Goal: Task Accomplishment & Management: Manage account settings

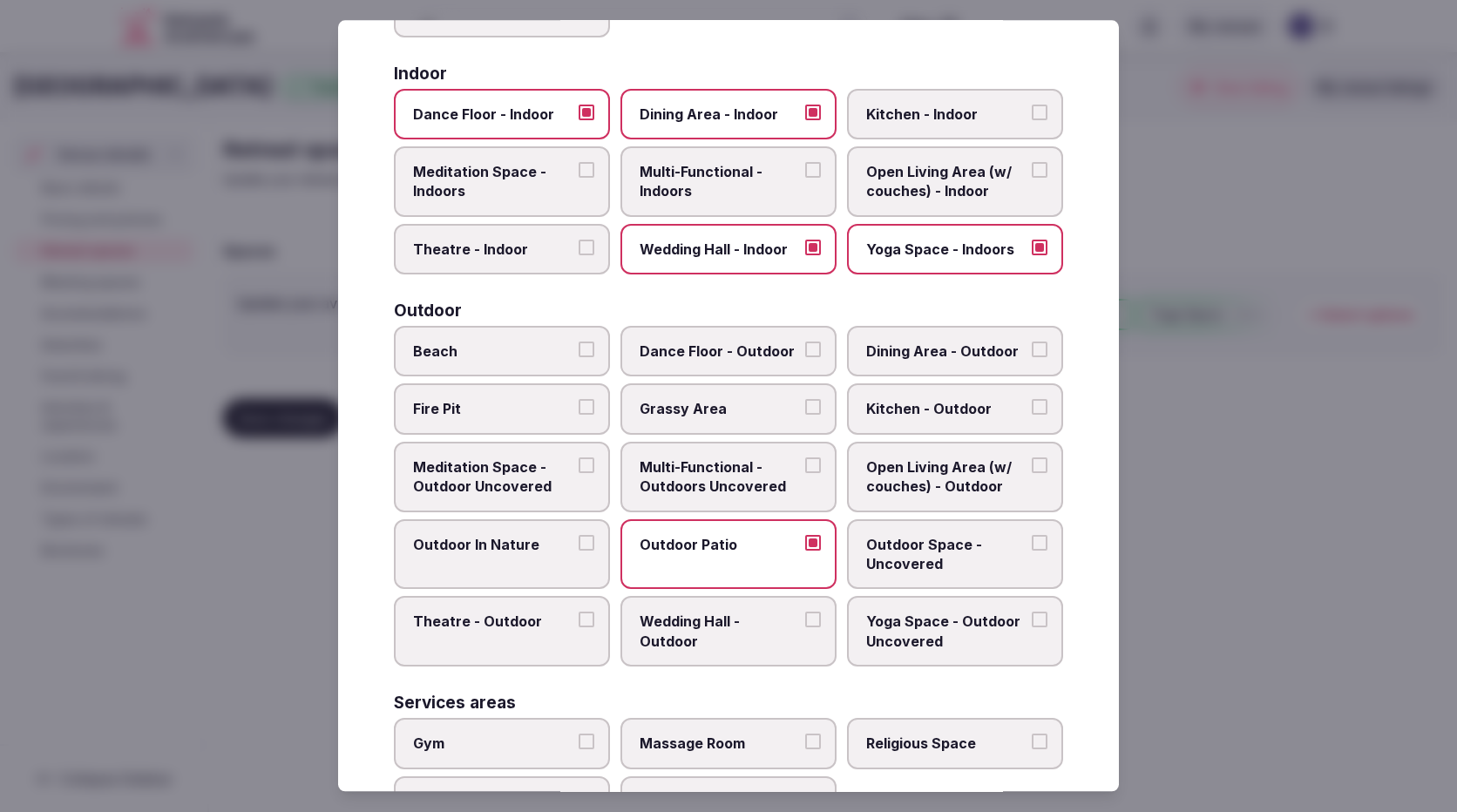
scroll to position [348, 0]
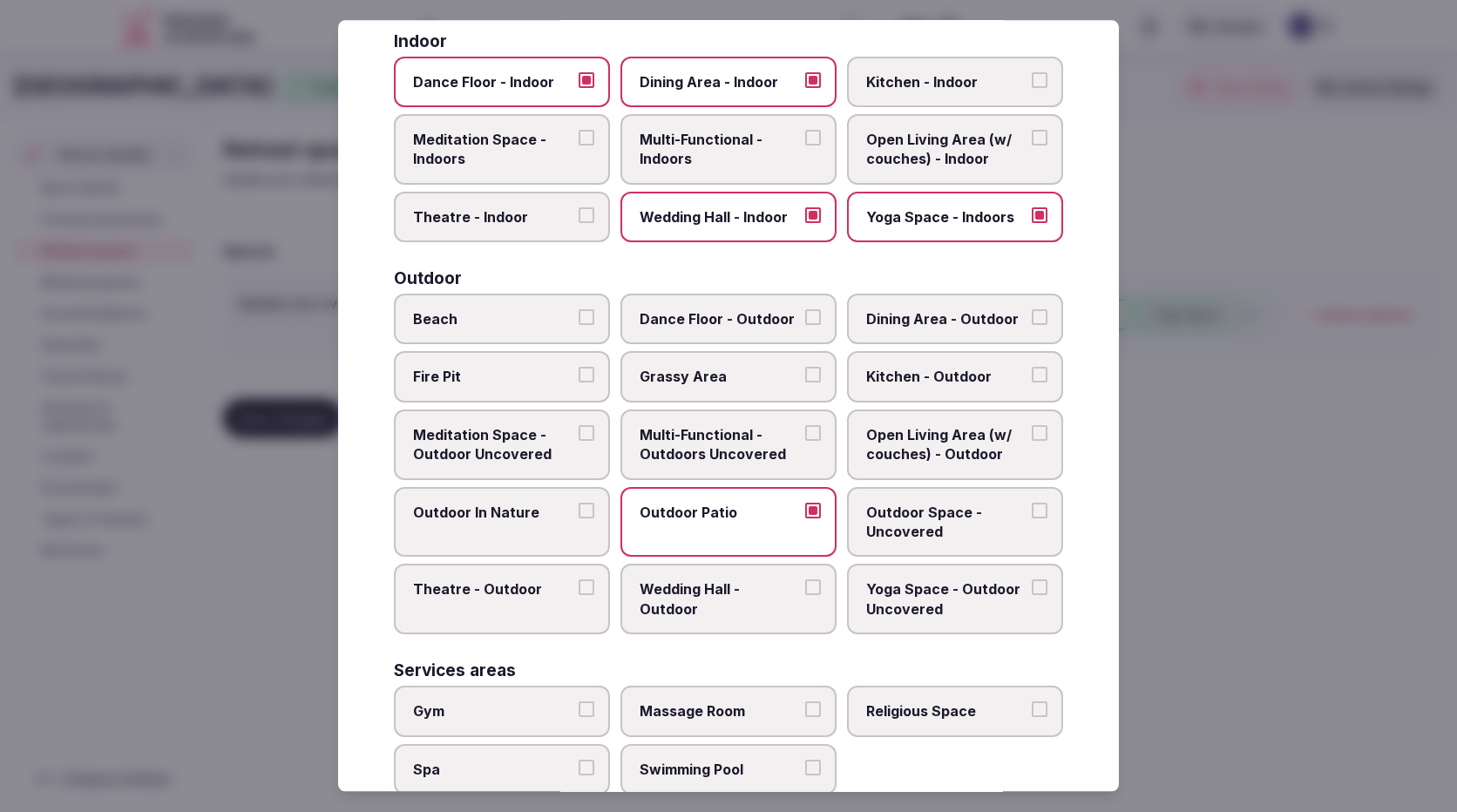
click at [879, 314] on span "Dining Area - Outdoor" at bounding box center [946, 318] width 161 height 19
click at [1032, 314] on button "Dining Area - Outdoor" at bounding box center [1039, 317] width 15 height 15
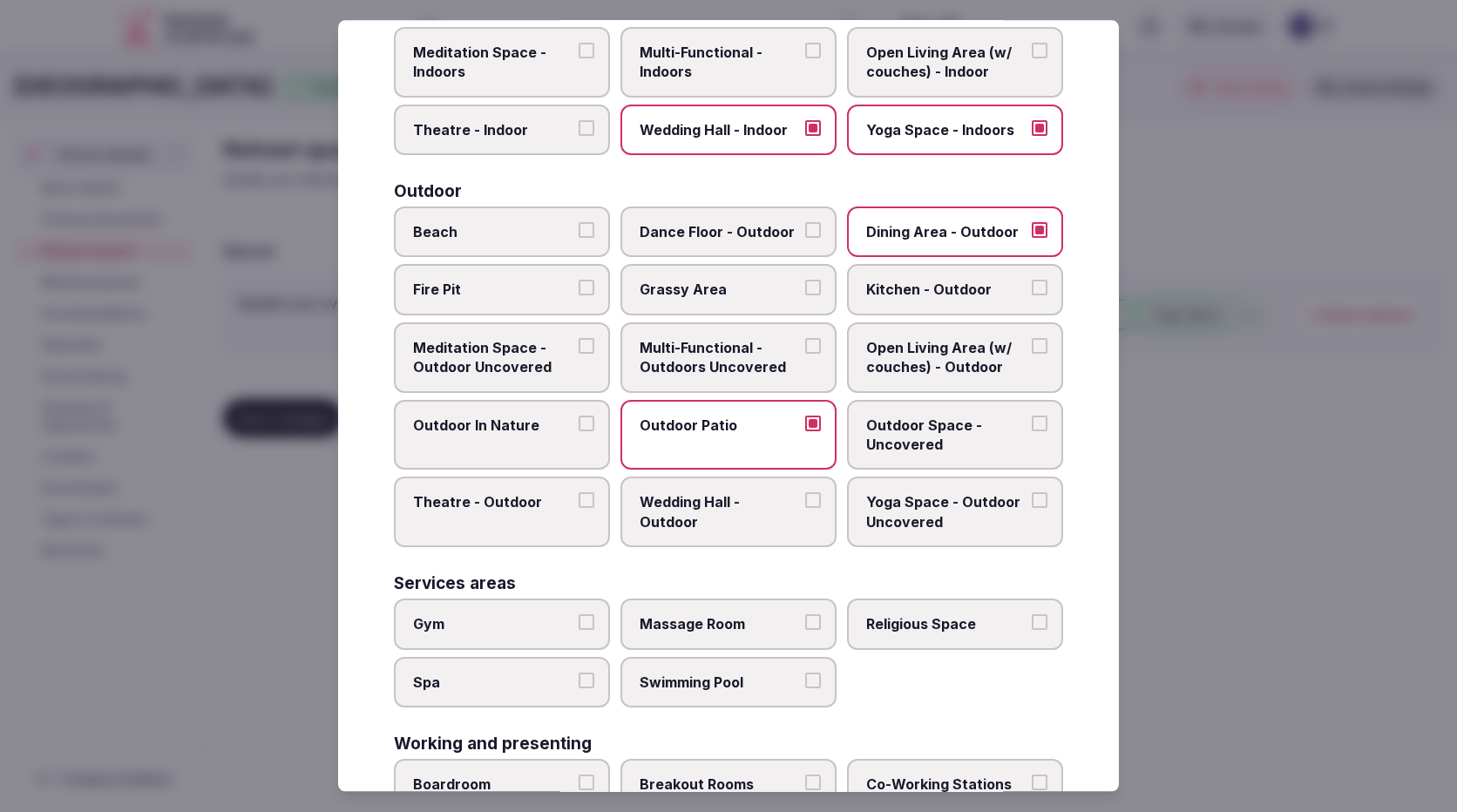
click at [493, 436] on label "Outdoor In Nature" at bounding box center [502, 435] width 216 height 71
click at [579, 431] on button "Outdoor In Nature" at bounding box center [586, 423] width 15 height 15
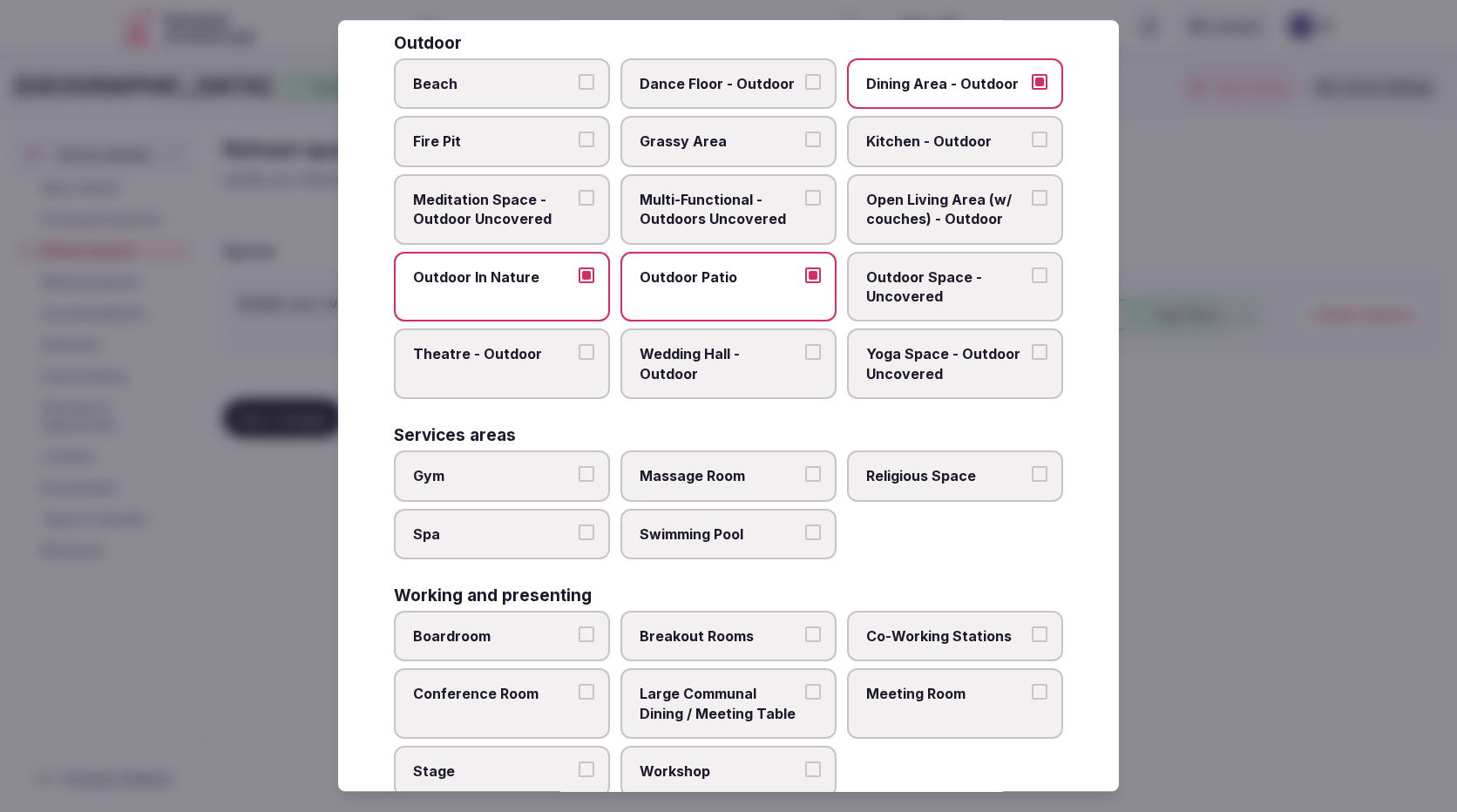
scroll to position [610, 0]
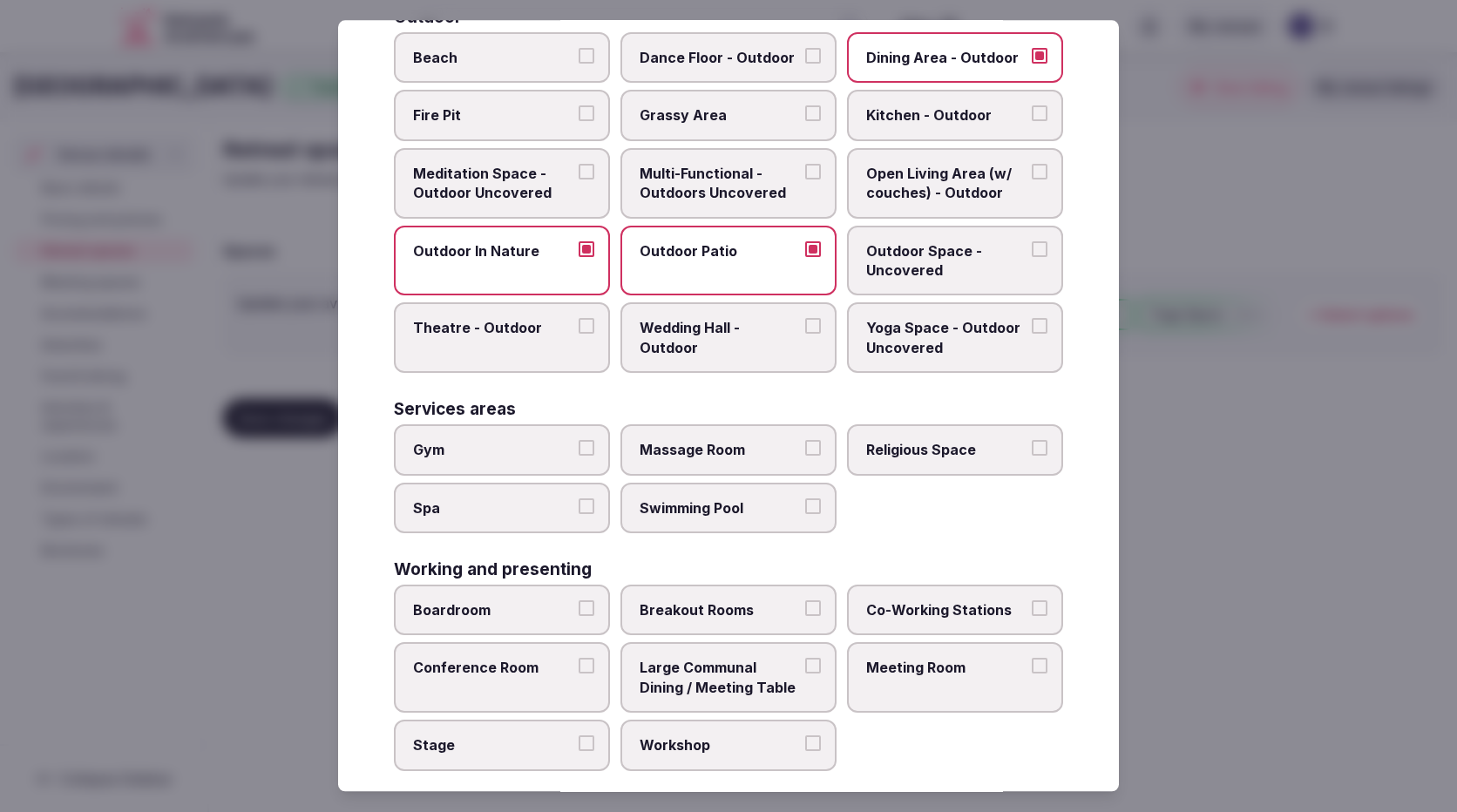
click at [412, 463] on label "Gym" at bounding box center [502, 451] width 216 height 51
click at [579, 456] on button "Gym" at bounding box center [586, 448] width 15 height 15
click at [421, 495] on label "Spa" at bounding box center [502, 508] width 216 height 51
click at [579, 498] on button "Spa" at bounding box center [586, 505] width 15 height 15
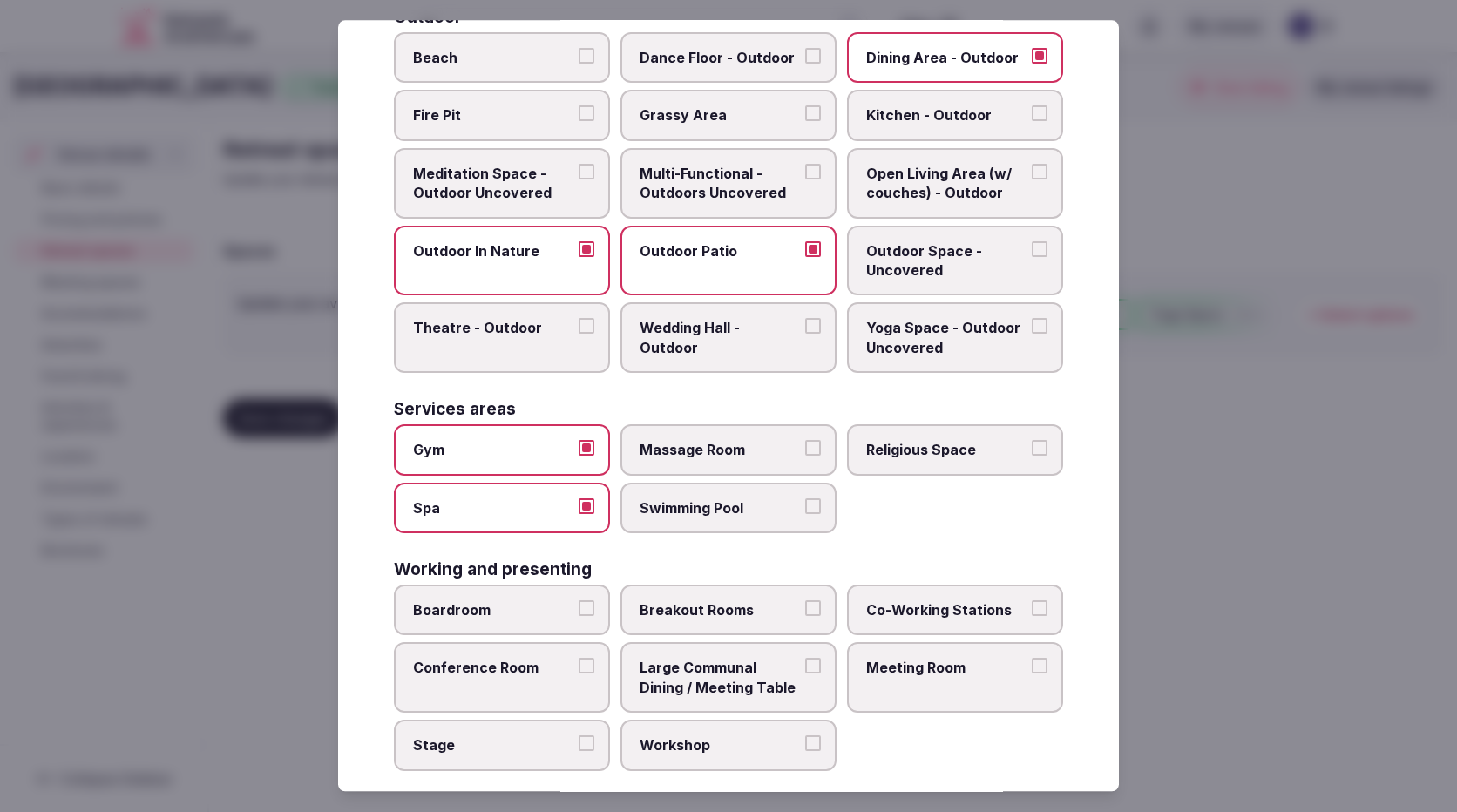
scroll to position [631, 0]
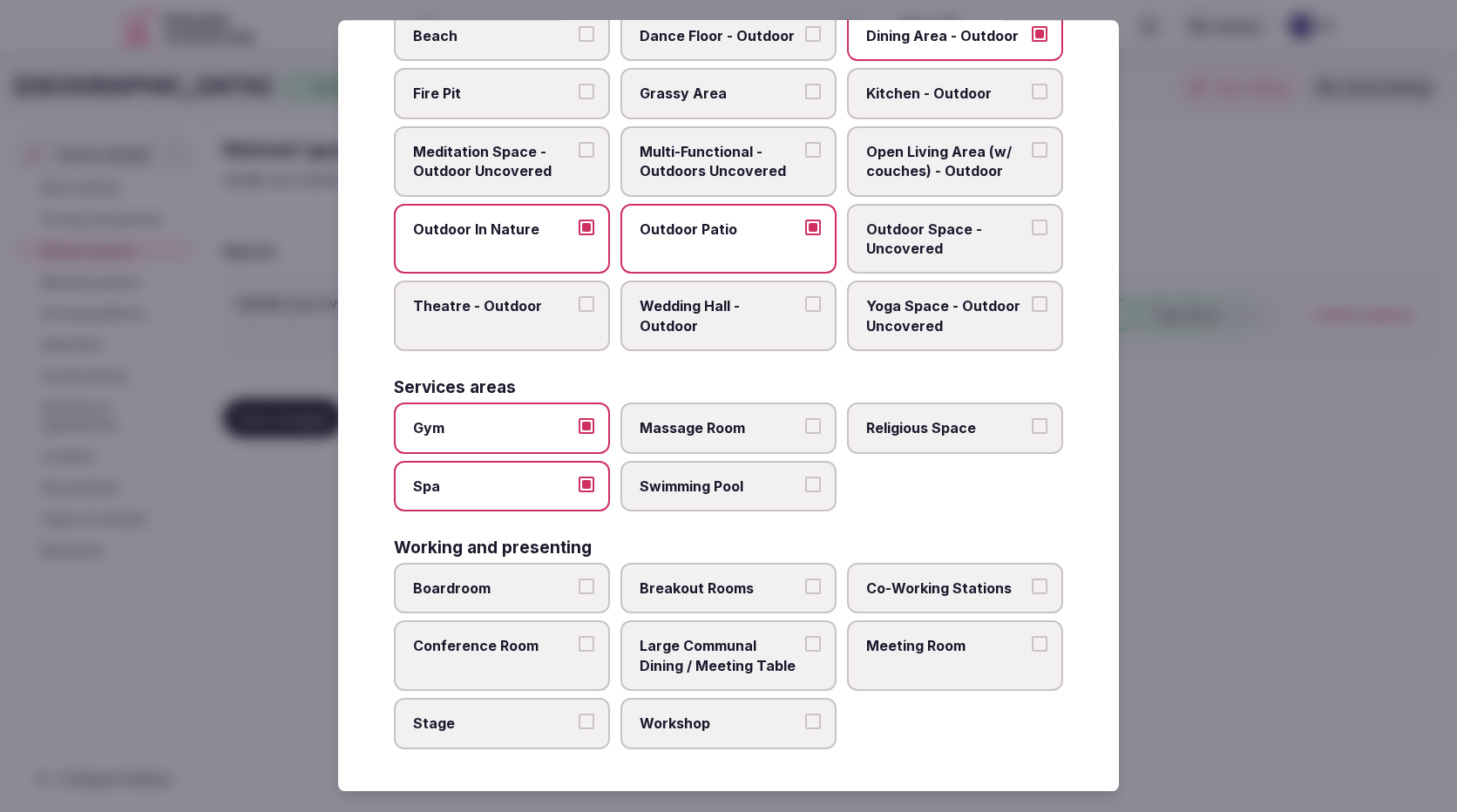
click at [413, 597] on span "Boardroom" at bounding box center [493, 588] width 161 height 19
click at [579, 594] on button "Boardroom" at bounding box center [586, 586] width 15 height 15
click at [668, 591] on span "Breakout Rooms" at bounding box center [719, 588] width 161 height 19
click at [805, 591] on button "Breakout Rooms" at bounding box center [812, 586] width 15 height 15
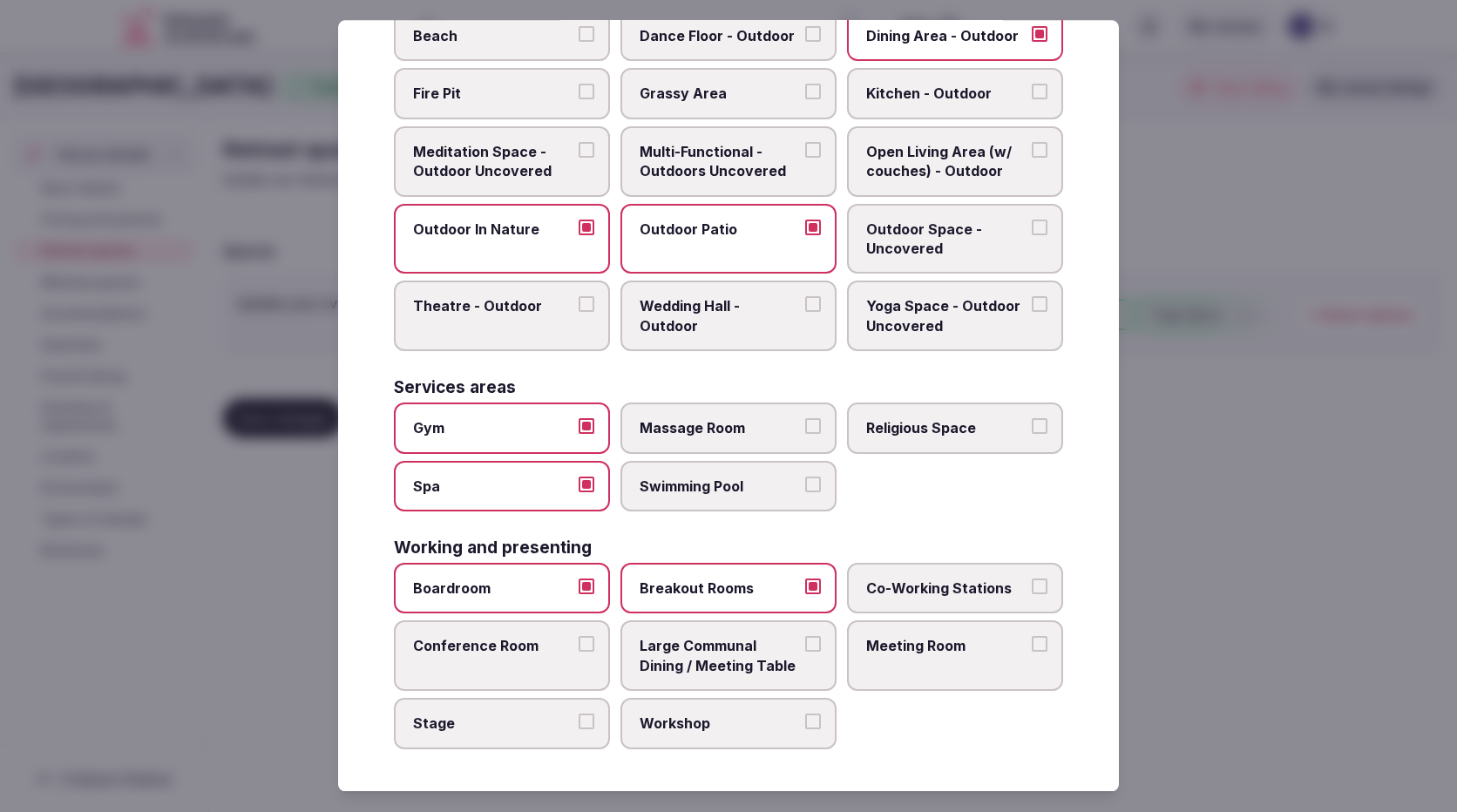
click at [989, 663] on label "Meeting Room" at bounding box center [954, 657] width 216 height 71
click at [1032, 652] on button "Meeting Room" at bounding box center [1039, 644] width 15 height 15
click at [534, 656] on span "Conference Room" at bounding box center [493, 646] width 161 height 19
click at [579, 652] on button "Conference Room" at bounding box center [586, 644] width 15 height 15
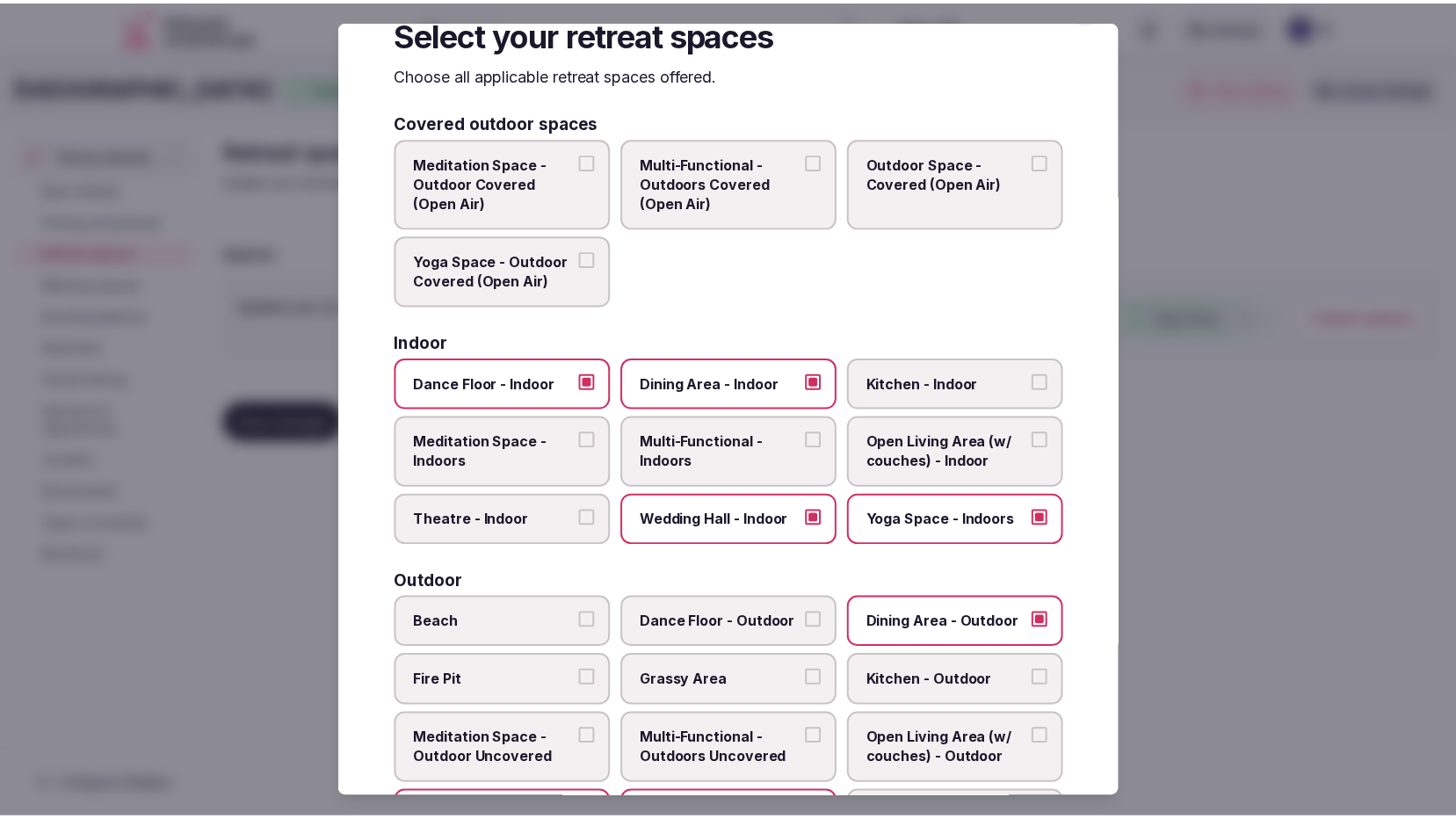
scroll to position [0, 0]
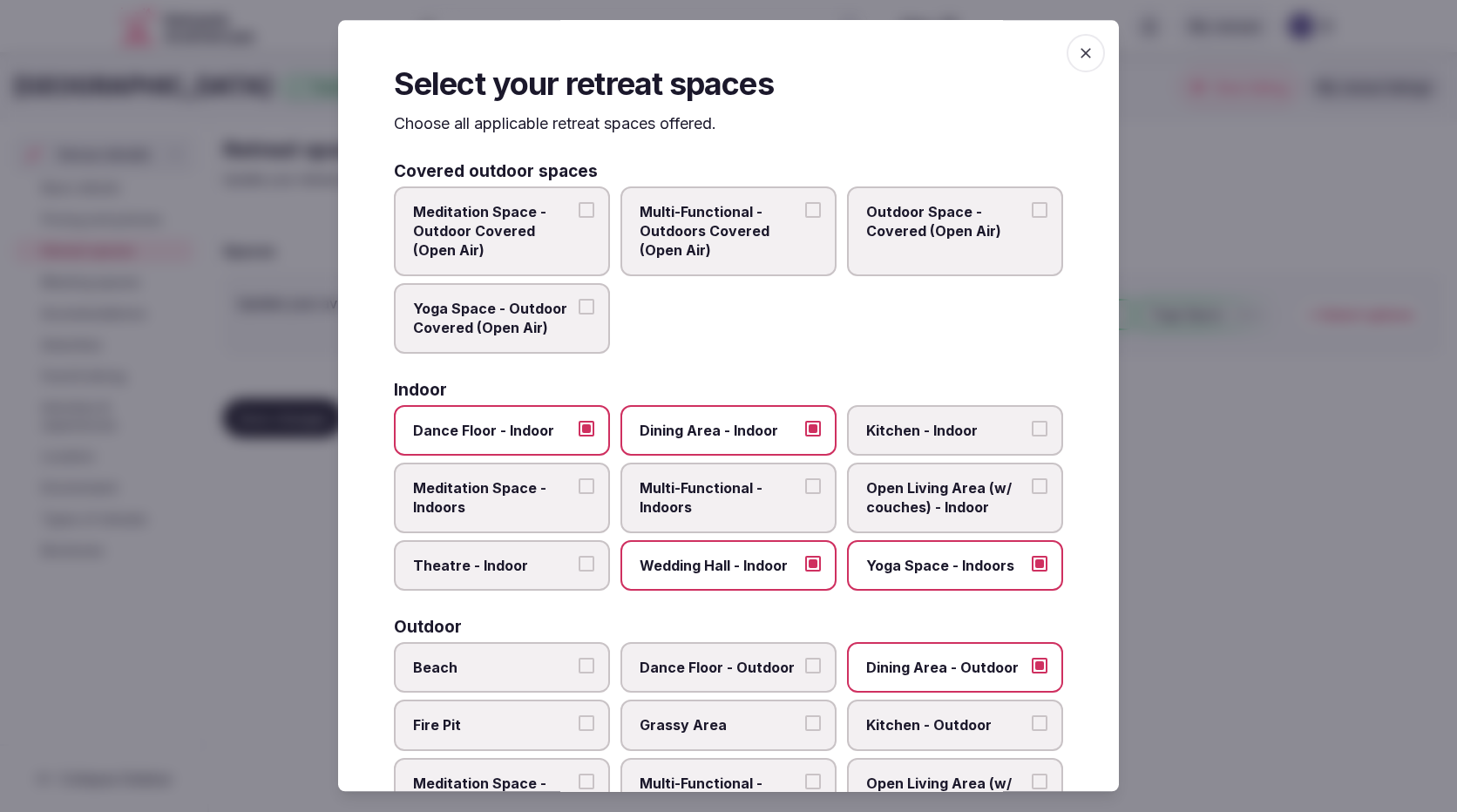
click at [1077, 62] on icon "button" at bounding box center [1085, 53] width 17 height 17
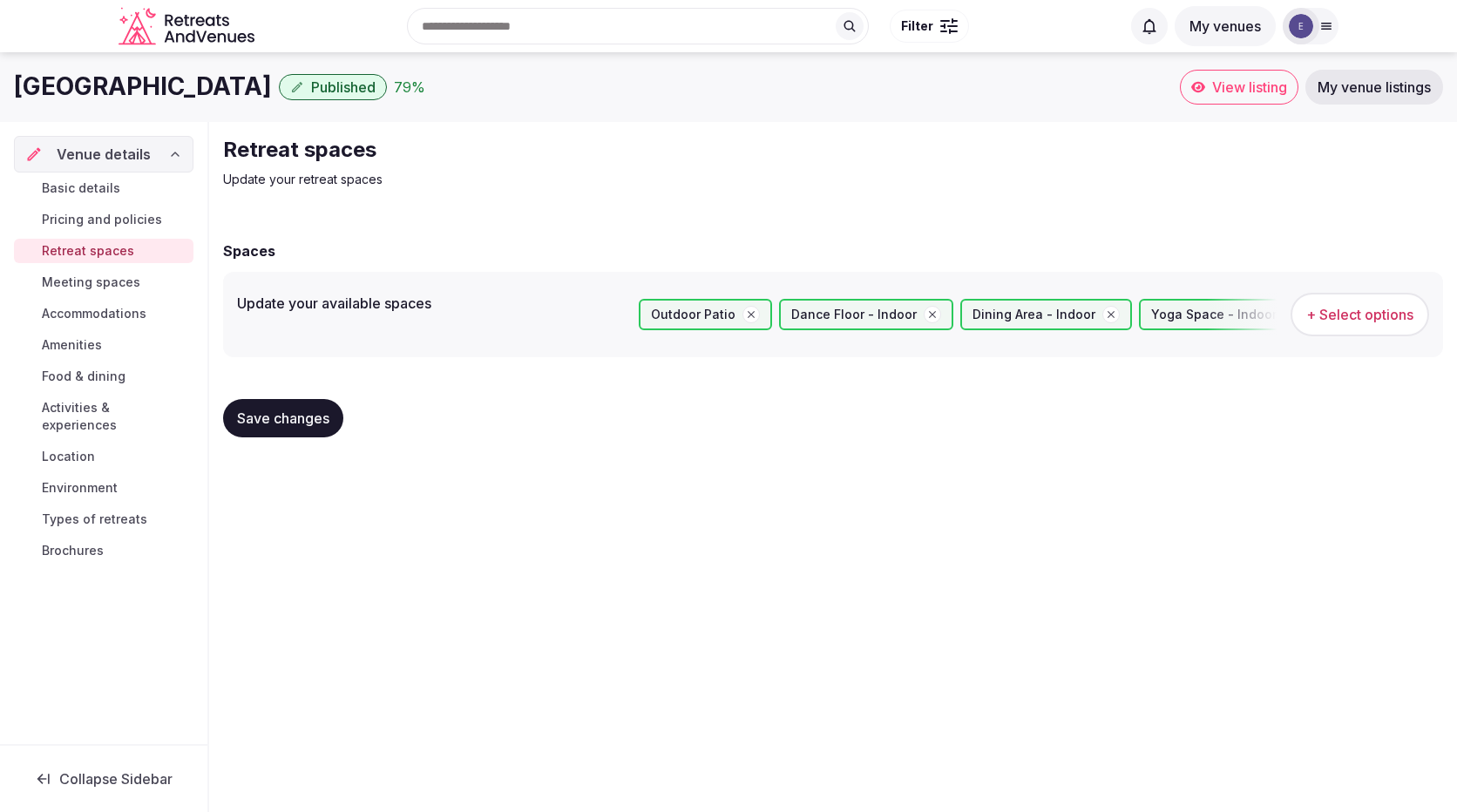
click at [305, 415] on span "Save changes" at bounding box center [283, 417] width 93 height 17
click at [96, 283] on span "Meeting spaces" at bounding box center [91, 282] width 99 height 17
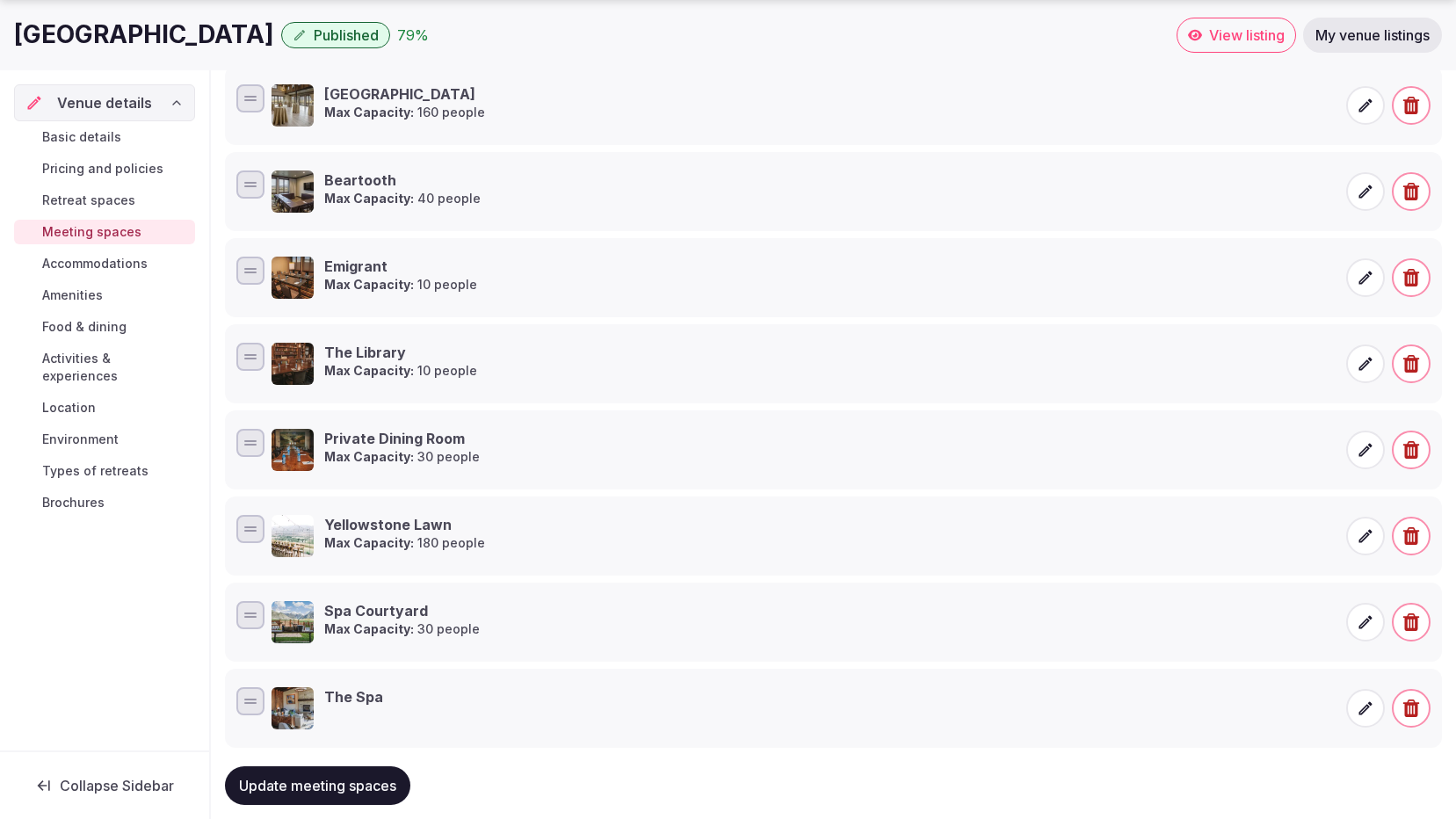
scroll to position [426, 0]
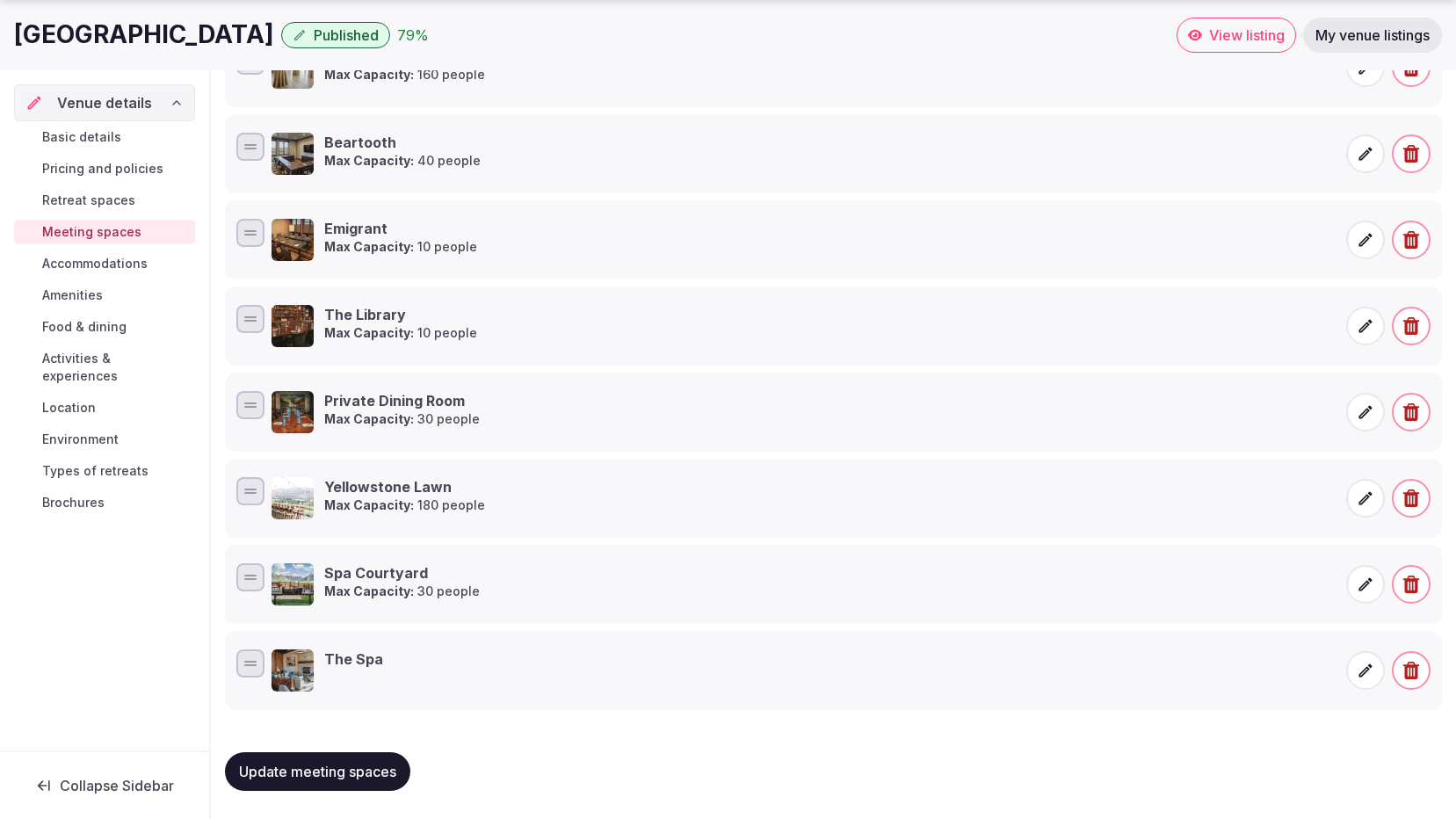
click at [340, 775] on span "Update meeting spaces" at bounding box center [318, 771] width 157 height 17
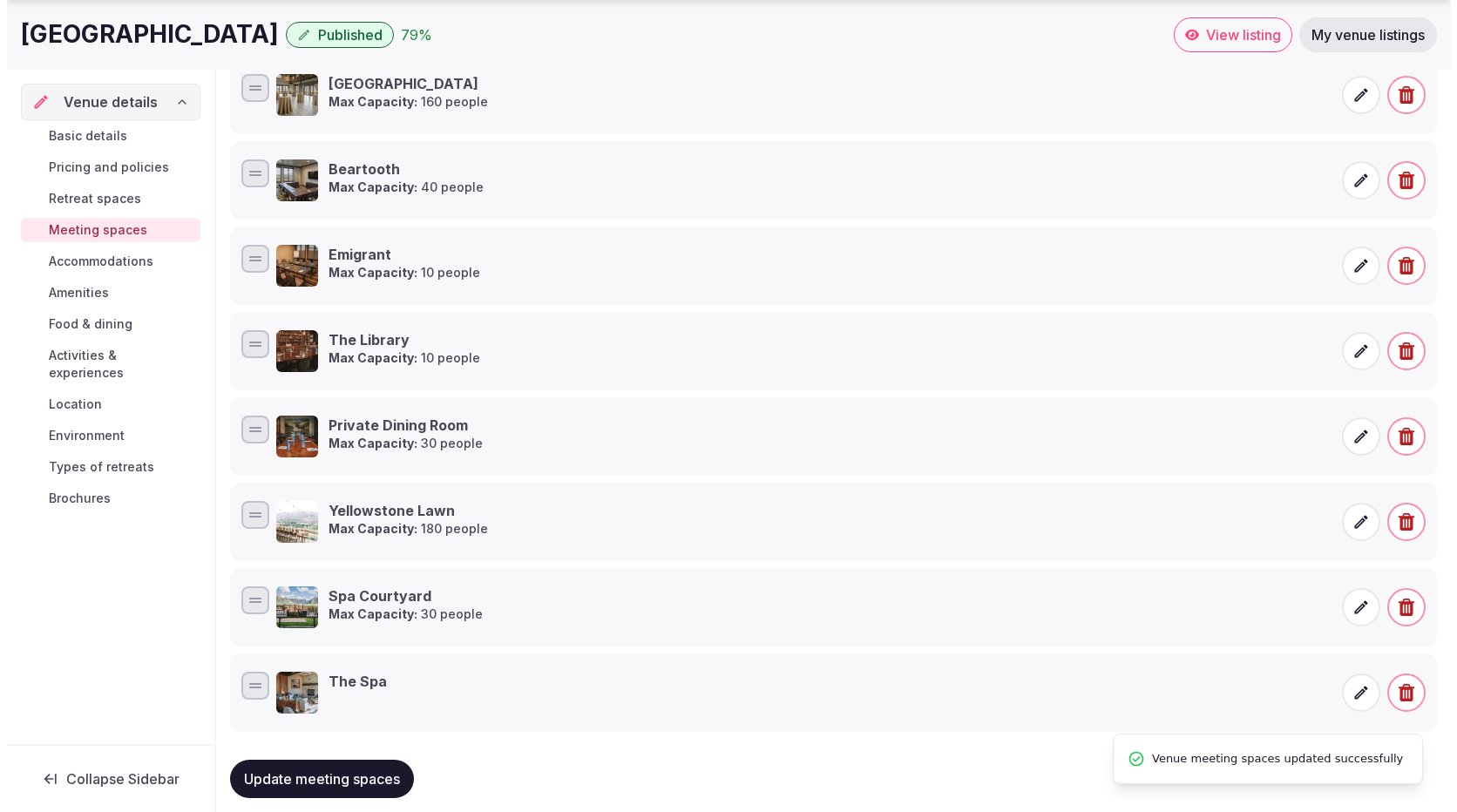
scroll to position [0, 0]
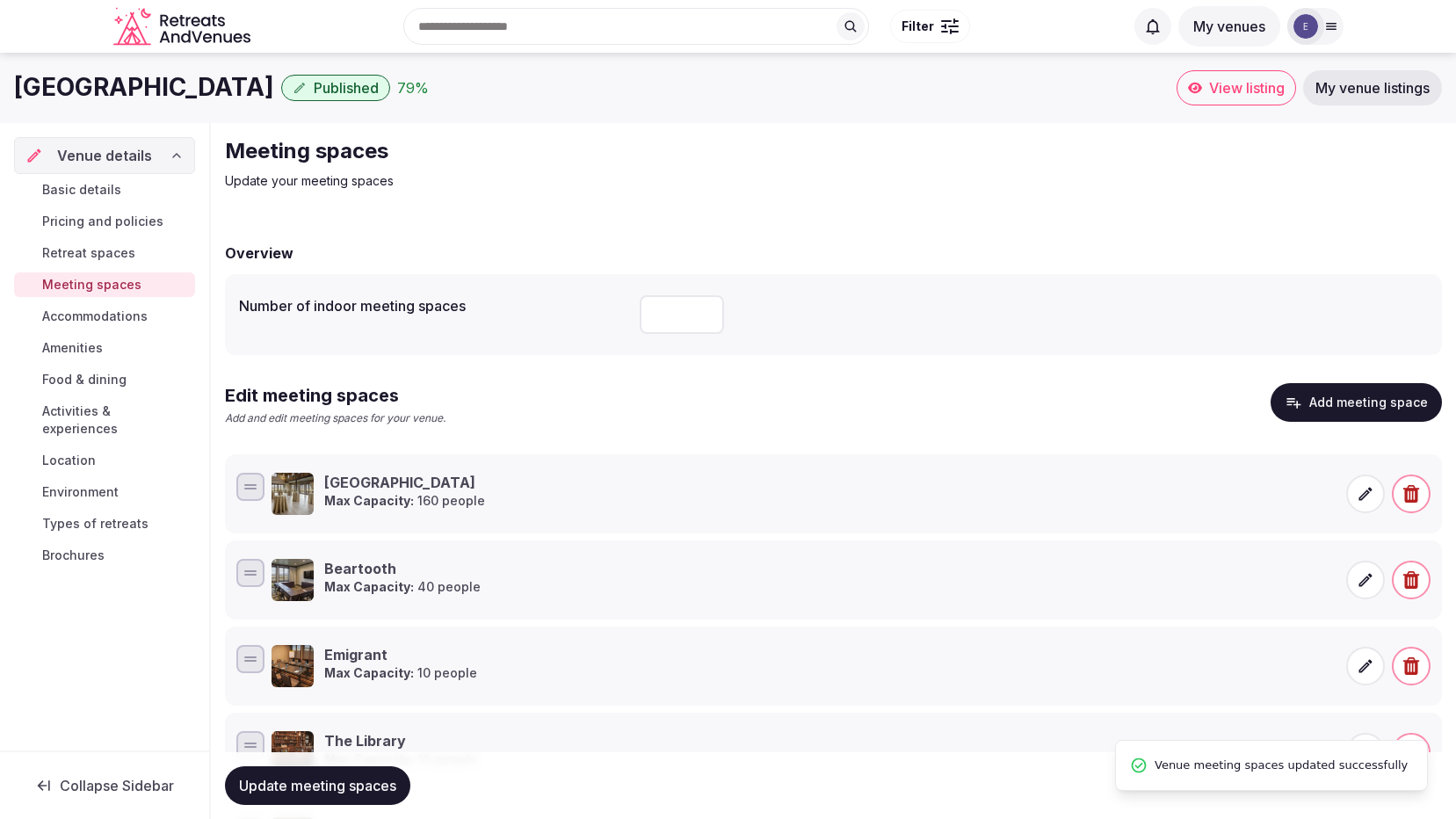
click at [1312, 396] on button "Add meeting space" at bounding box center [1356, 403] width 171 height 38
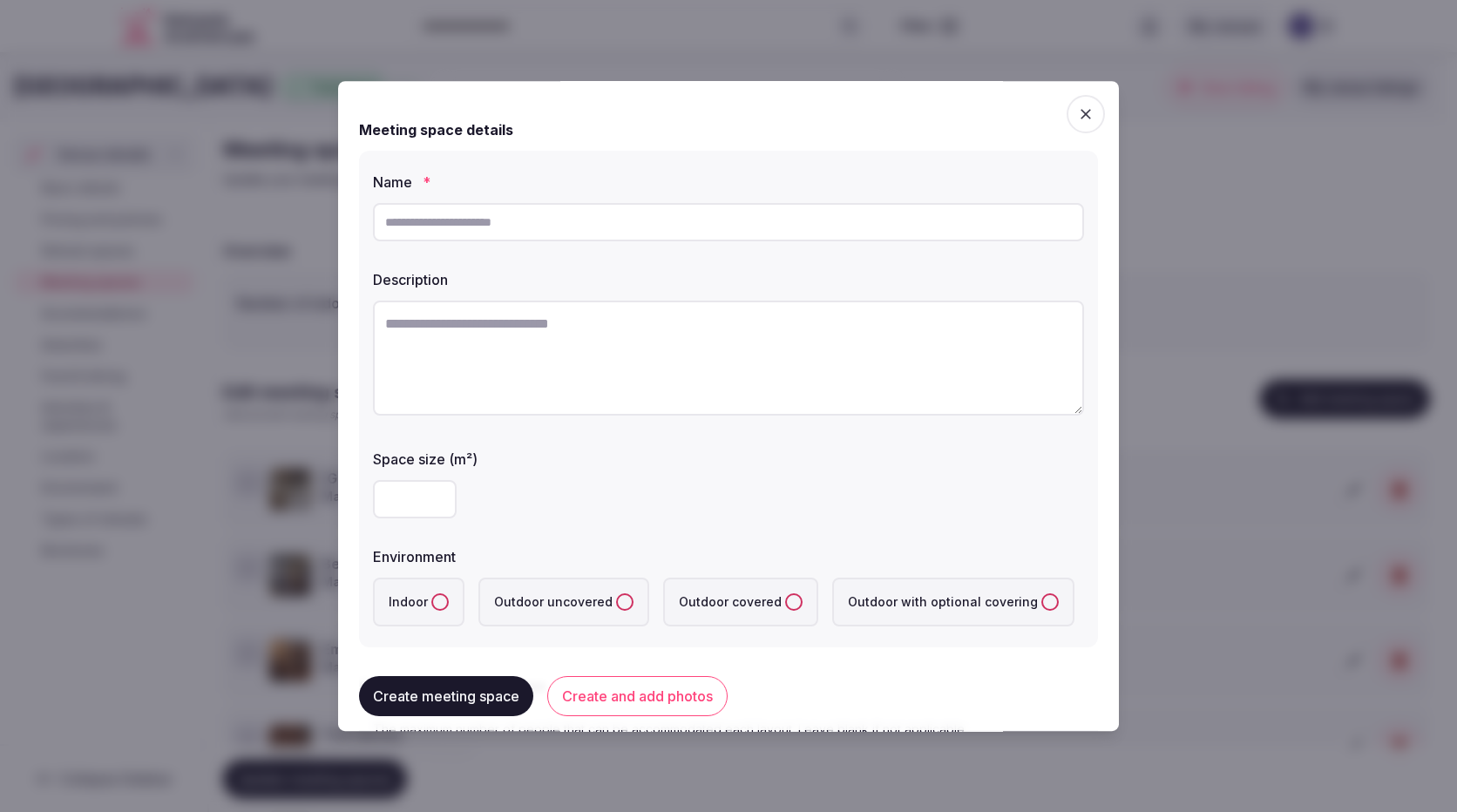
click at [540, 230] on input "text" at bounding box center [728, 222] width 711 height 38
type input "**********"
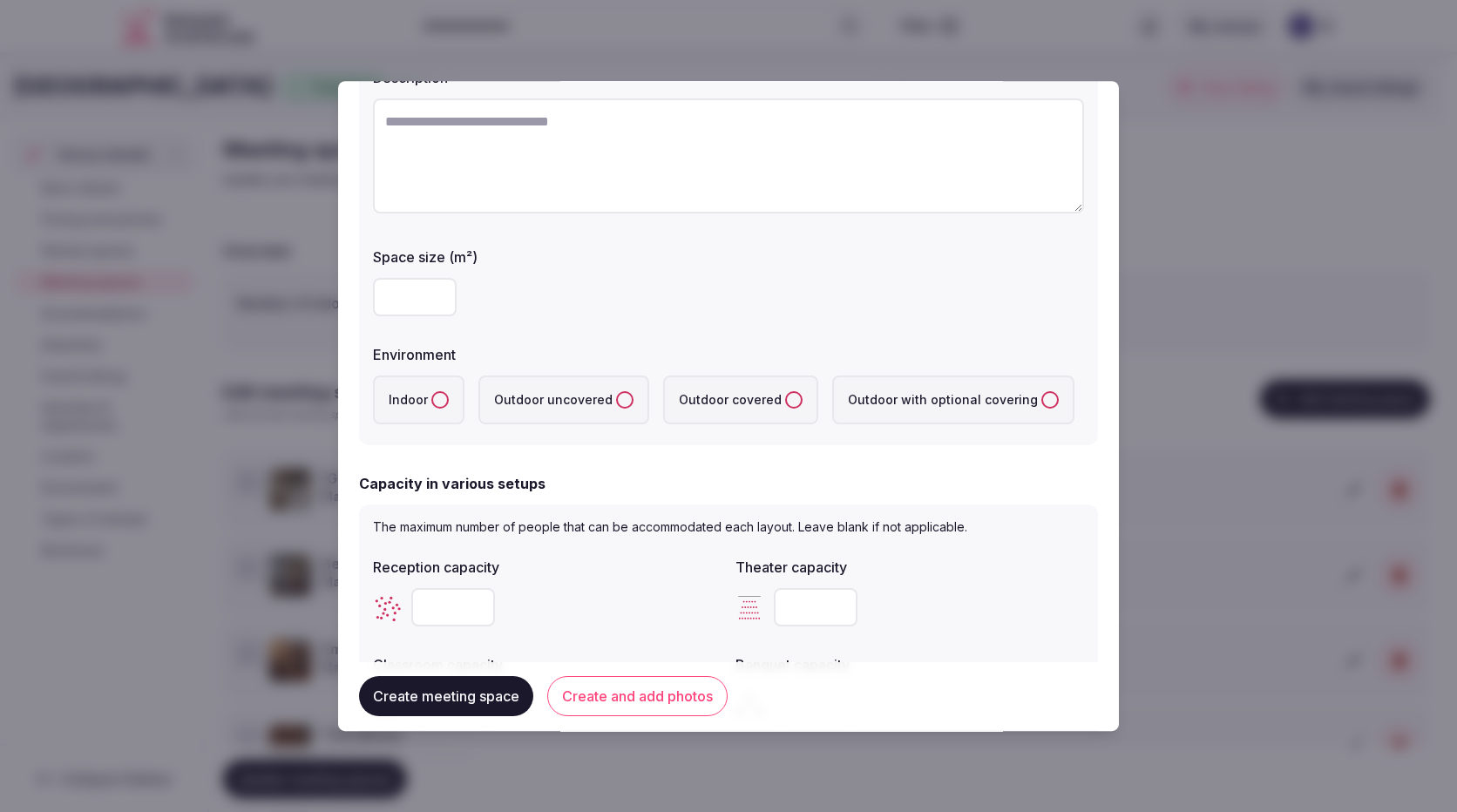
scroll to position [348, 0]
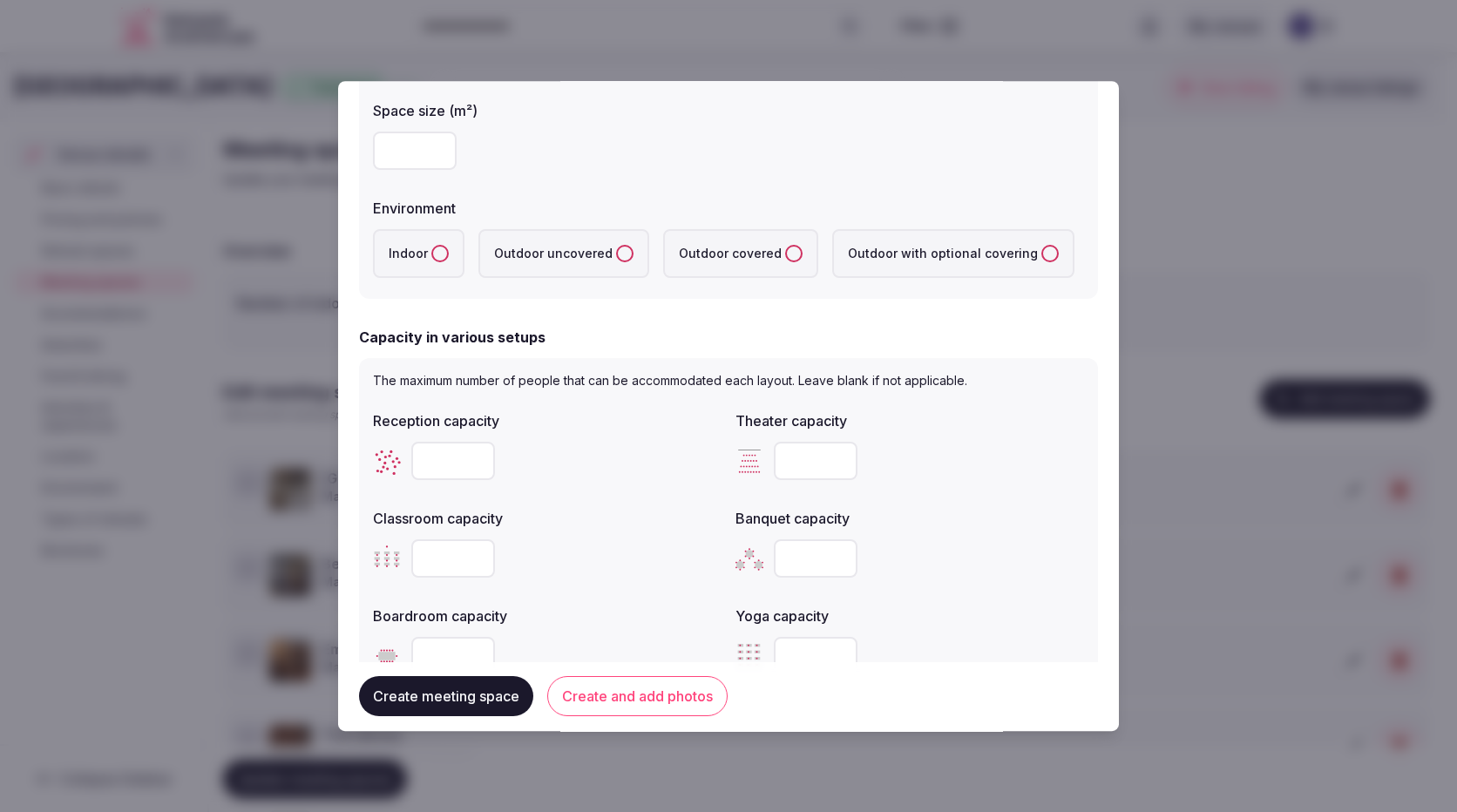
click at [735, 253] on label "Outdoor covered" at bounding box center [740, 254] width 155 height 49
click at [785, 253] on covered "Outdoor covered" at bounding box center [793, 253] width 17 height 17
type input "*"
click at [478, 465] on input "*" at bounding box center [453, 461] width 83 height 38
drag, startPoint x: 453, startPoint y: 462, endPoint x: 404, endPoint y: 465, distance: 49.1
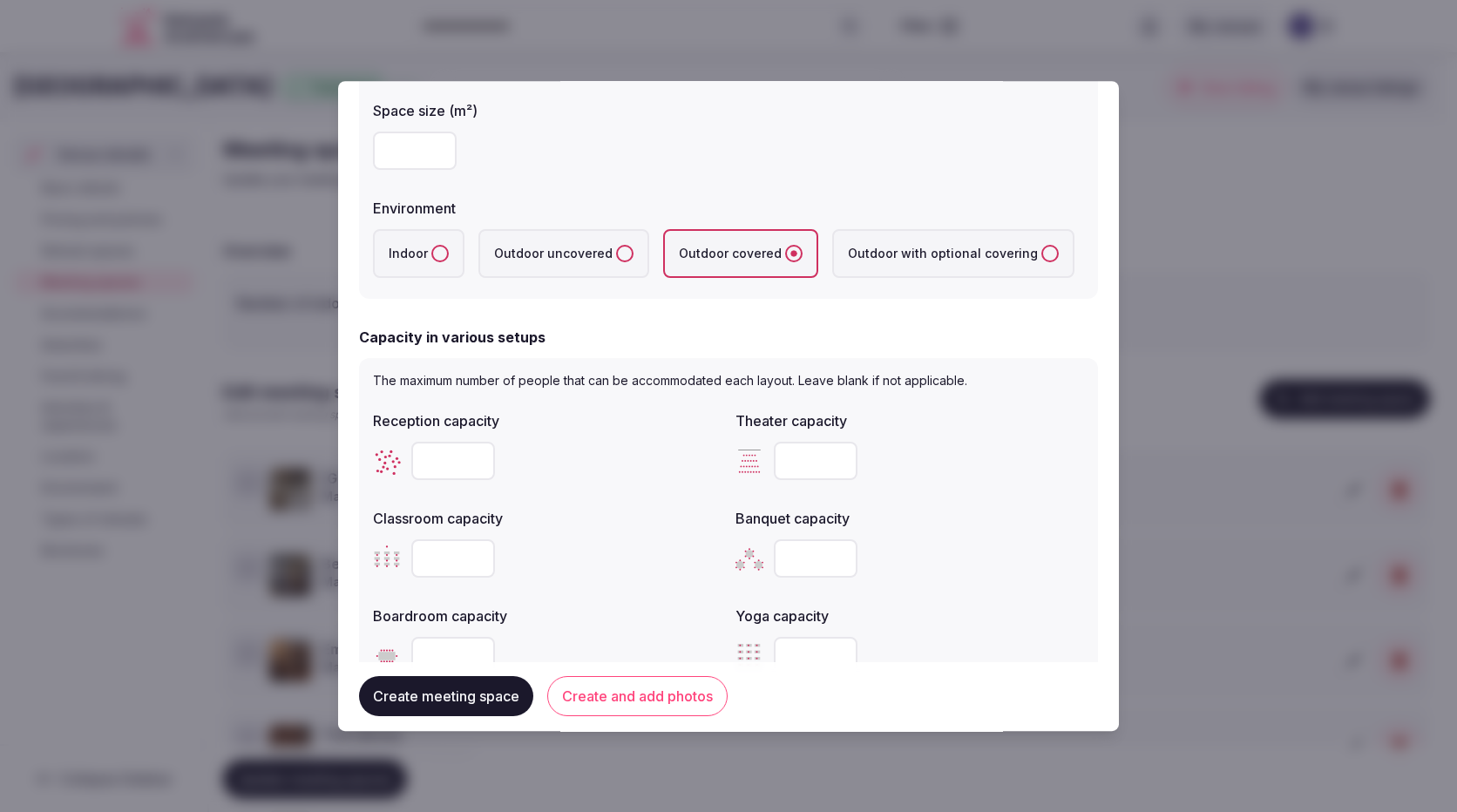
click at [404, 465] on div "*" at bounding box center [547, 461] width 348 height 38
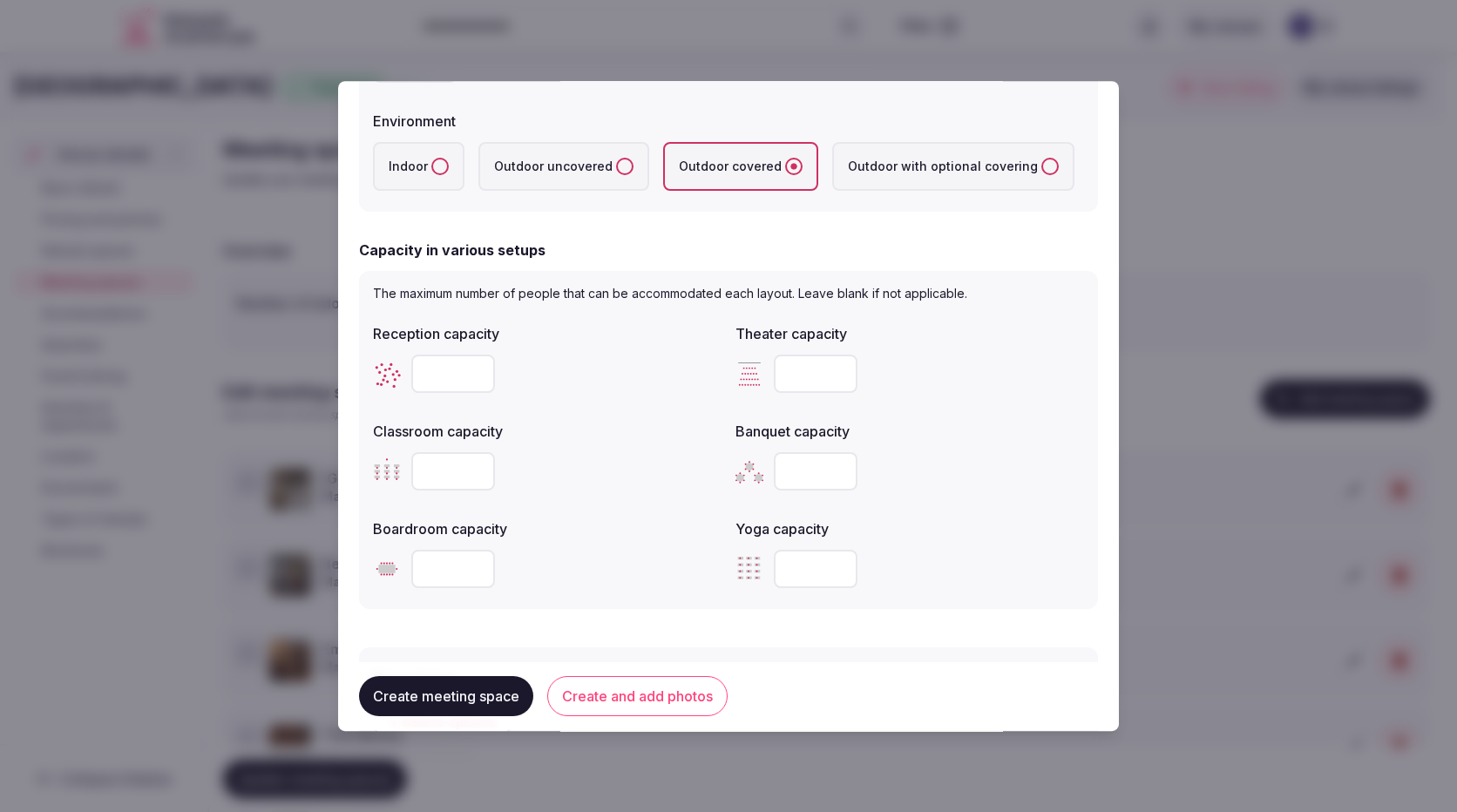
scroll to position [523, 0]
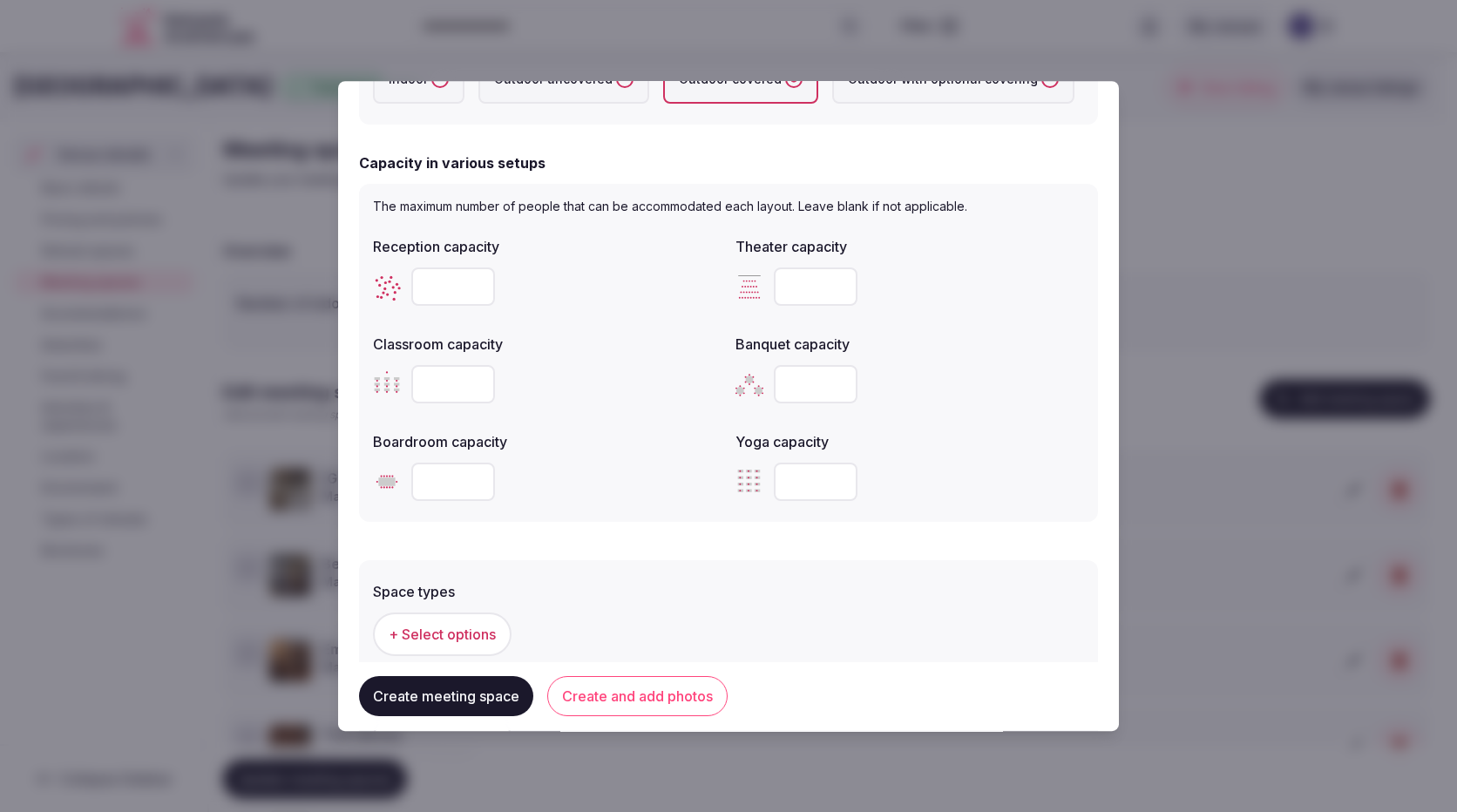
click at [453, 483] on input "number" at bounding box center [453, 482] width 83 height 38
click at [480, 480] on input "*" at bounding box center [453, 482] width 83 height 38
click at [477, 481] on input "*" at bounding box center [453, 482] width 83 height 38
click at [477, 481] on input "**" at bounding box center [453, 482] width 83 height 38
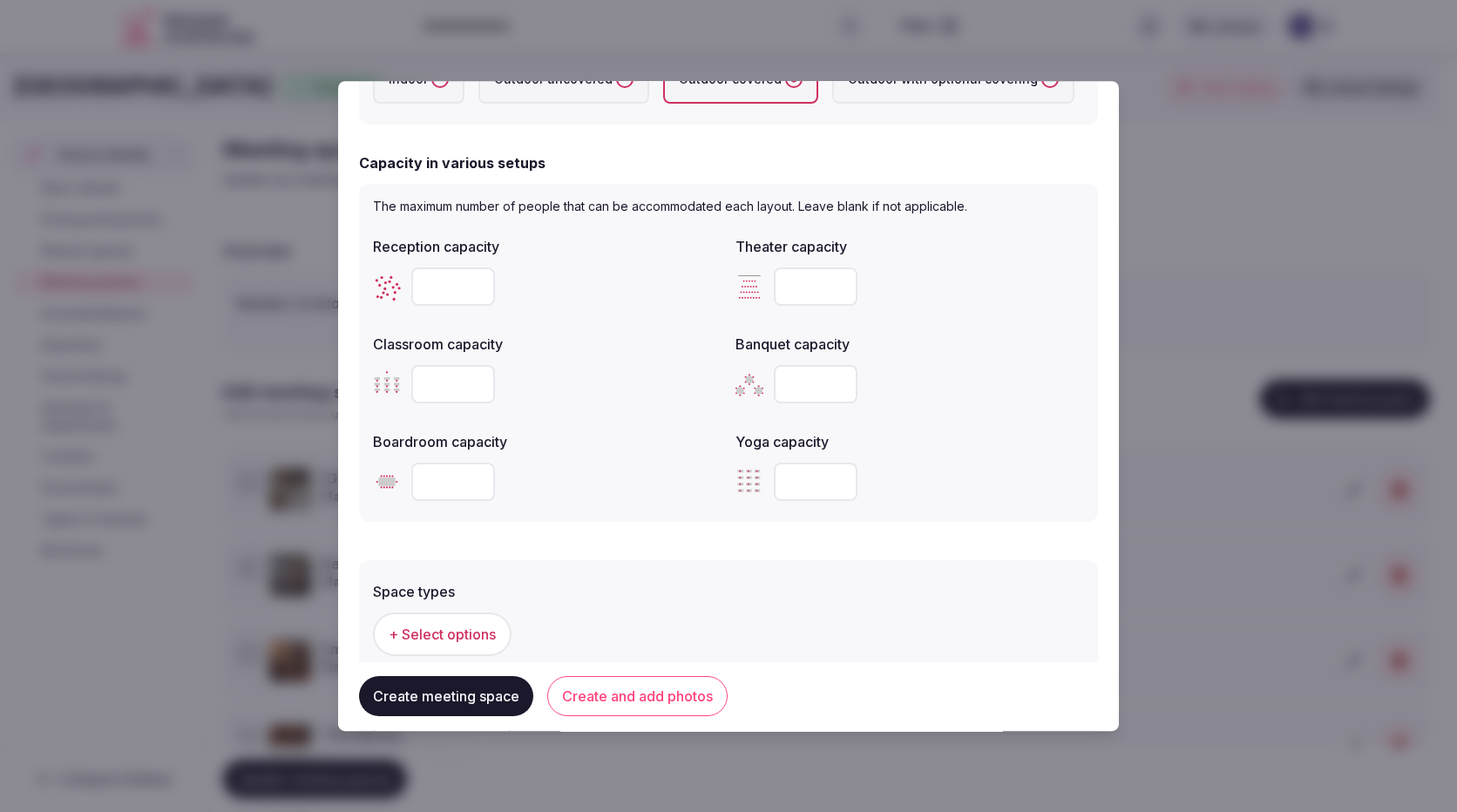
click at [477, 481] on input "**" at bounding box center [453, 482] width 83 height 38
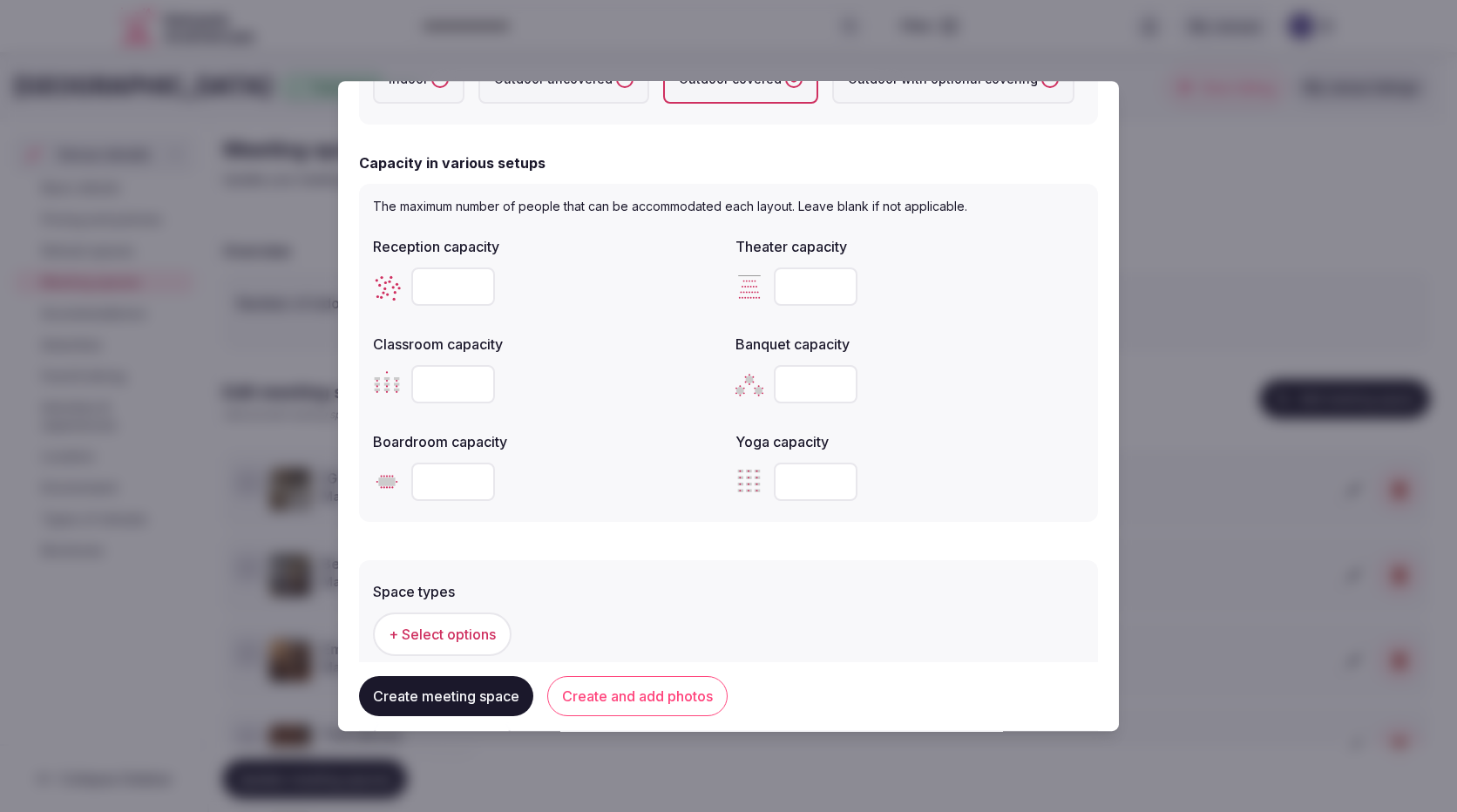
click at [477, 481] on input "**" at bounding box center [453, 482] width 83 height 38
type input "**"
click at [450, 289] on input "number" at bounding box center [453, 287] width 83 height 38
click at [476, 285] on input "**" at bounding box center [453, 287] width 83 height 38
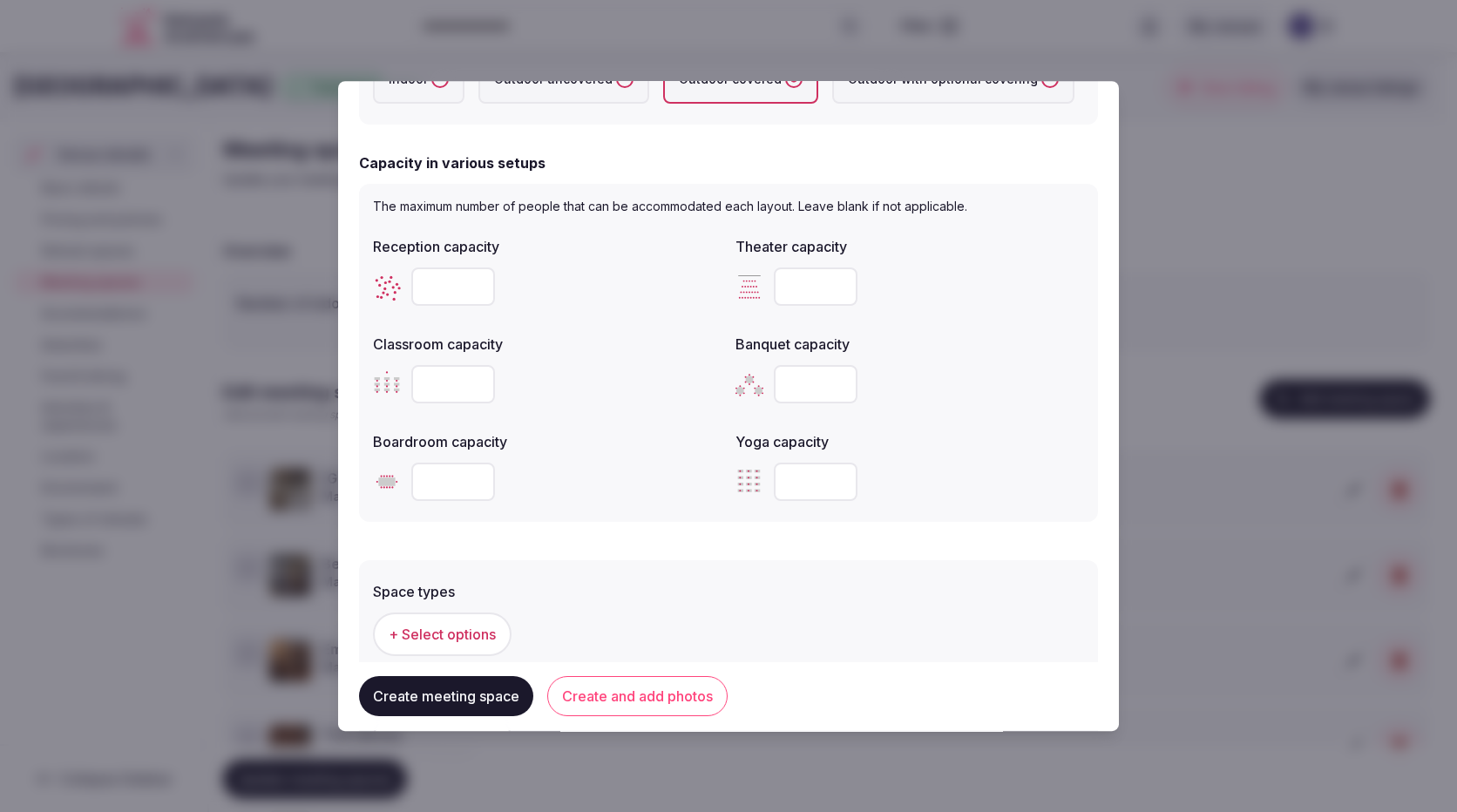
click at [476, 285] on input "**" at bounding box center [453, 287] width 83 height 38
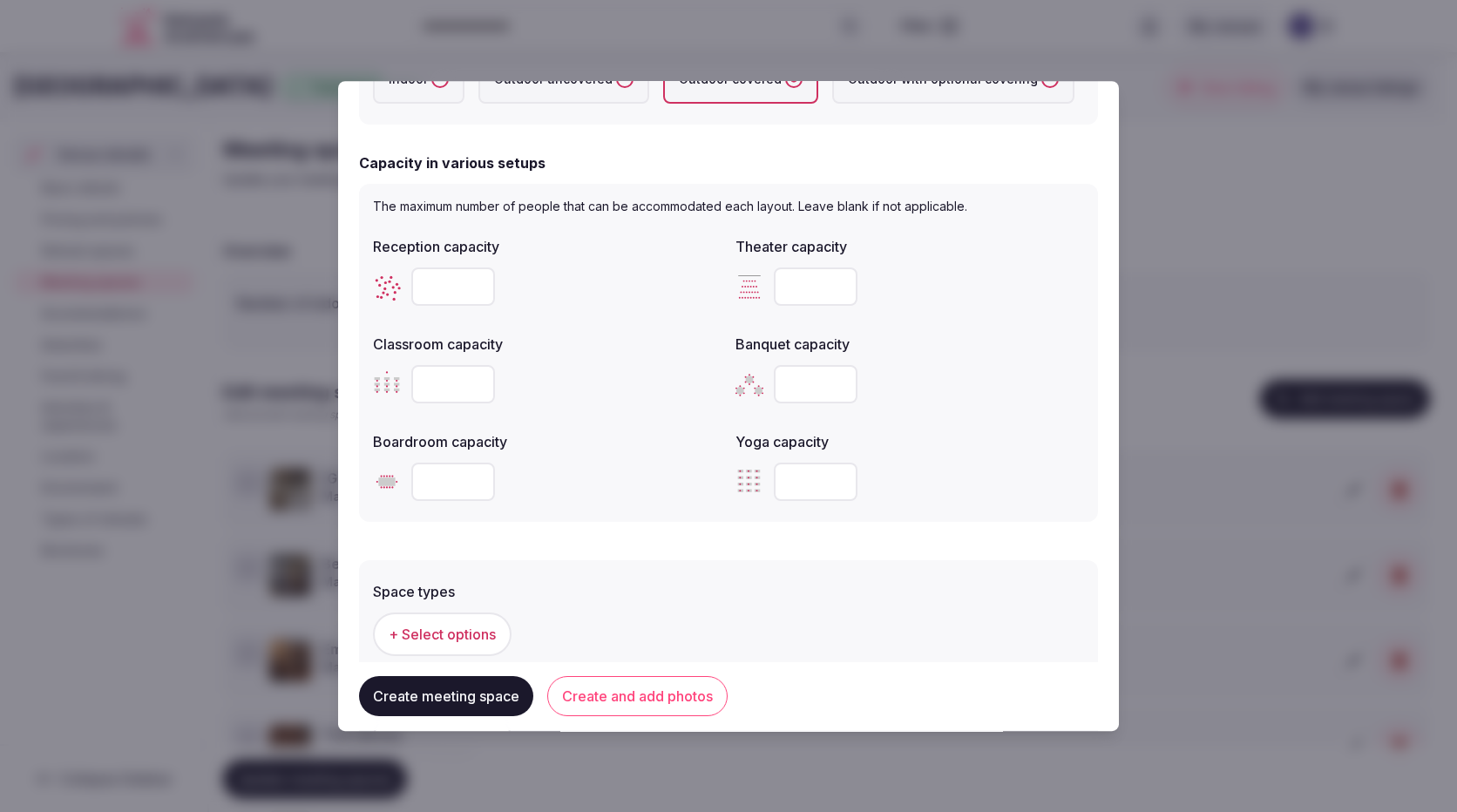
click at [476, 285] on input "**" at bounding box center [453, 287] width 83 height 38
click at [476, 286] on input "**" at bounding box center [453, 287] width 83 height 38
click at [475, 286] on input "**" at bounding box center [453, 287] width 83 height 38
click at [474, 286] on input "**" at bounding box center [453, 287] width 83 height 38
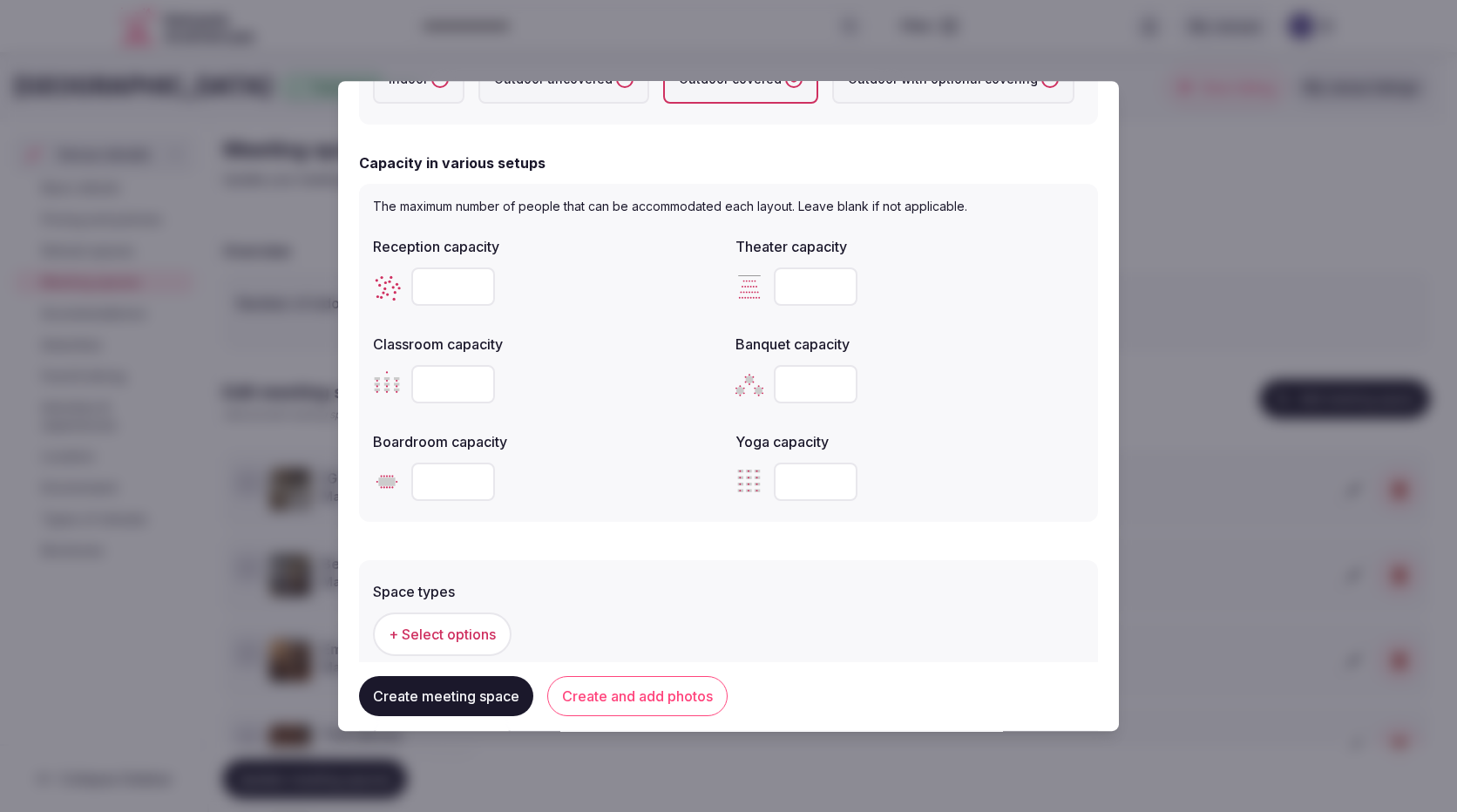
click at [474, 287] on input "**" at bounding box center [453, 287] width 83 height 38
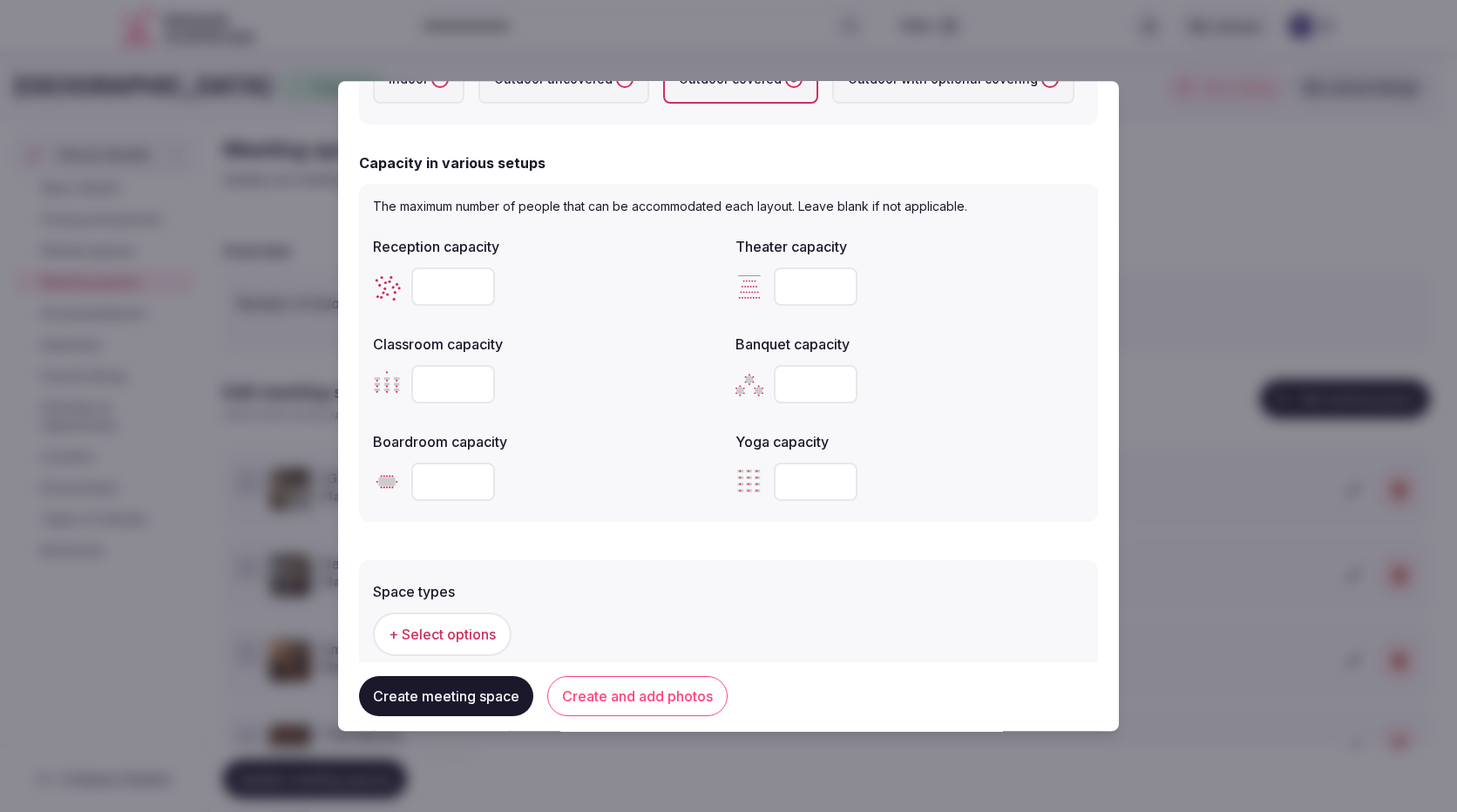
click at [474, 287] on input "**" at bounding box center [453, 287] width 83 height 38
type input "**"
click at [474, 287] on input "**" at bounding box center [453, 287] width 83 height 38
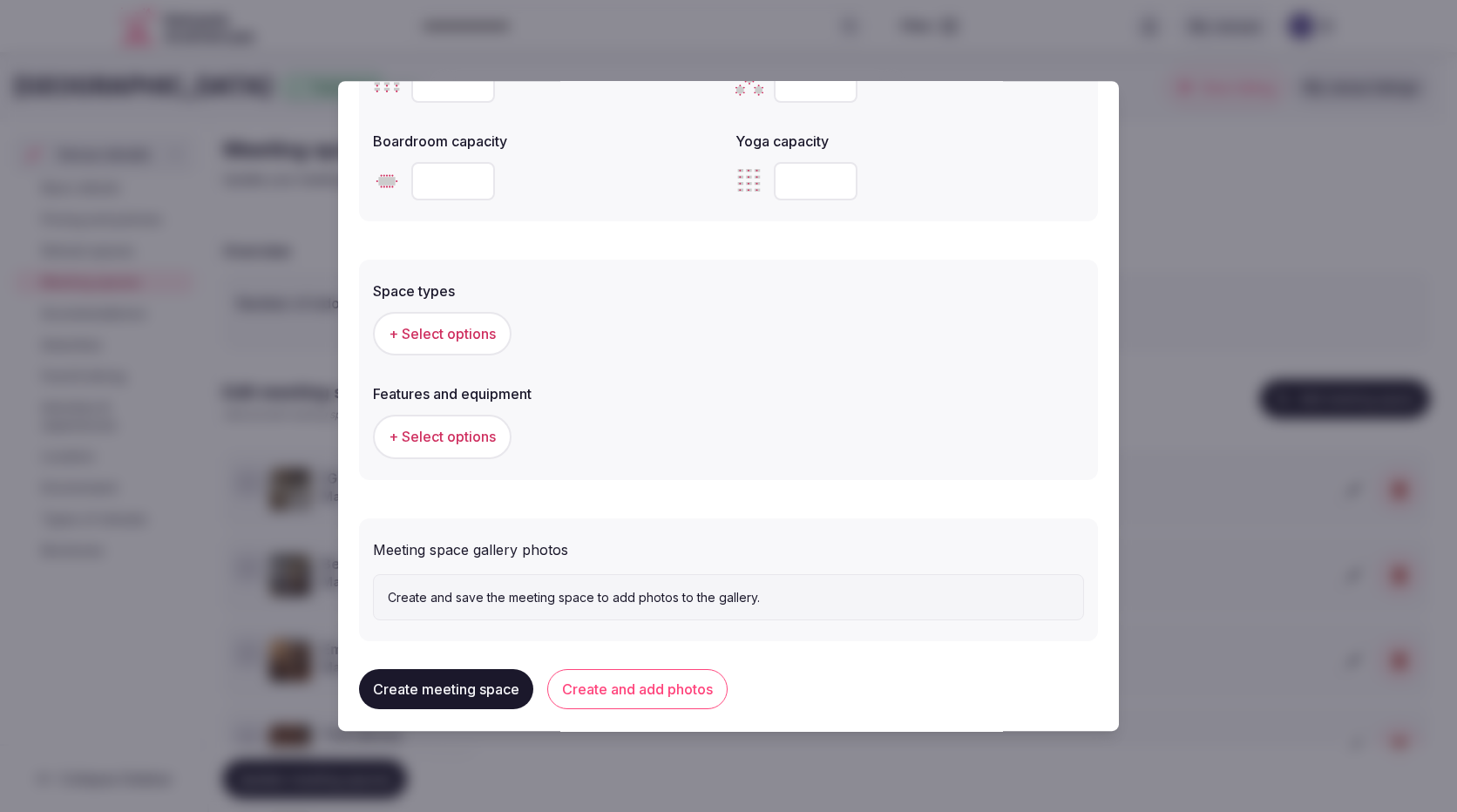
scroll to position [836, 0]
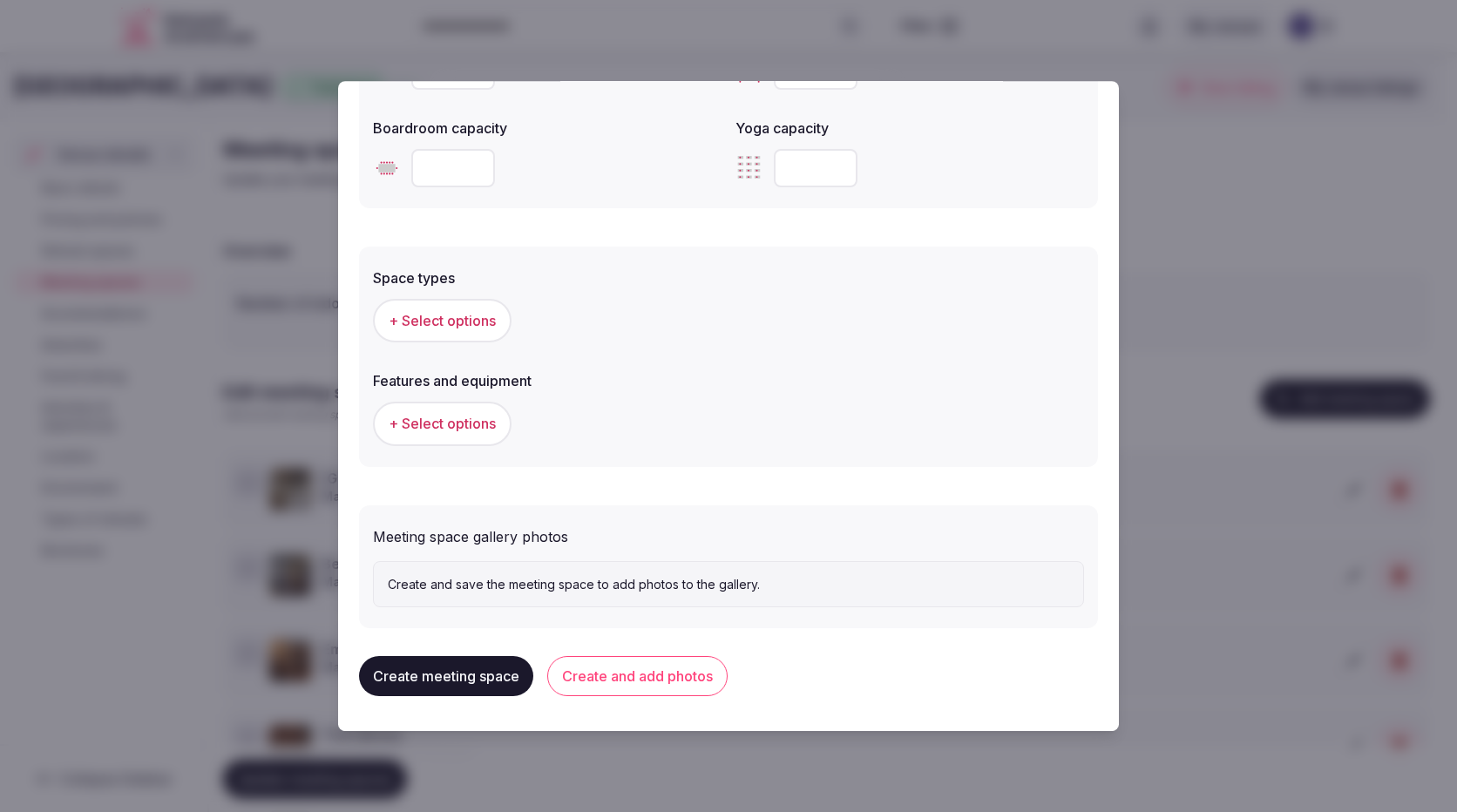
click at [505, 582] on p "Create and save the meeting space to add photos to the gallery." at bounding box center [728, 584] width 681 height 17
click at [604, 679] on button "Create and add photos" at bounding box center [637, 677] width 181 height 40
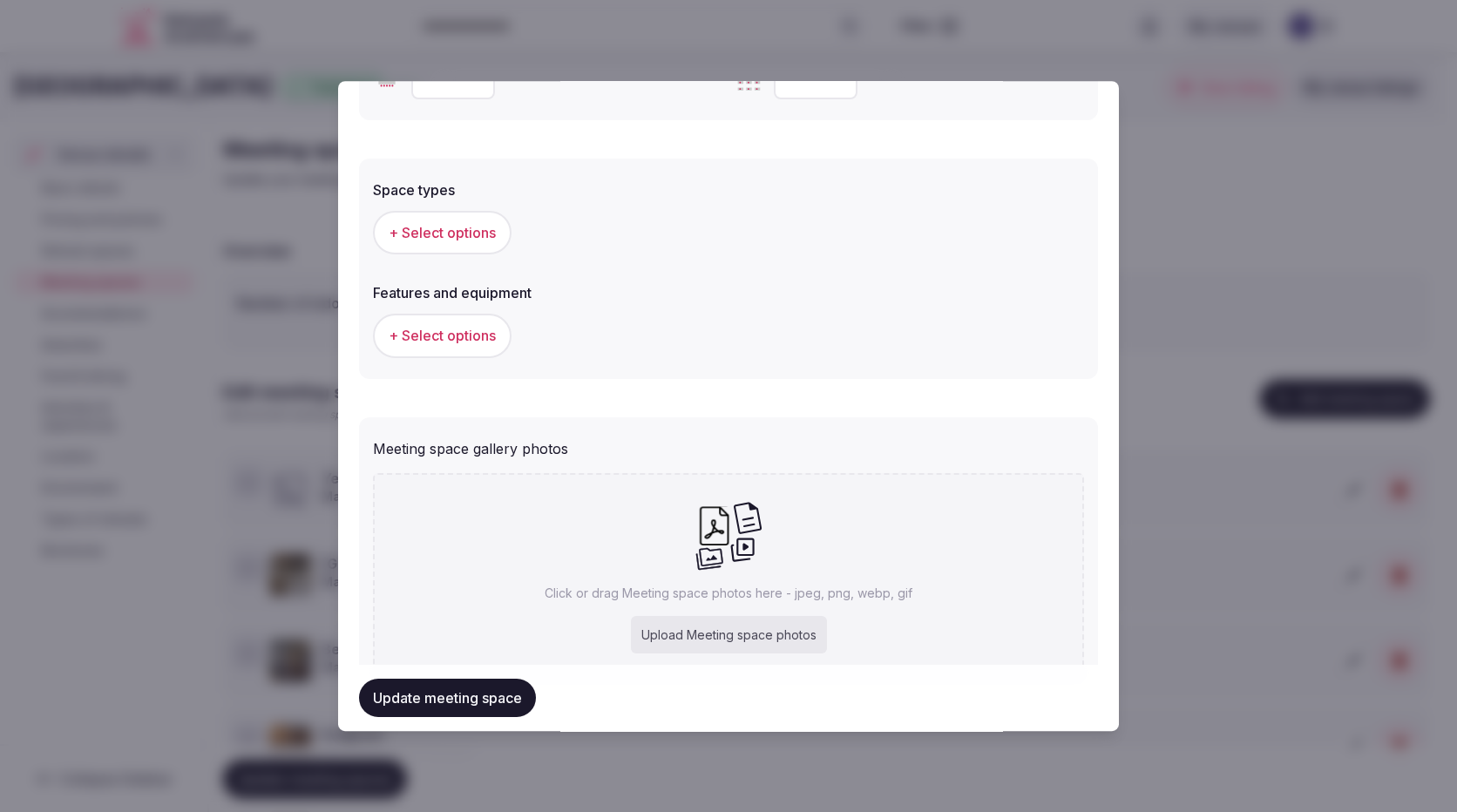
scroll to position [823, 0]
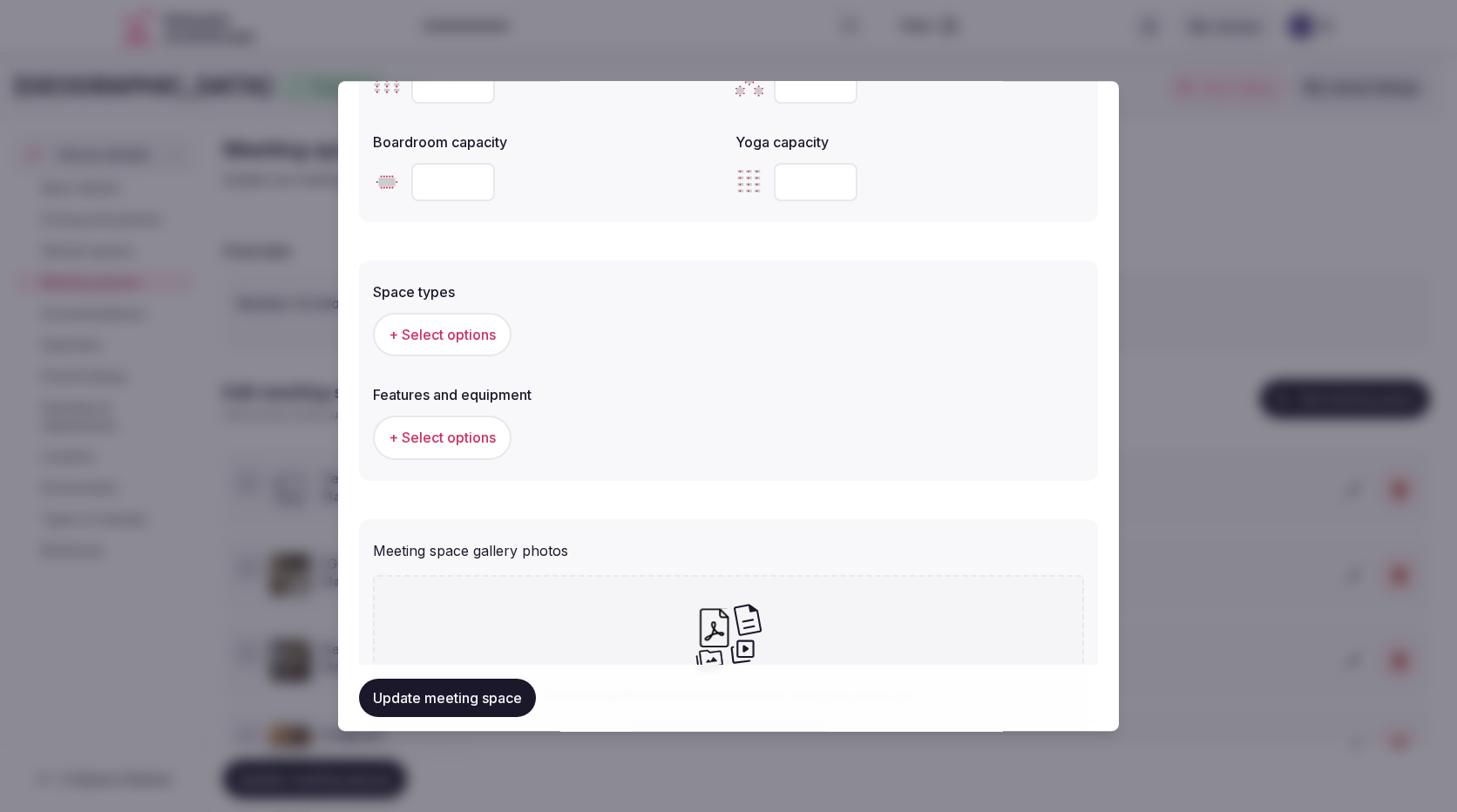
click at [447, 328] on span "+ Select options" at bounding box center [442, 334] width 107 height 19
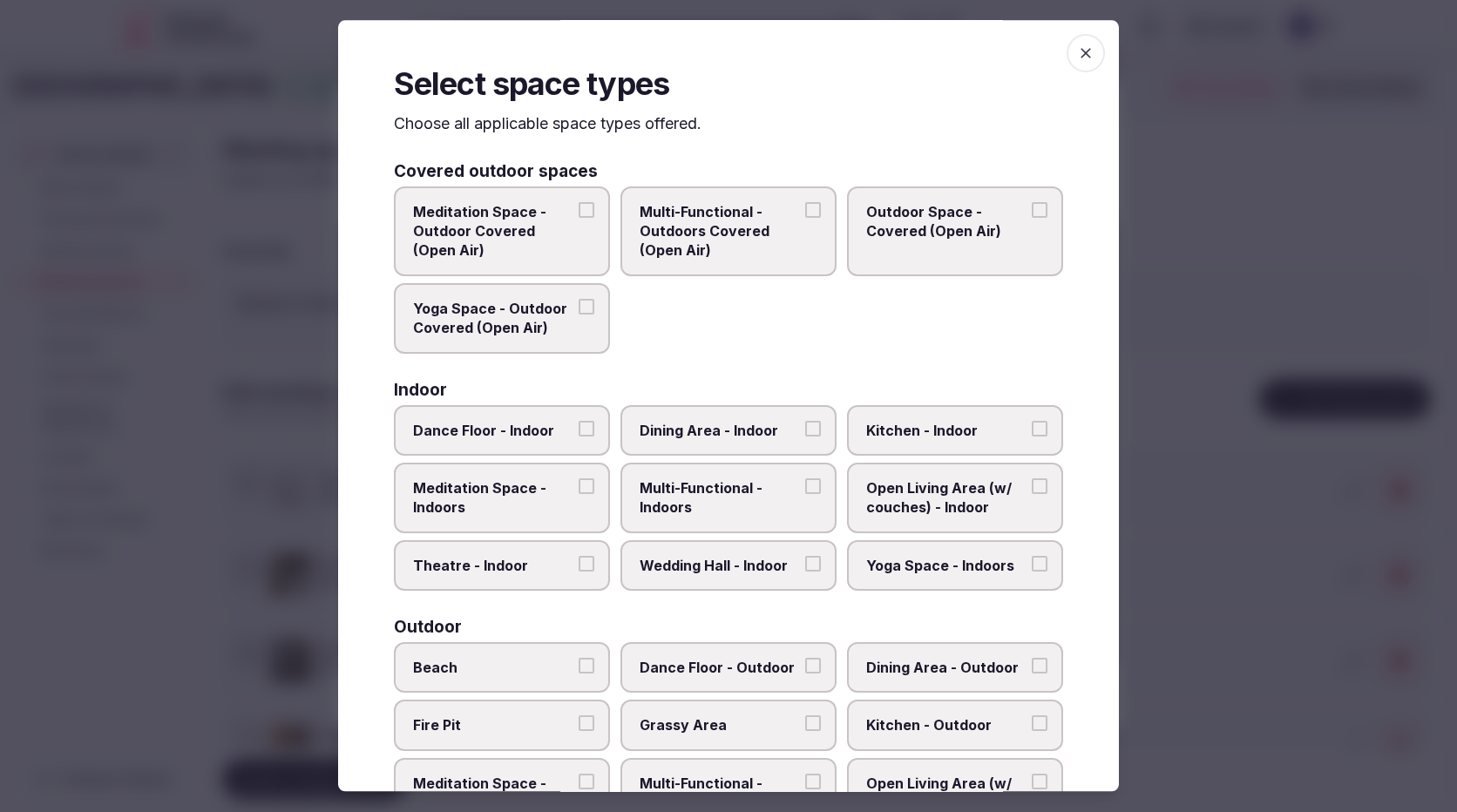
click at [1080, 59] on icon "button" at bounding box center [1085, 53] width 17 height 17
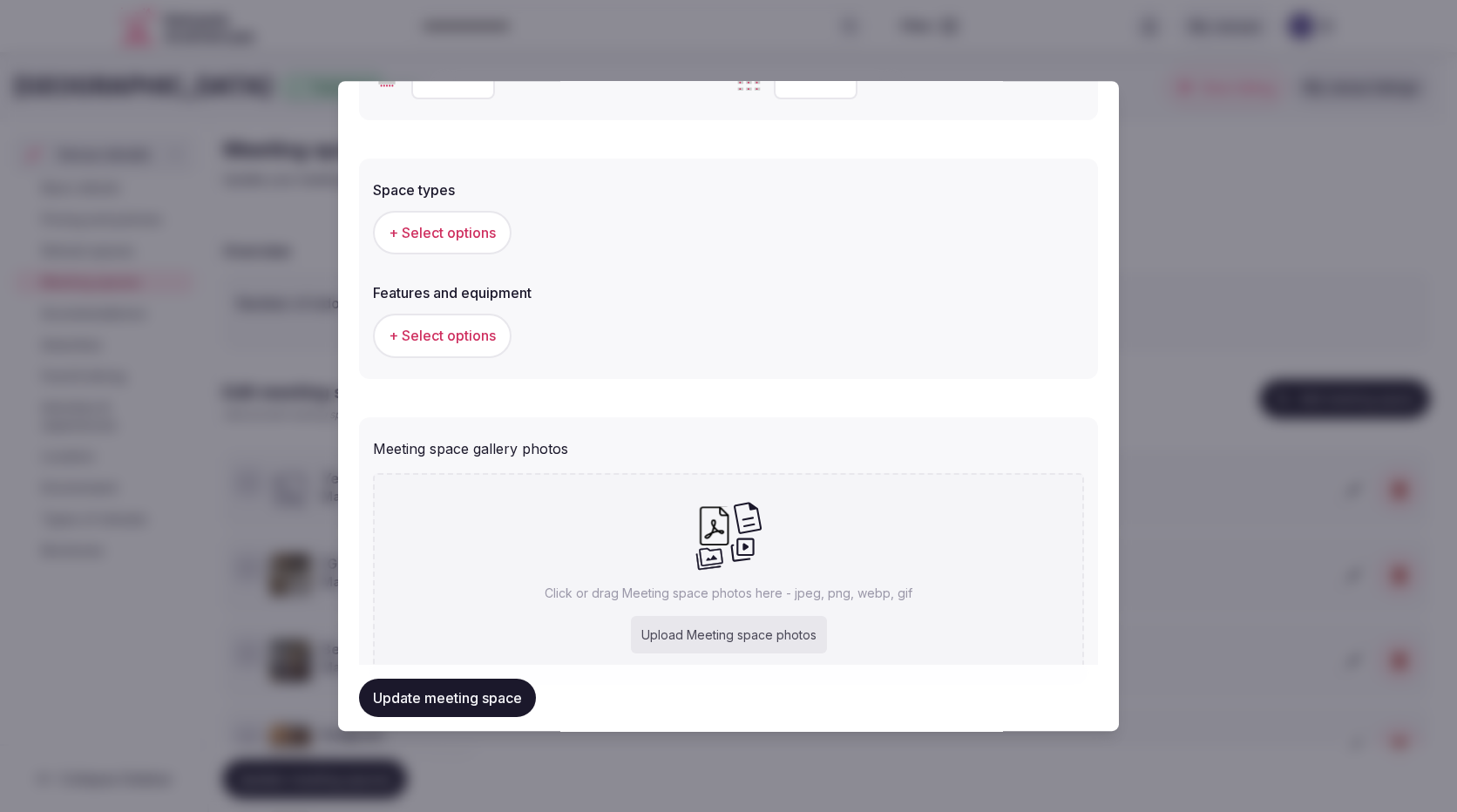
scroll to position [997, 0]
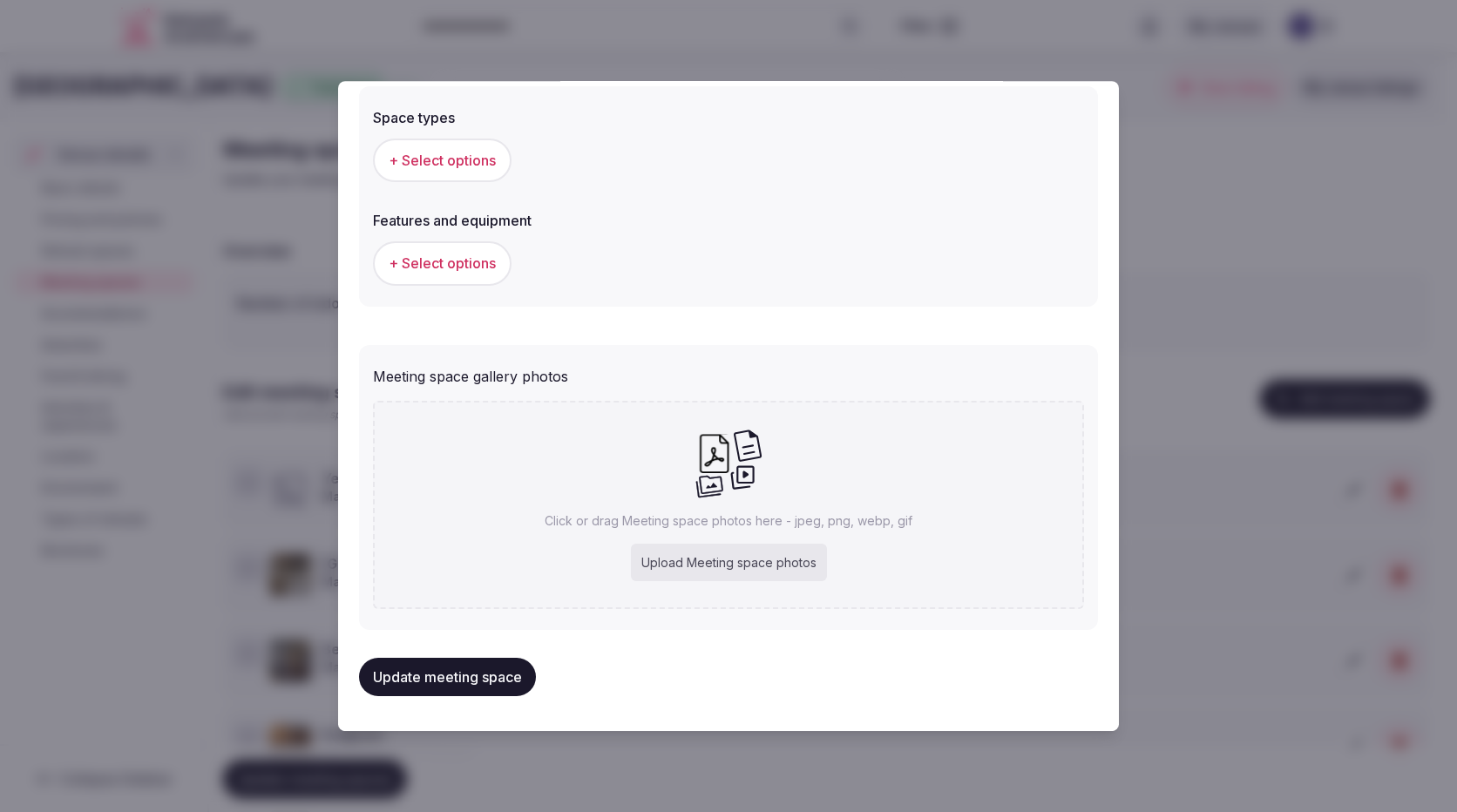
click at [732, 571] on div "Upload Meeting space photos" at bounding box center [728, 563] width 196 height 38
type input "**********"
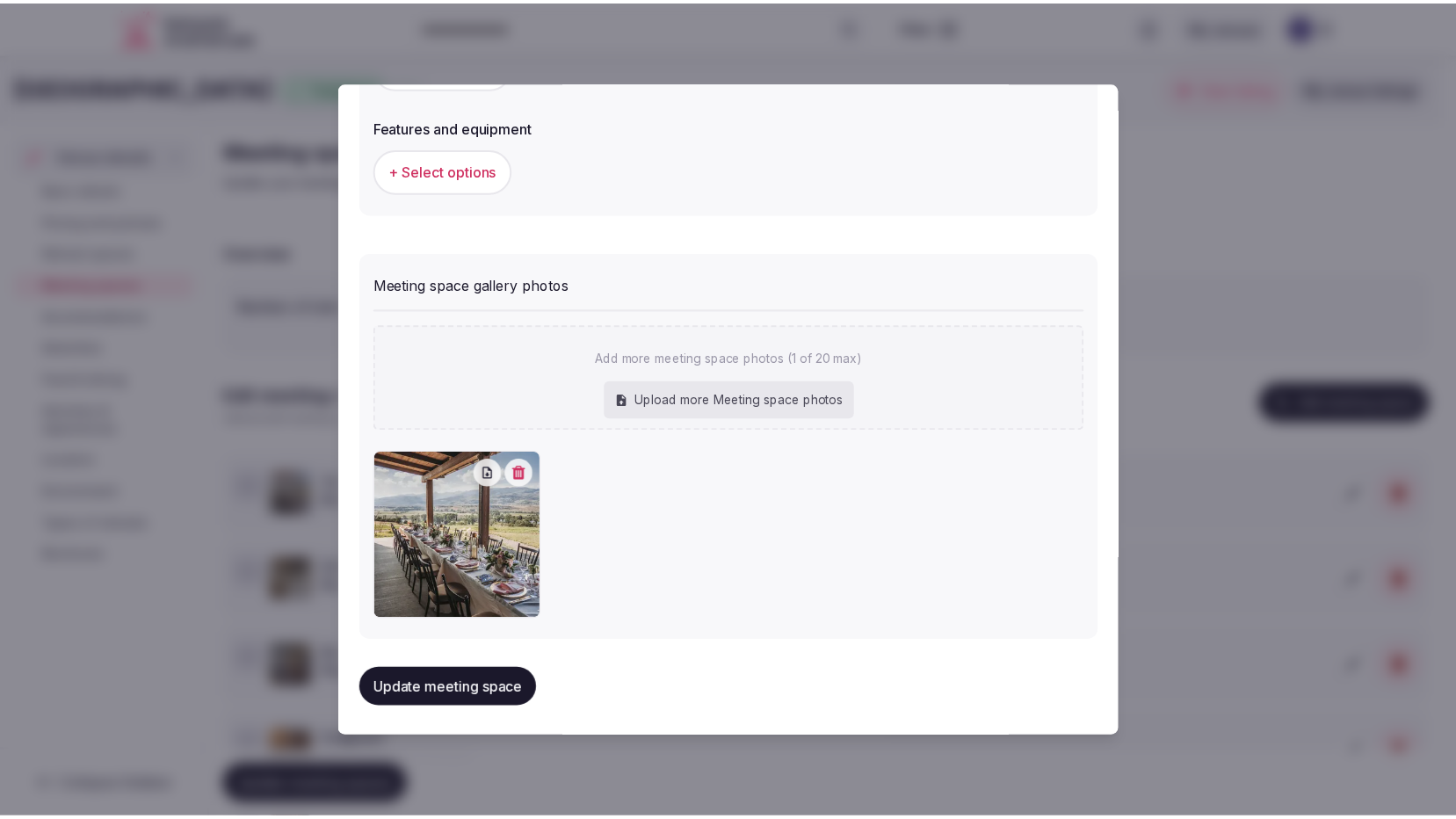
scroll to position [1103, 0]
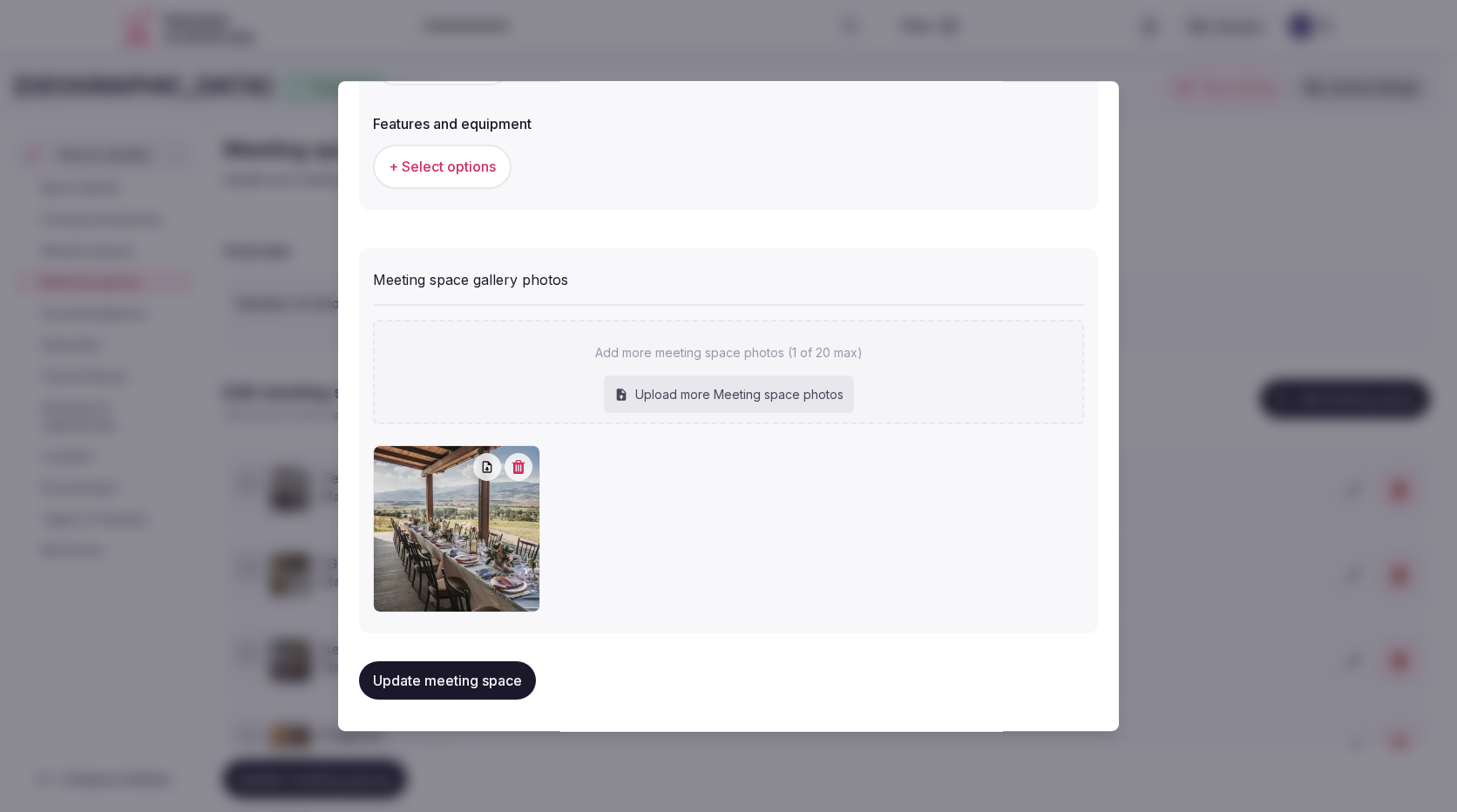
click at [484, 680] on button "Update meeting space" at bounding box center [447, 680] width 177 height 38
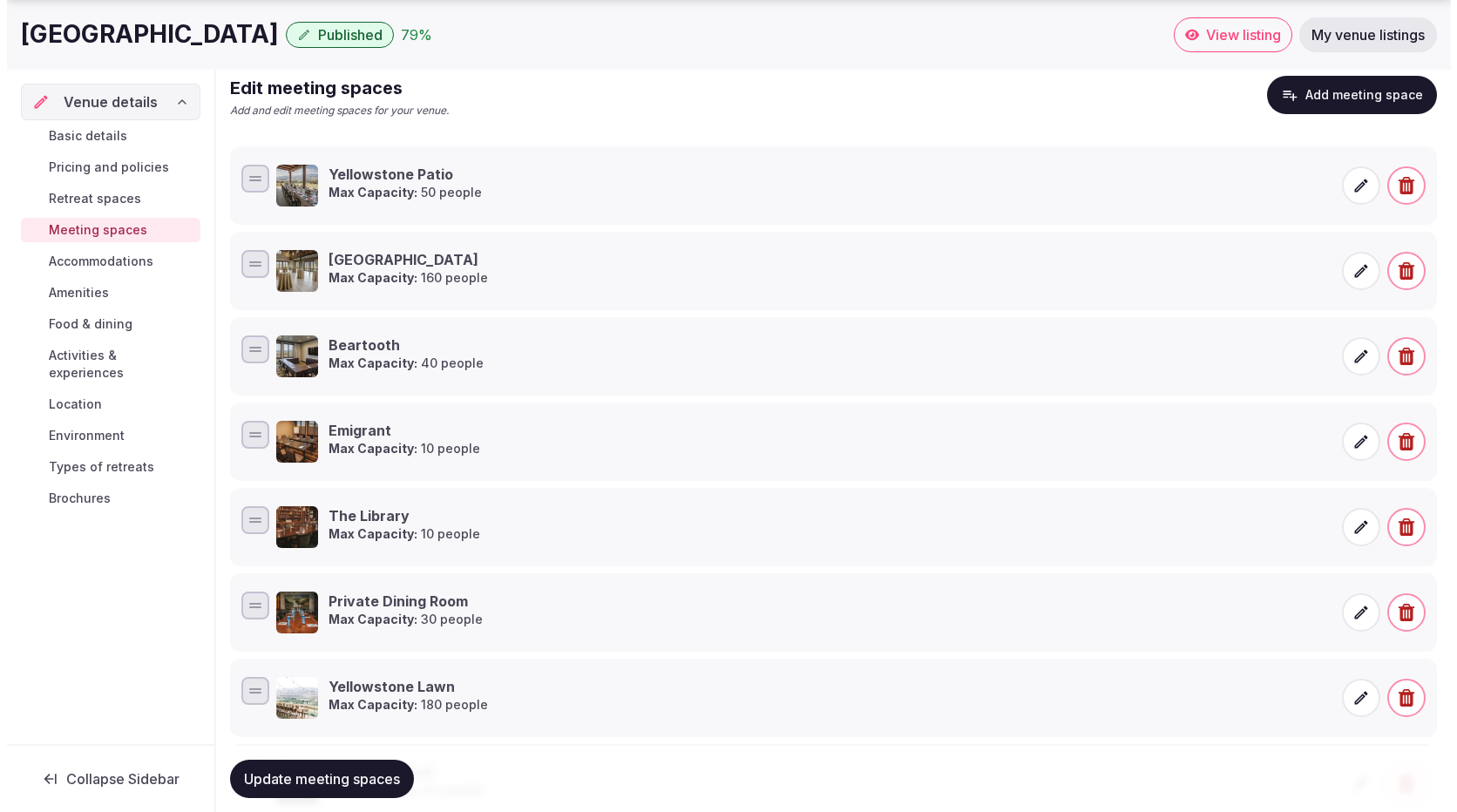
scroll to position [0, 0]
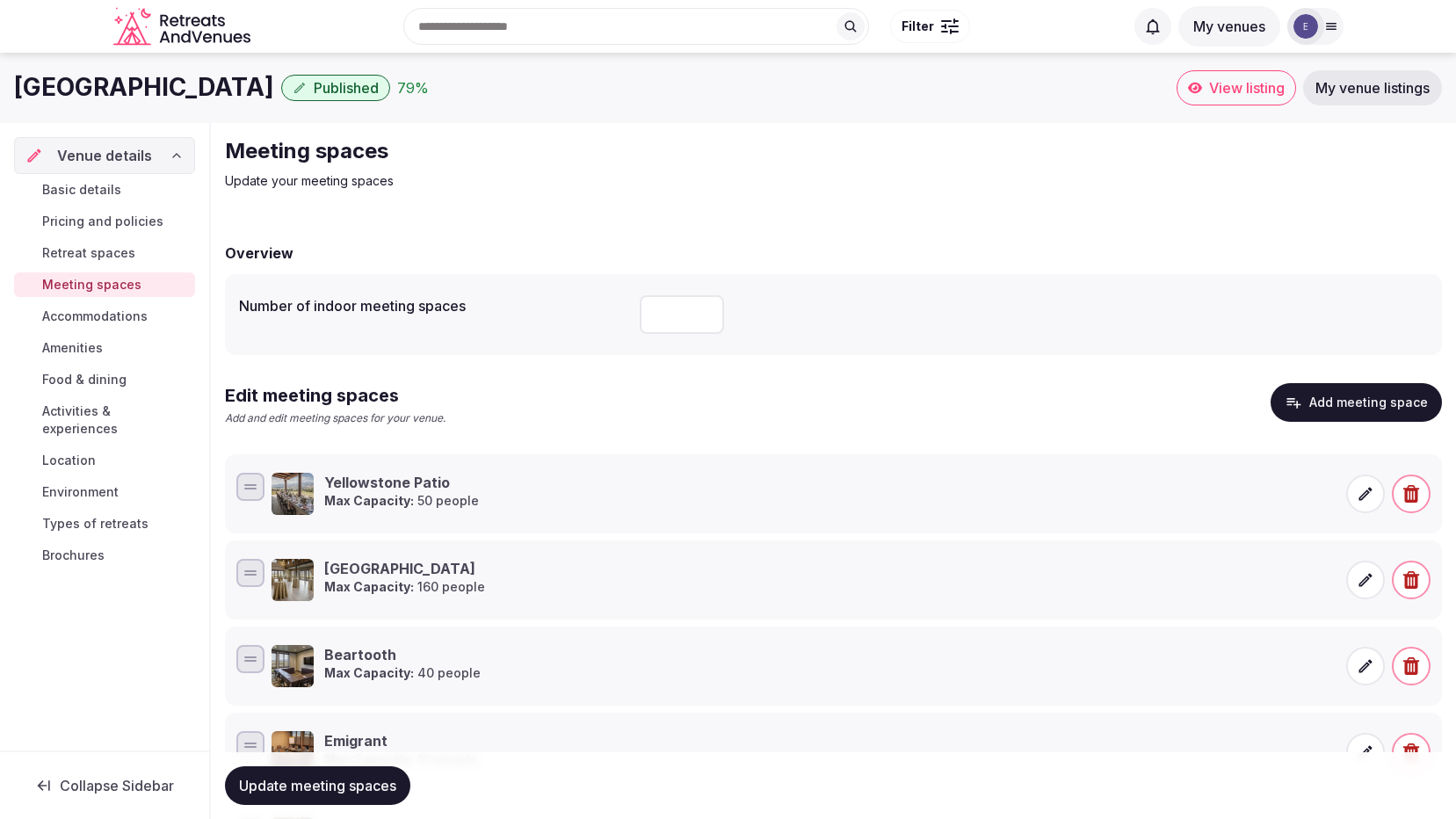
click at [1355, 402] on button "Add meeting space" at bounding box center [1356, 403] width 171 height 38
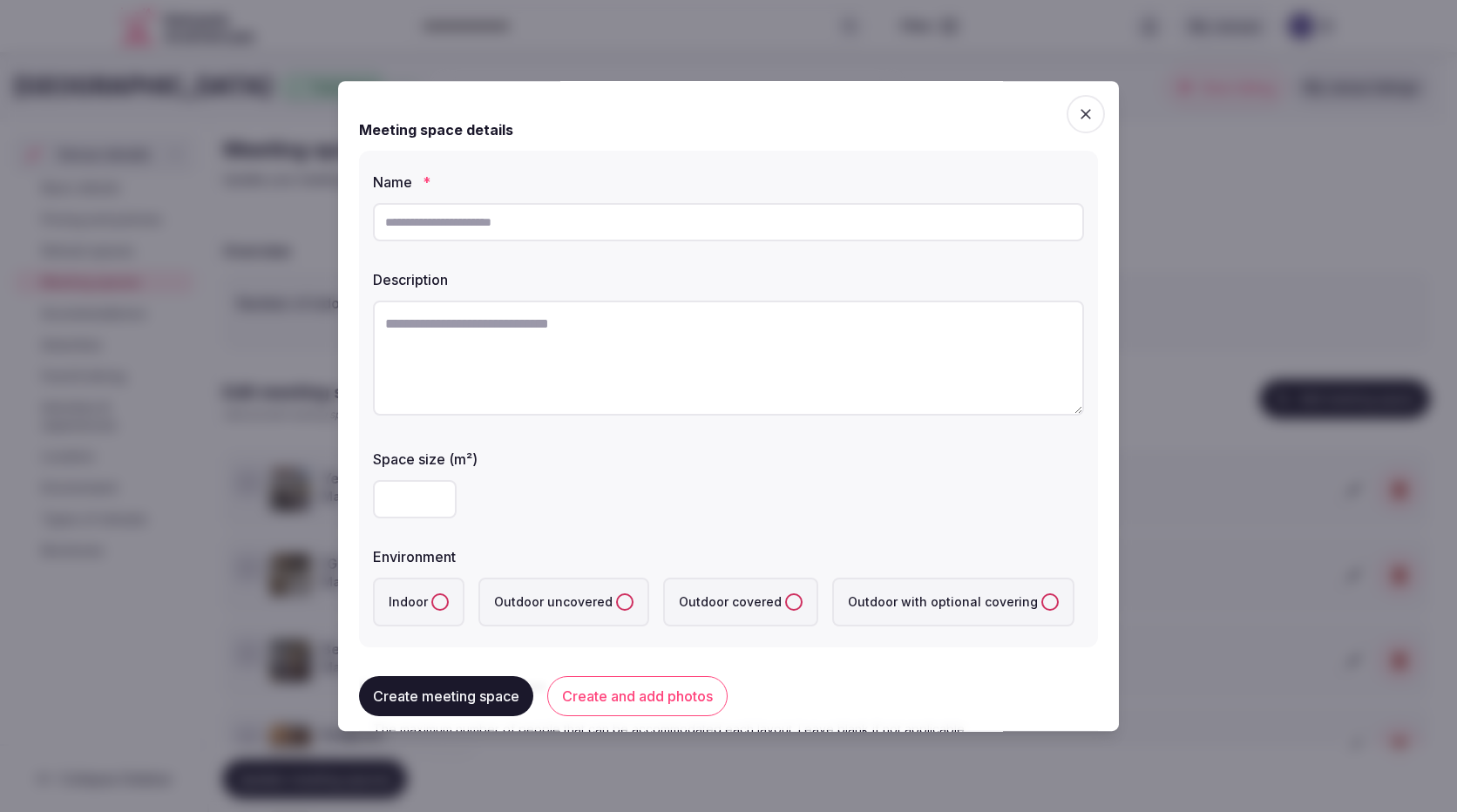
click at [786, 222] on input "text" at bounding box center [728, 222] width 711 height 38
type input "*********"
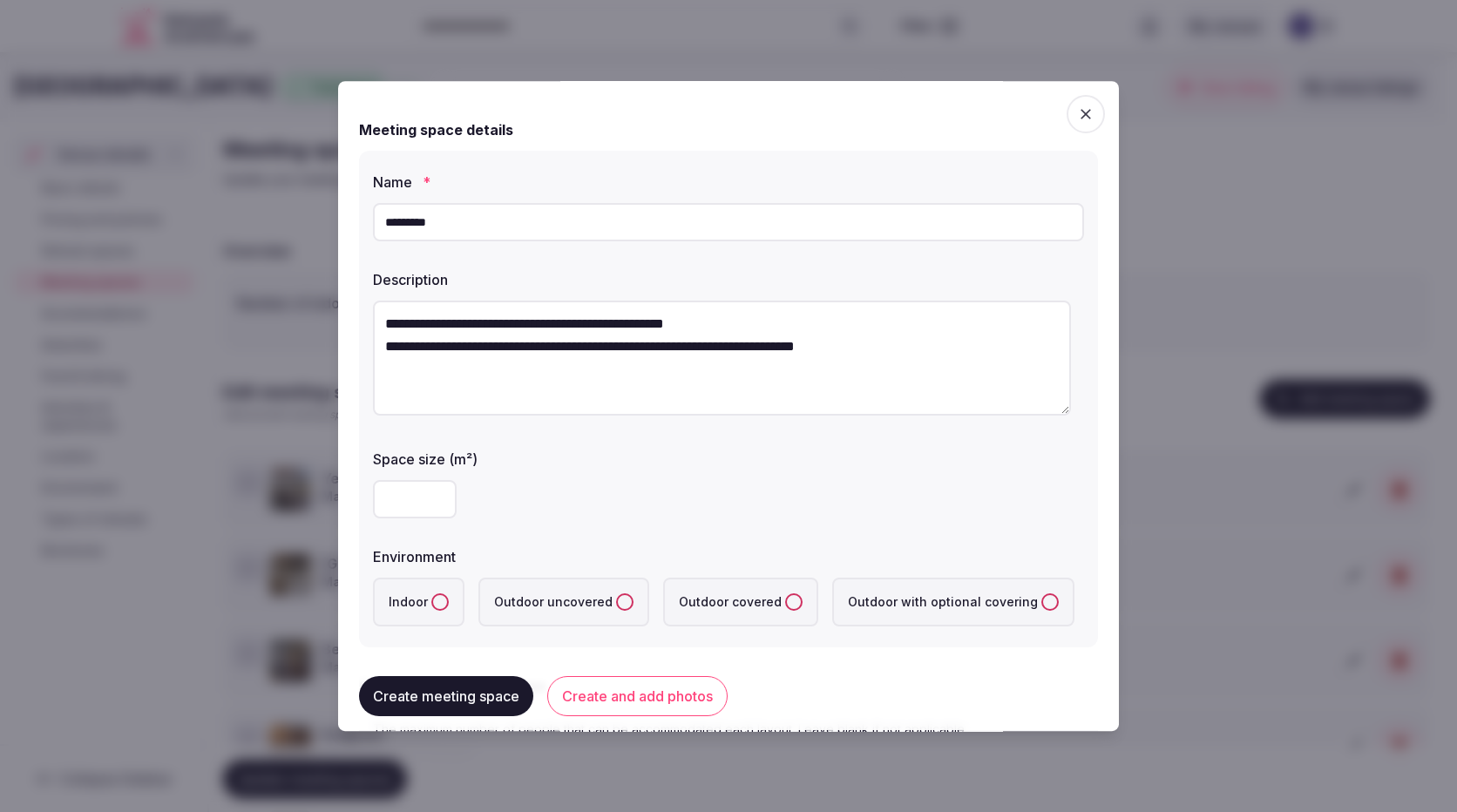
type textarea "**********"
click at [401, 504] on input "number" at bounding box center [415, 499] width 83 height 38
type input "****"
click at [683, 465] on label "Space size (m²)" at bounding box center [728, 458] width 711 height 14
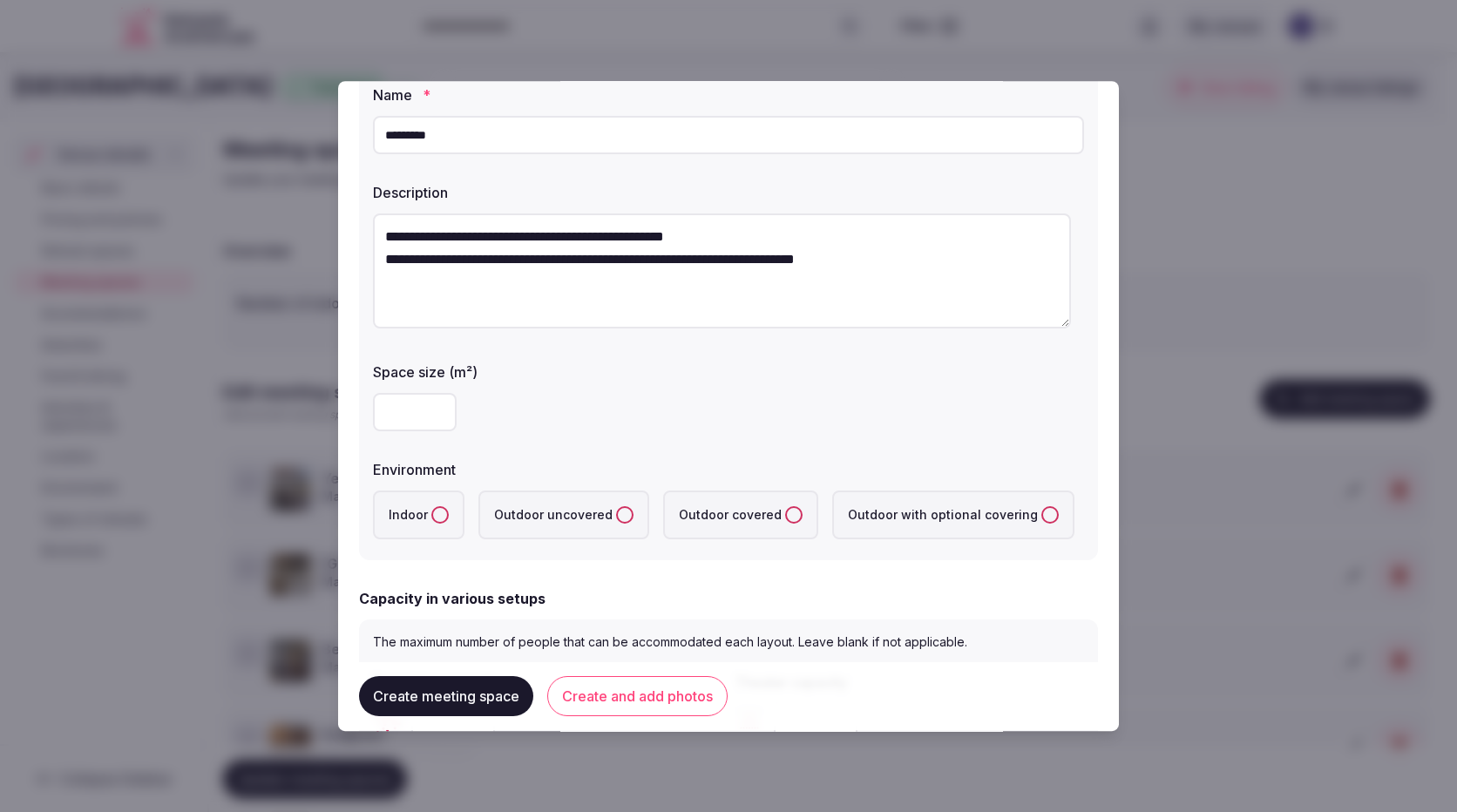
click at [403, 523] on label "Indoor" at bounding box center [418, 515] width 92 height 49
click at [431, 523] on button "Indoor" at bounding box center [439, 514] width 17 height 17
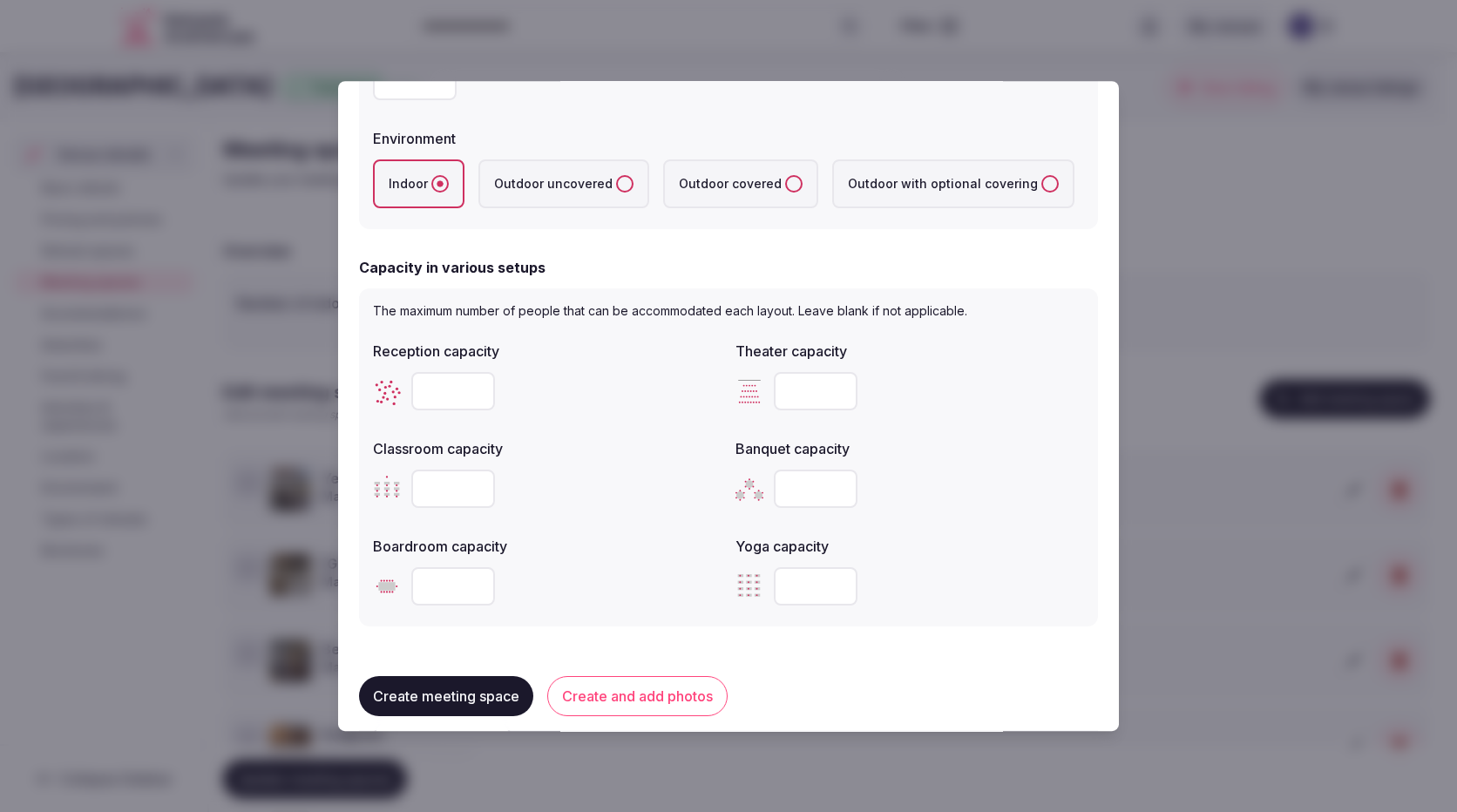
scroll to position [435, 0]
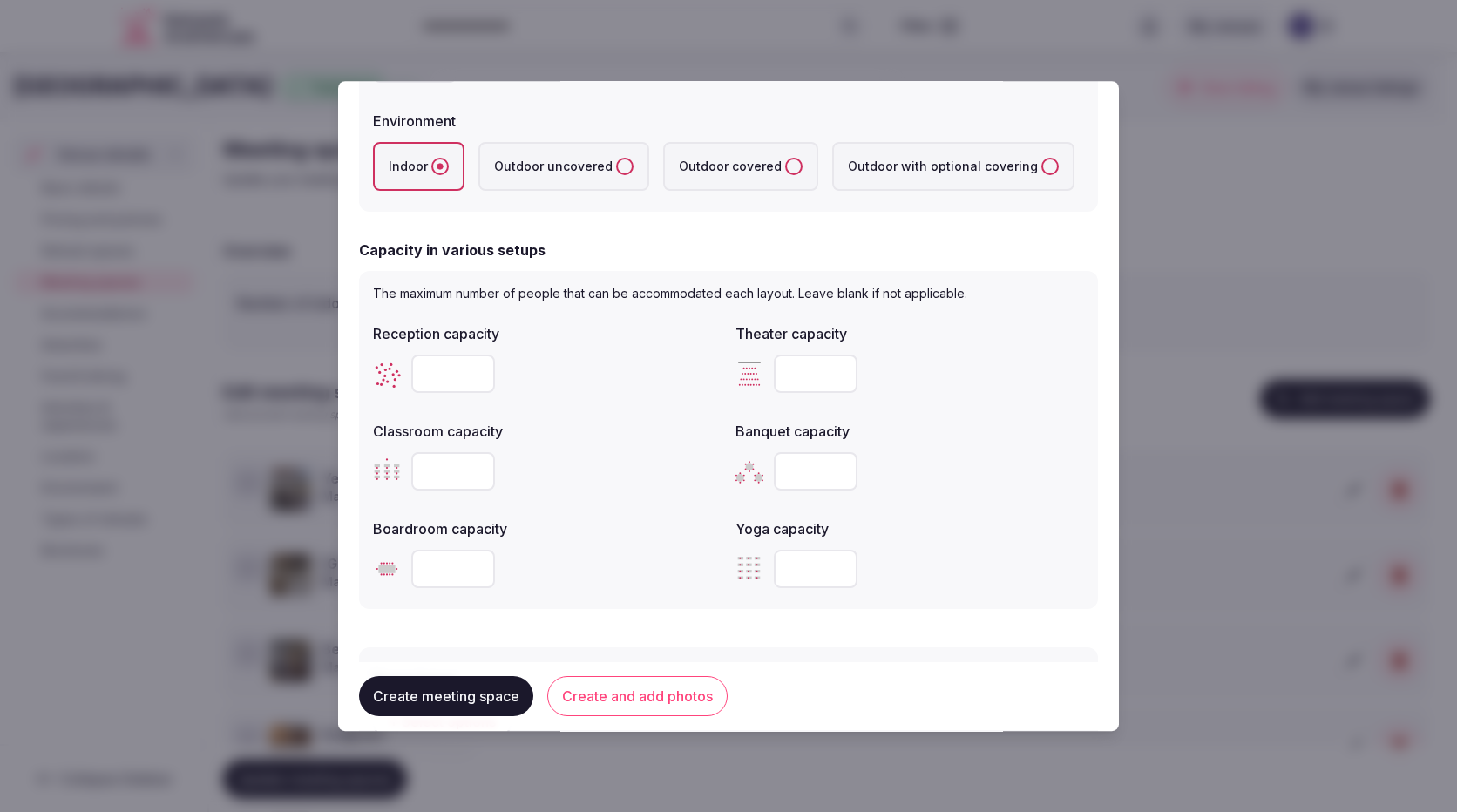
click at [450, 380] on input "number" at bounding box center [453, 374] width 83 height 38
type input "**"
click at [820, 462] on input "number" at bounding box center [816, 471] width 83 height 38
click at [810, 464] on input "number" at bounding box center [816, 471] width 83 height 38
type input "**"
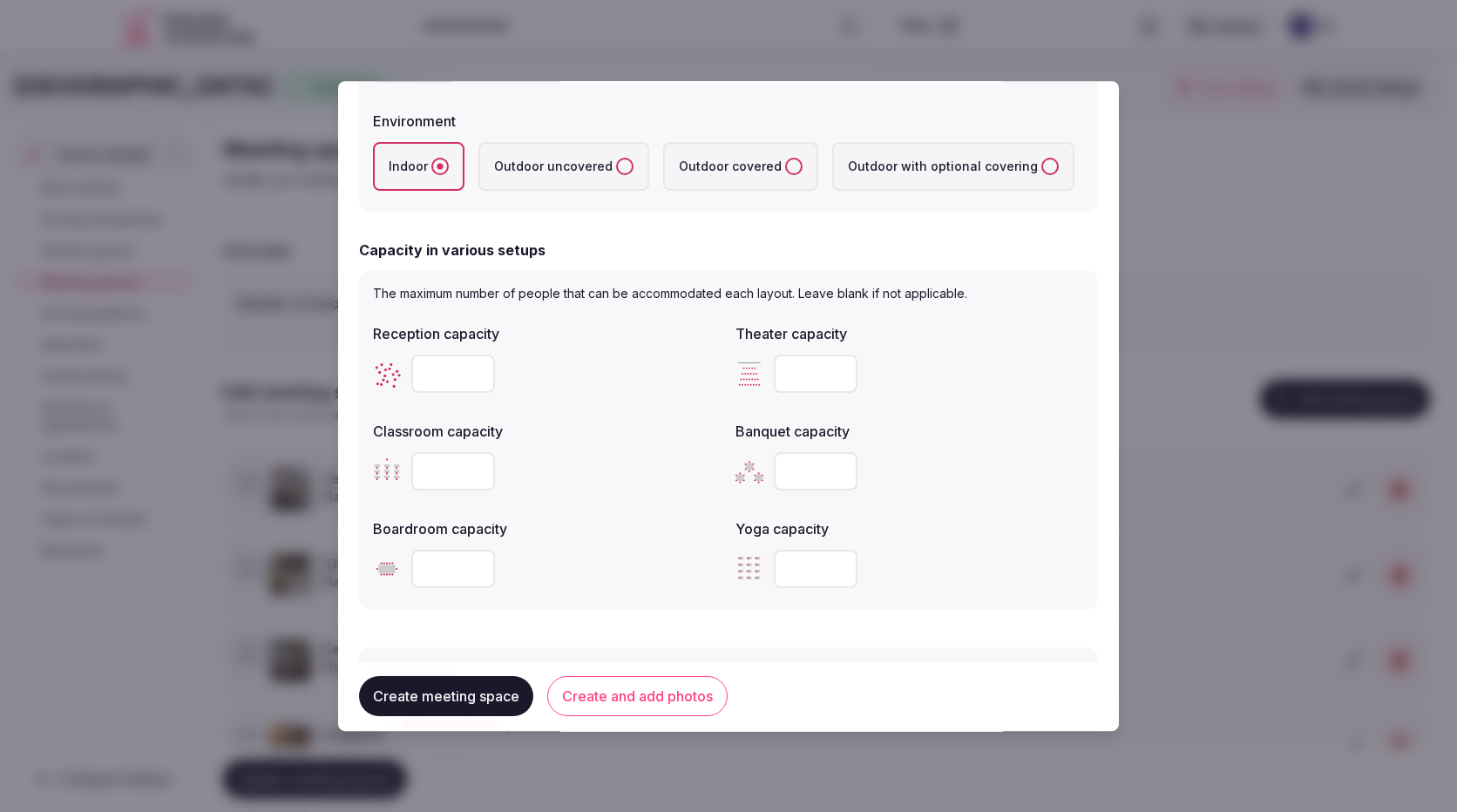
click at [626, 691] on button "Create and add photos" at bounding box center [637, 697] width 181 height 40
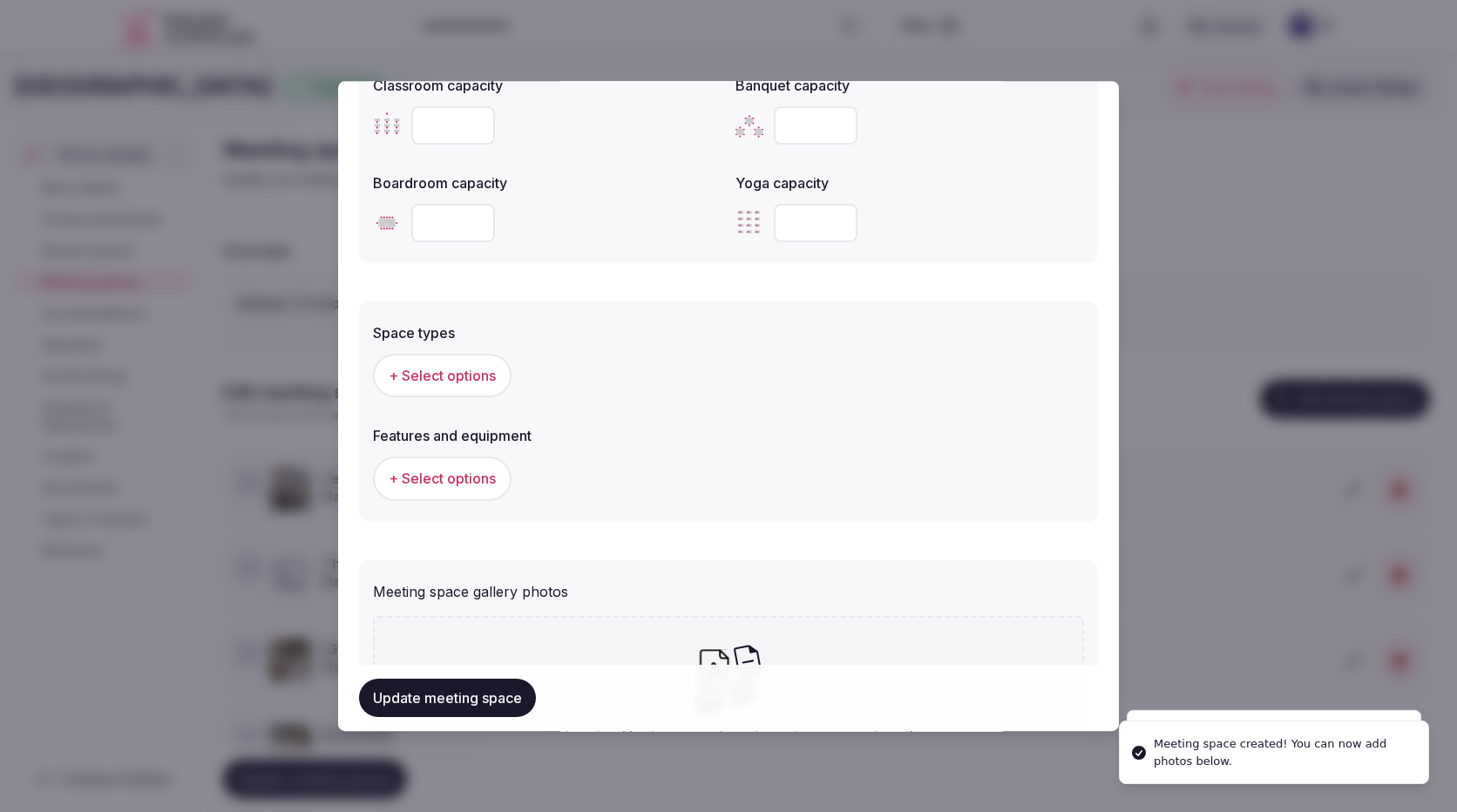
scroll to position [997, 0]
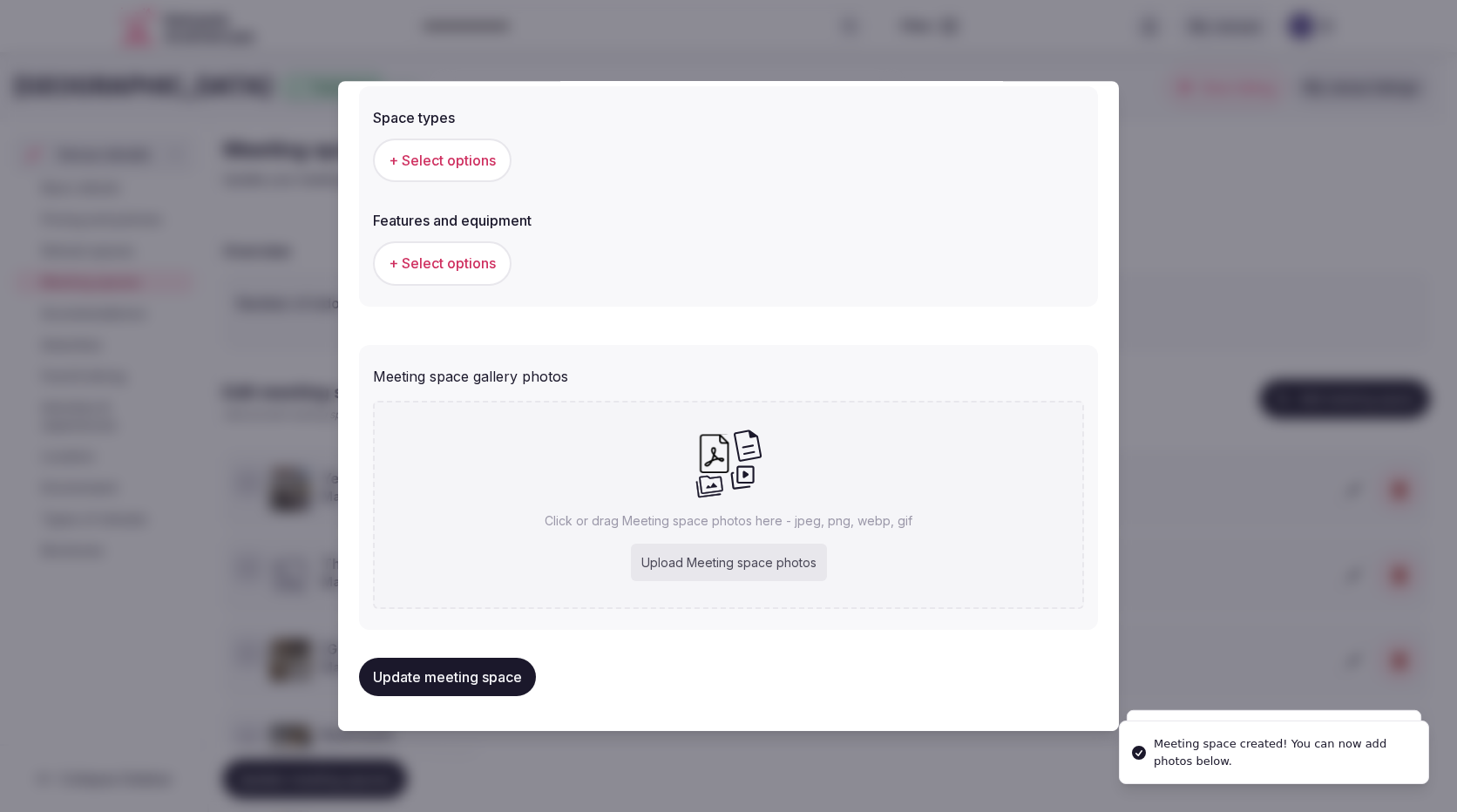
click at [714, 563] on div "Upload Meeting space photos" at bounding box center [728, 563] width 196 height 38
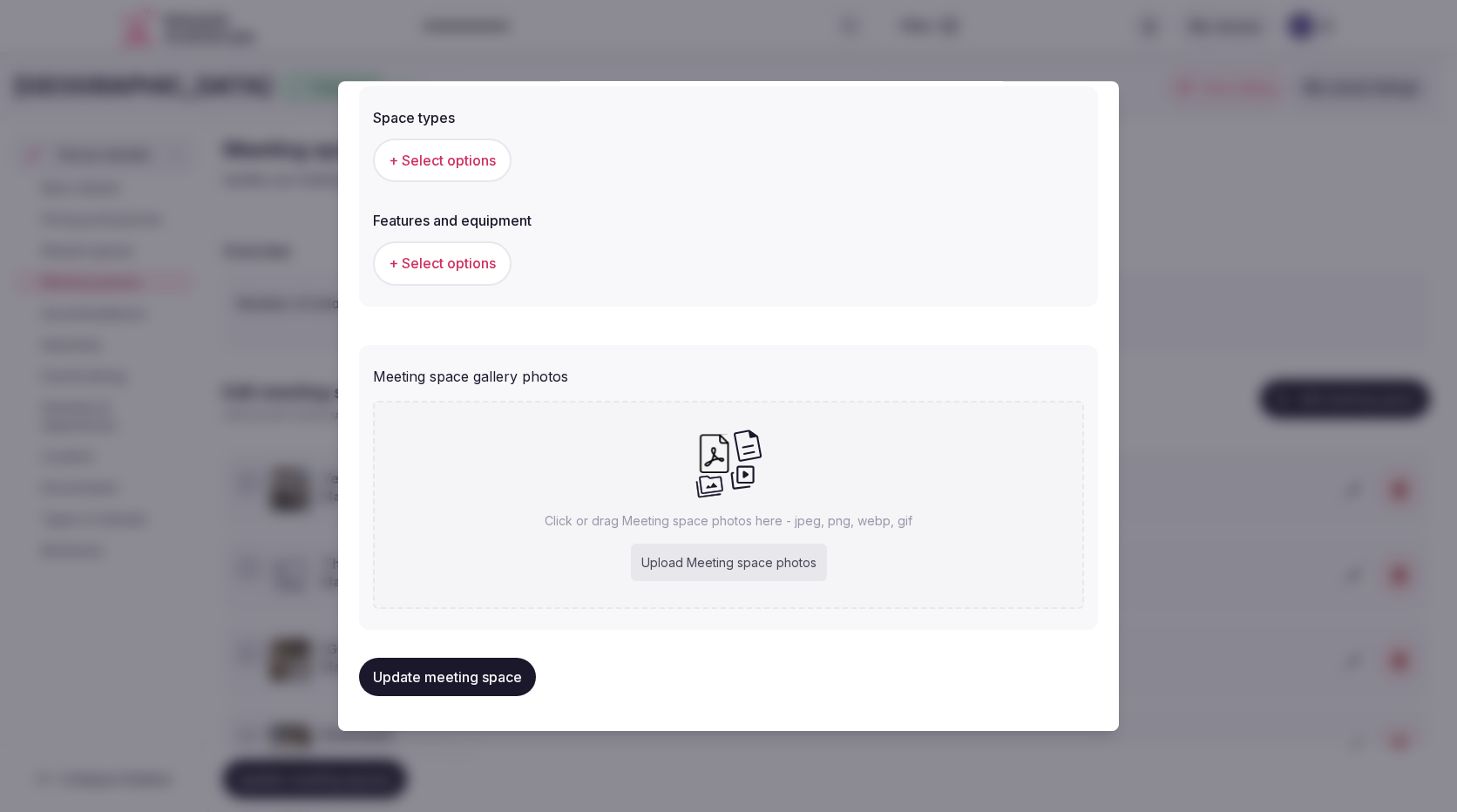
type input "**********"
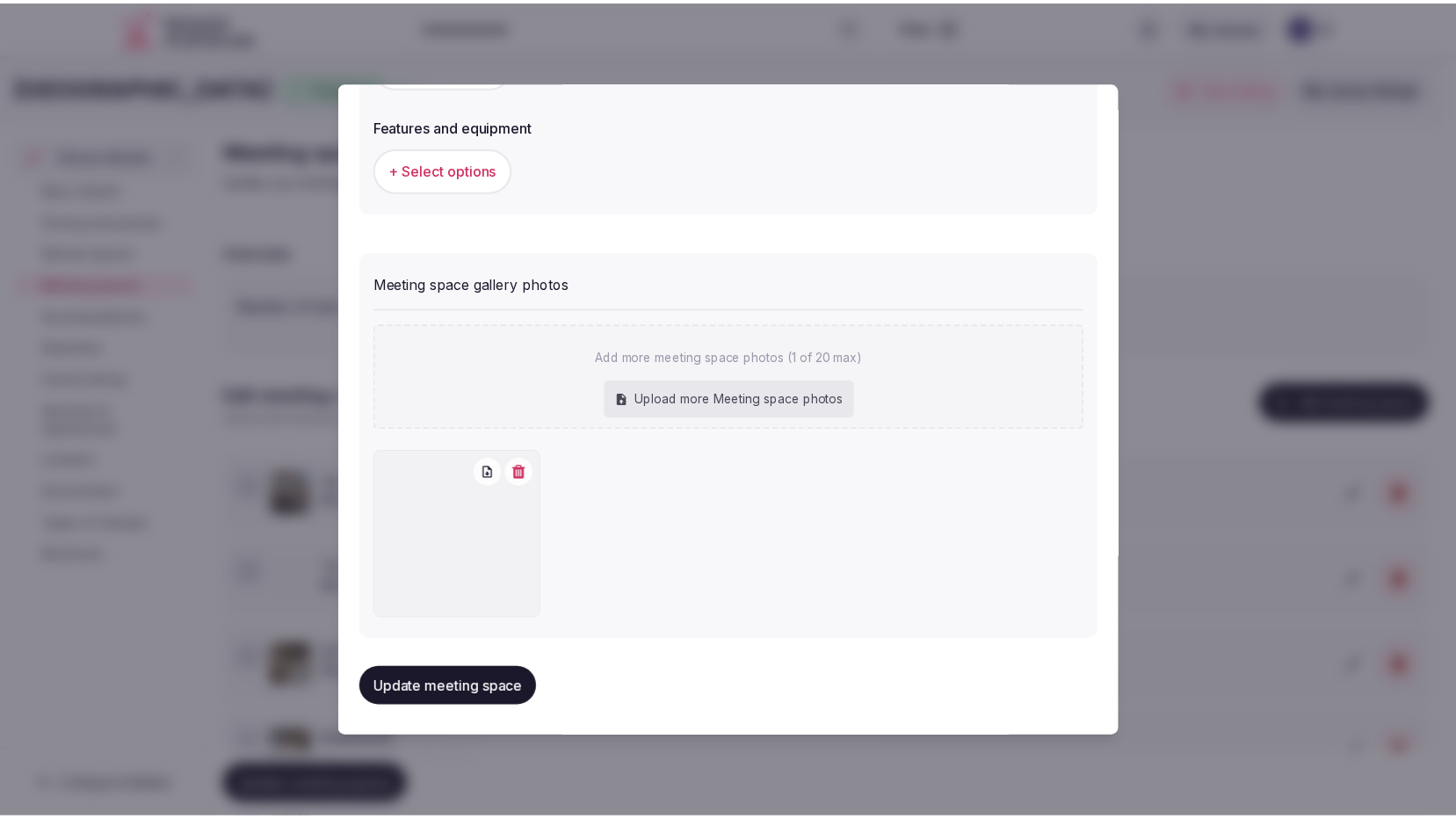
scroll to position [1103, 0]
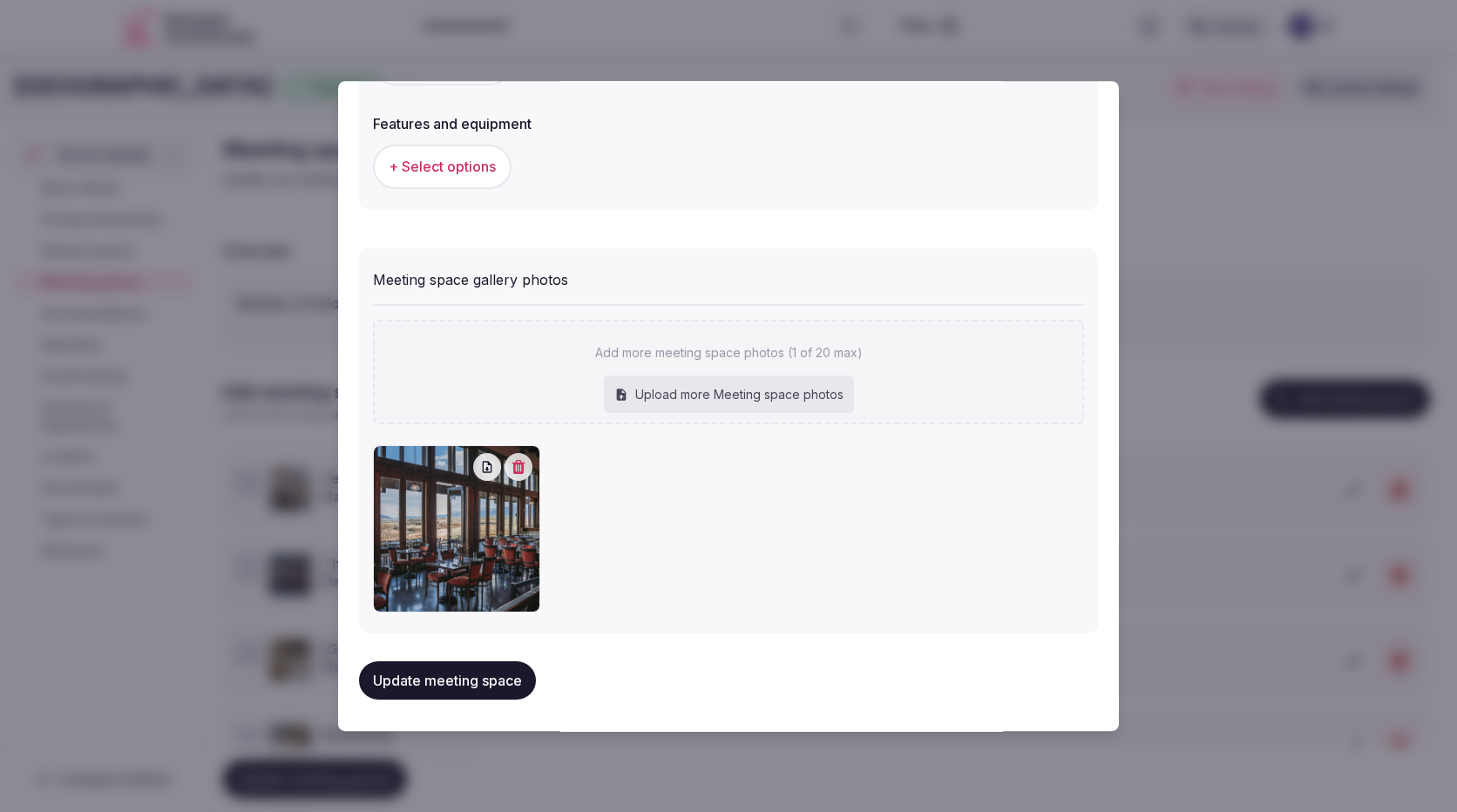
click at [470, 677] on button "Update meeting space" at bounding box center [447, 680] width 177 height 38
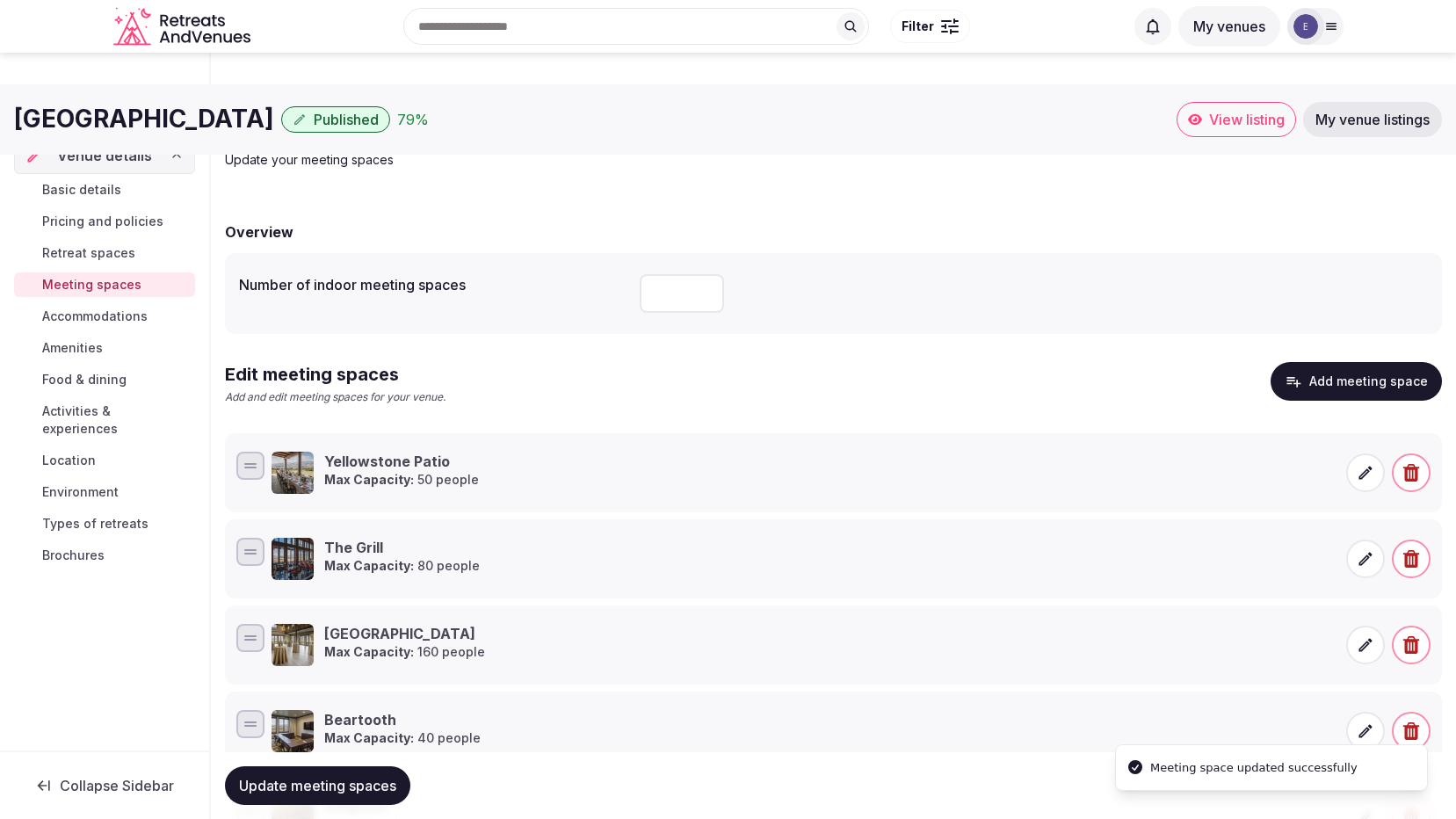
scroll to position [0, 0]
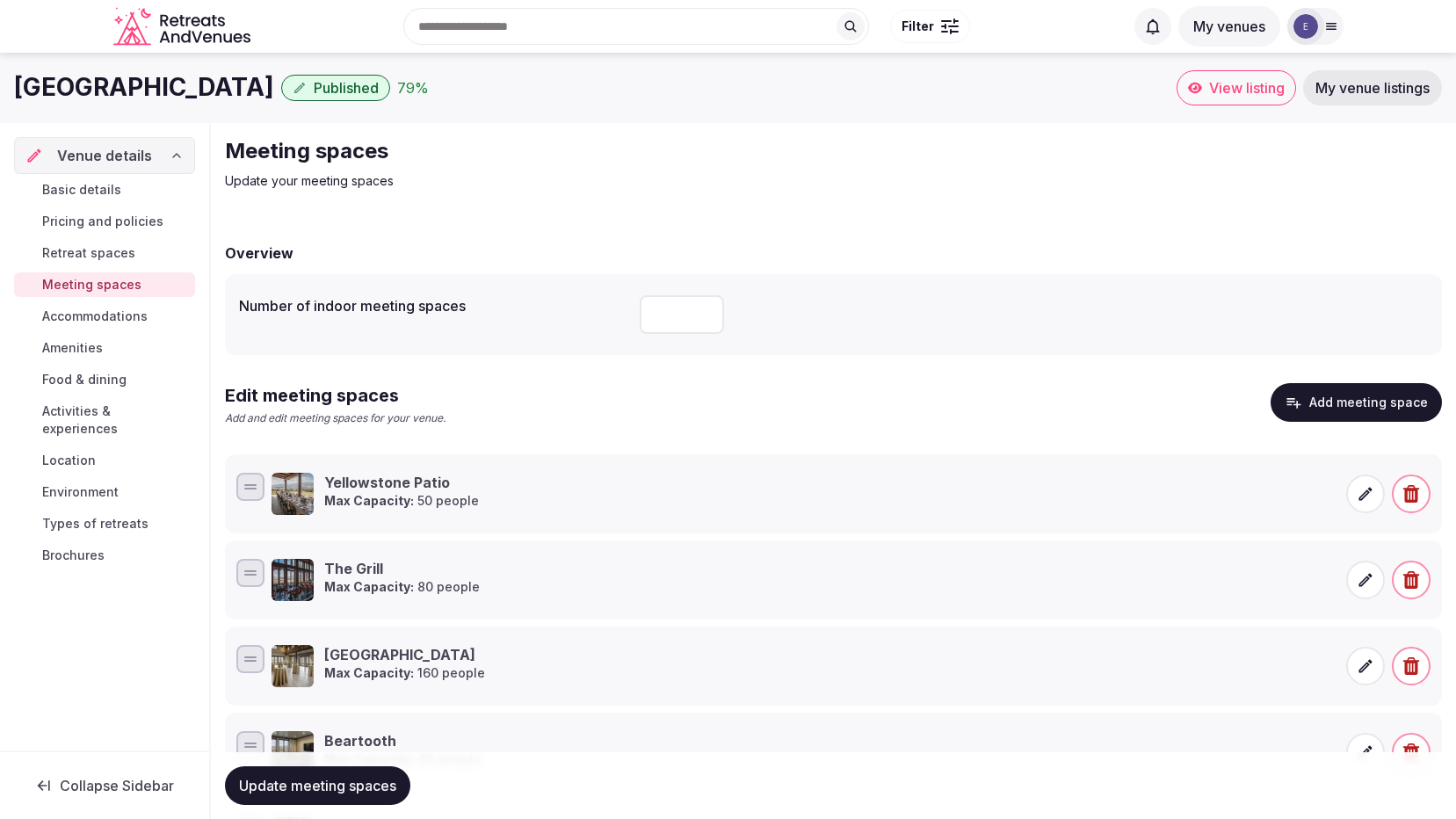
click at [60, 318] on span "Accommodations" at bounding box center [94, 316] width 105 height 17
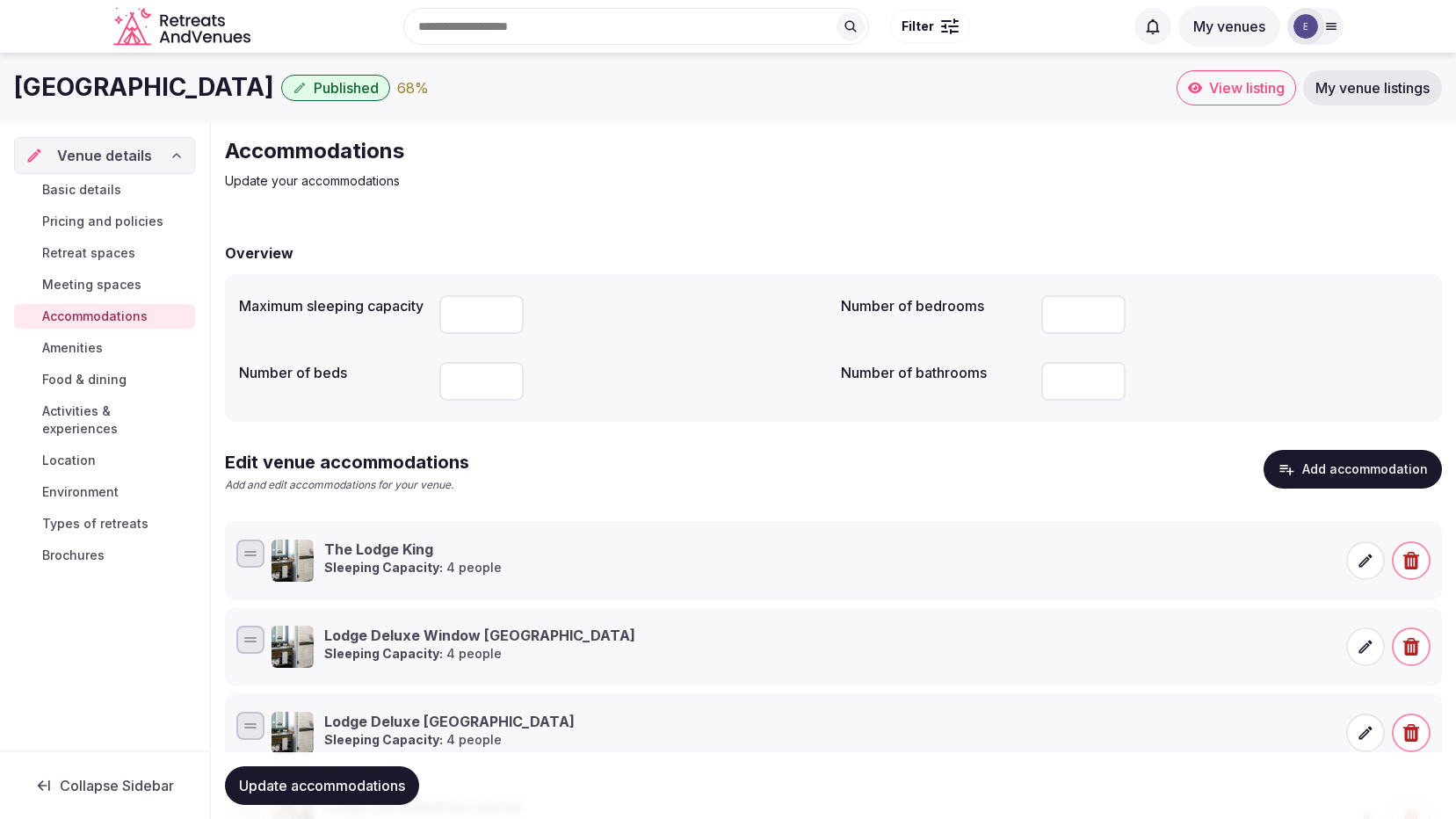
click at [85, 346] on span "Amenities" at bounding box center [72, 348] width 60 height 17
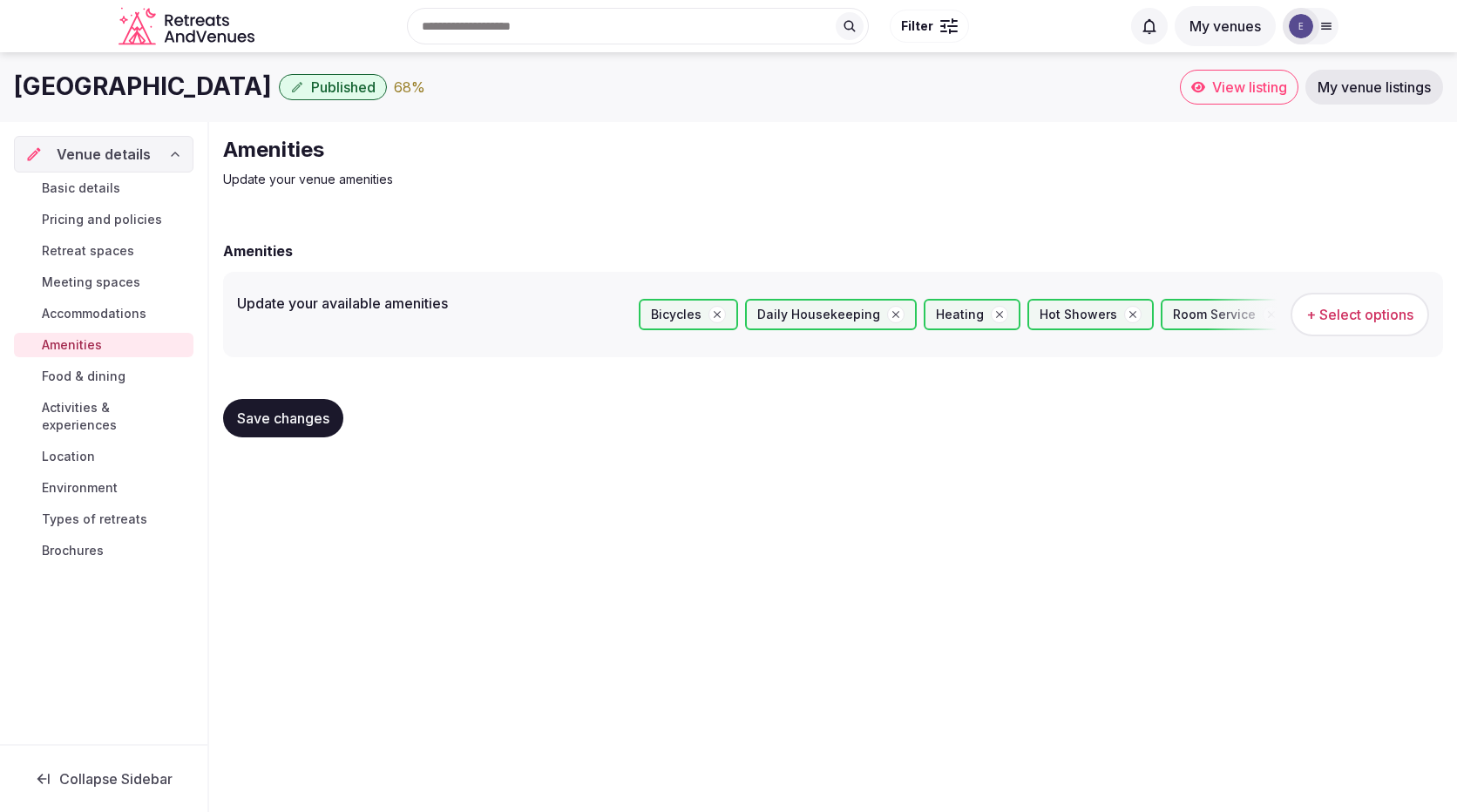
click at [1345, 324] on span "+ Select options" at bounding box center [1360, 314] width 107 height 19
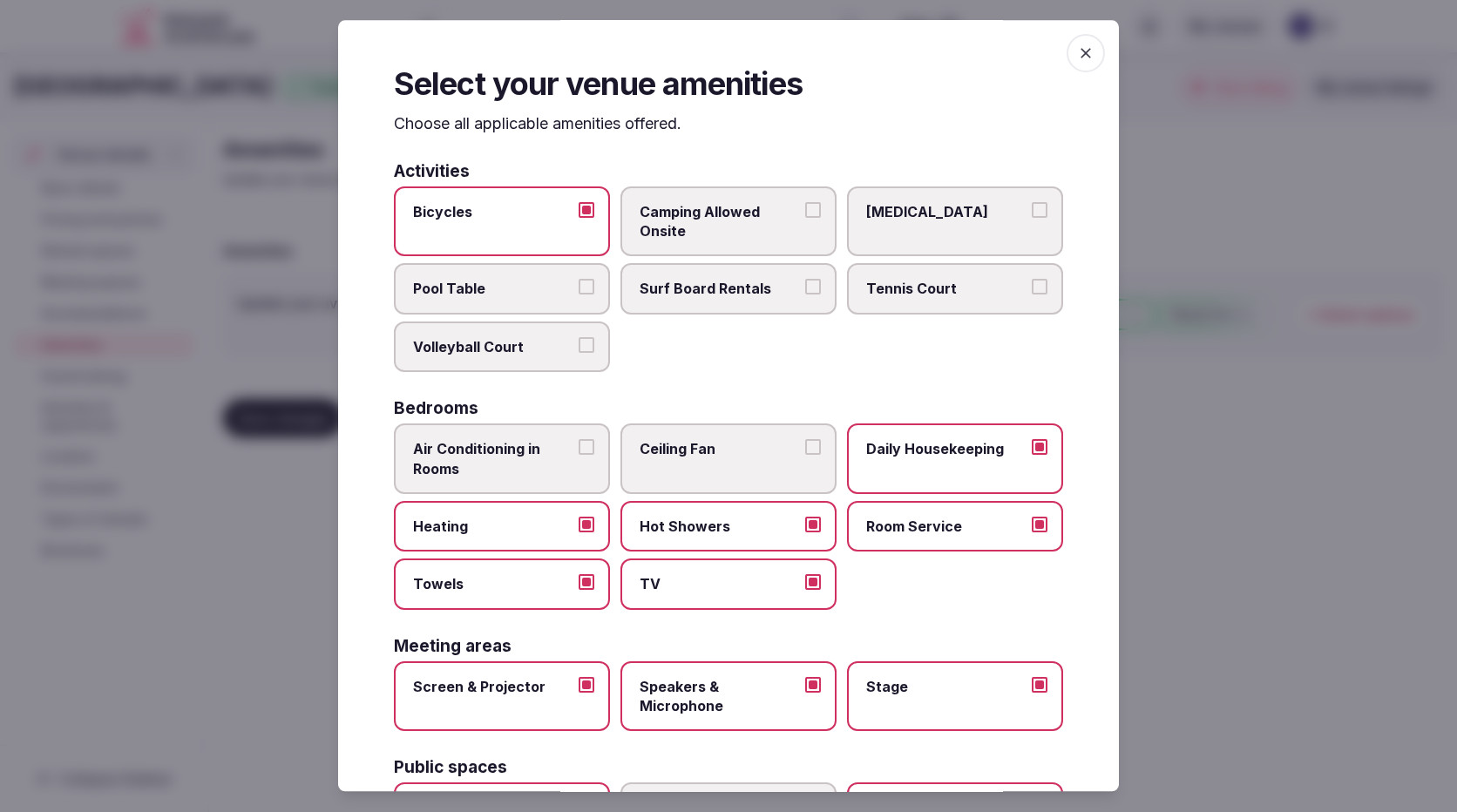
click at [470, 484] on label "Air Conditioning in Rooms" at bounding box center [502, 459] width 216 height 71
click at [579, 455] on button "Air Conditioning in Rooms" at bounding box center [586, 446] width 15 height 15
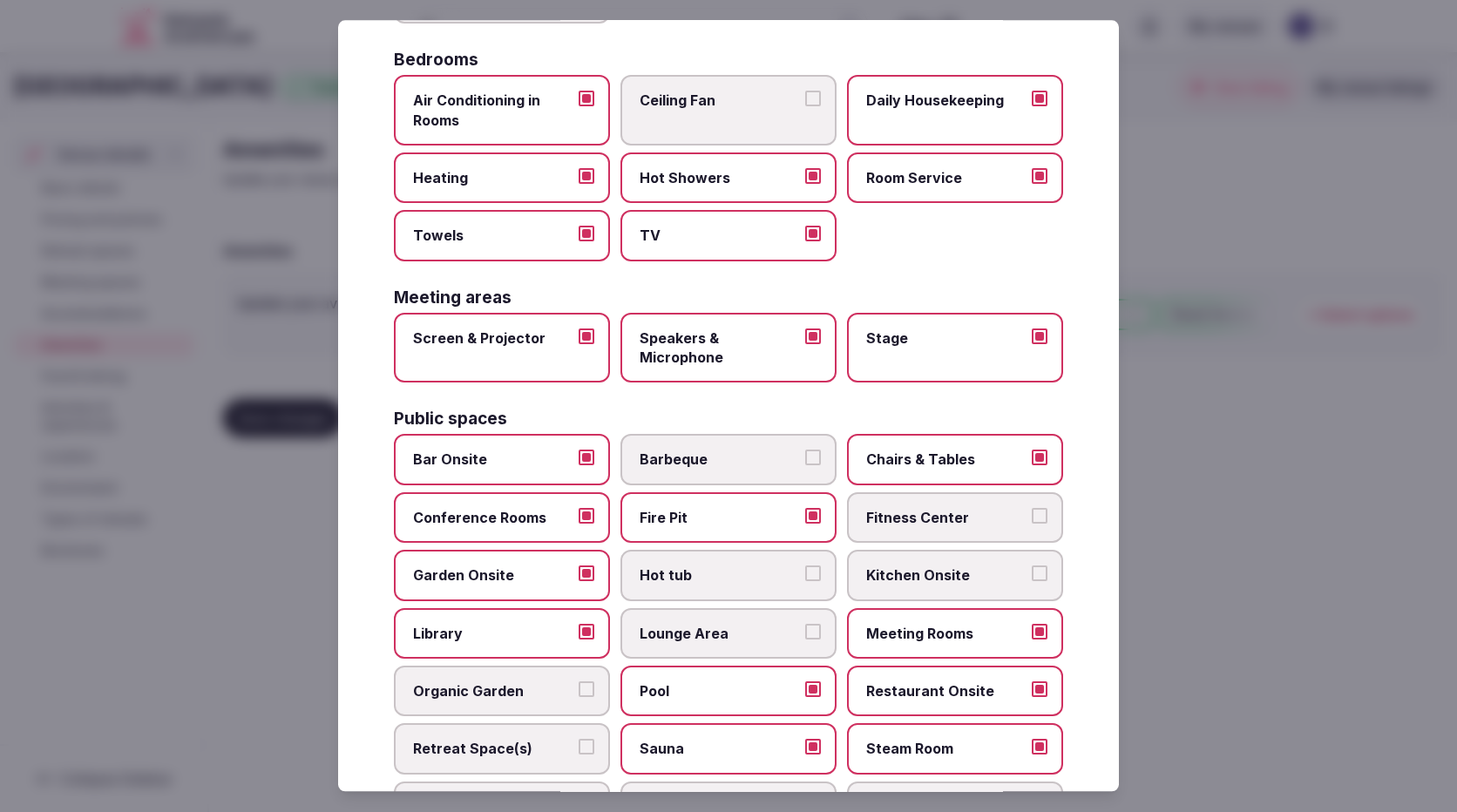
scroll to position [435, 0]
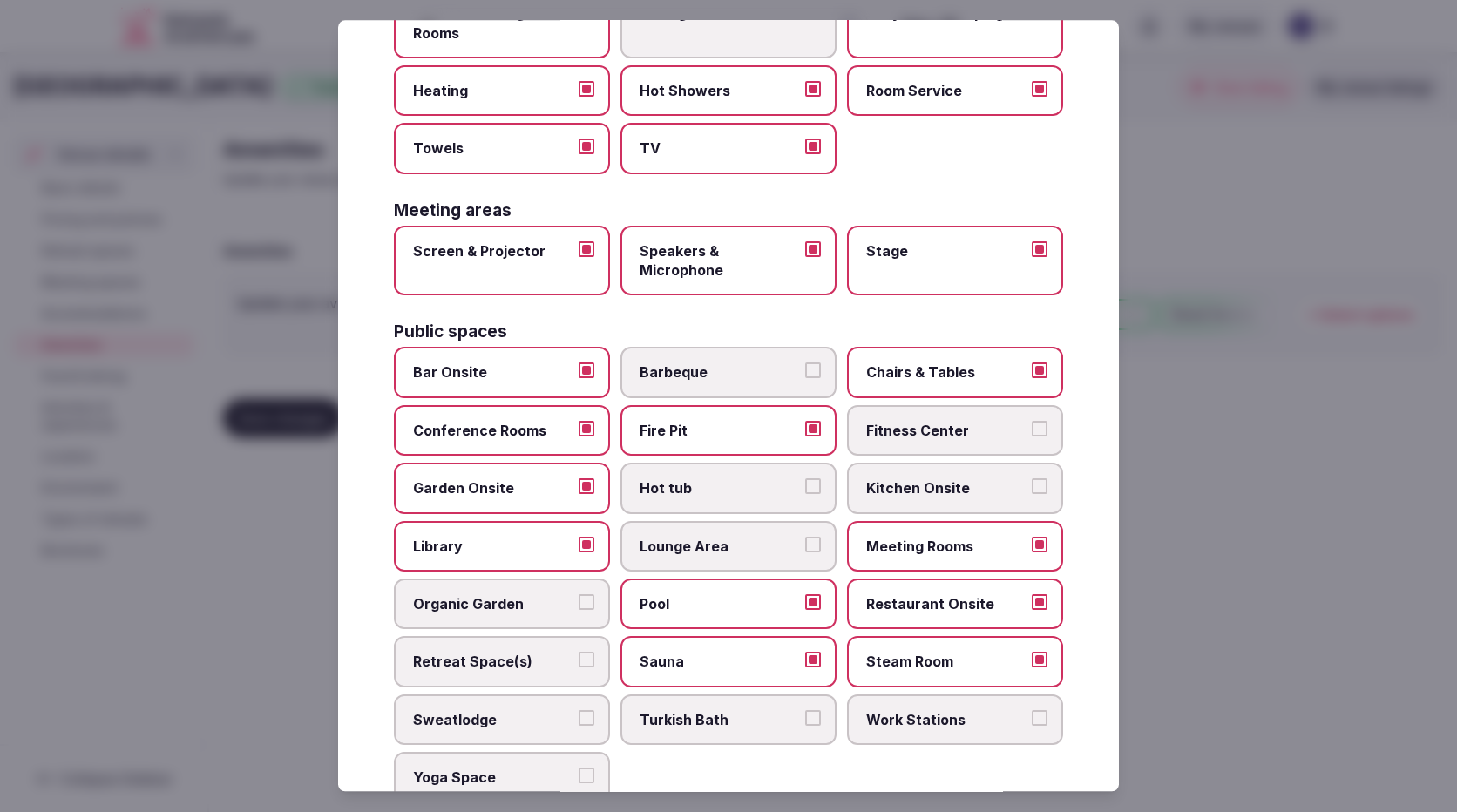
click at [727, 495] on span "Hot tub" at bounding box center [719, 488] width 161 height 19
click at [805, 494] on button "Hot tub" at bounding box center [812, 486] width 15 height 15
click at [950, 436] on span "Fitness Center" at bounding box center [946, 430] width 161 height 19
click at [1032, 436] on button "Fitness Center" at bounding box center [1039, 428] width 15 height 15
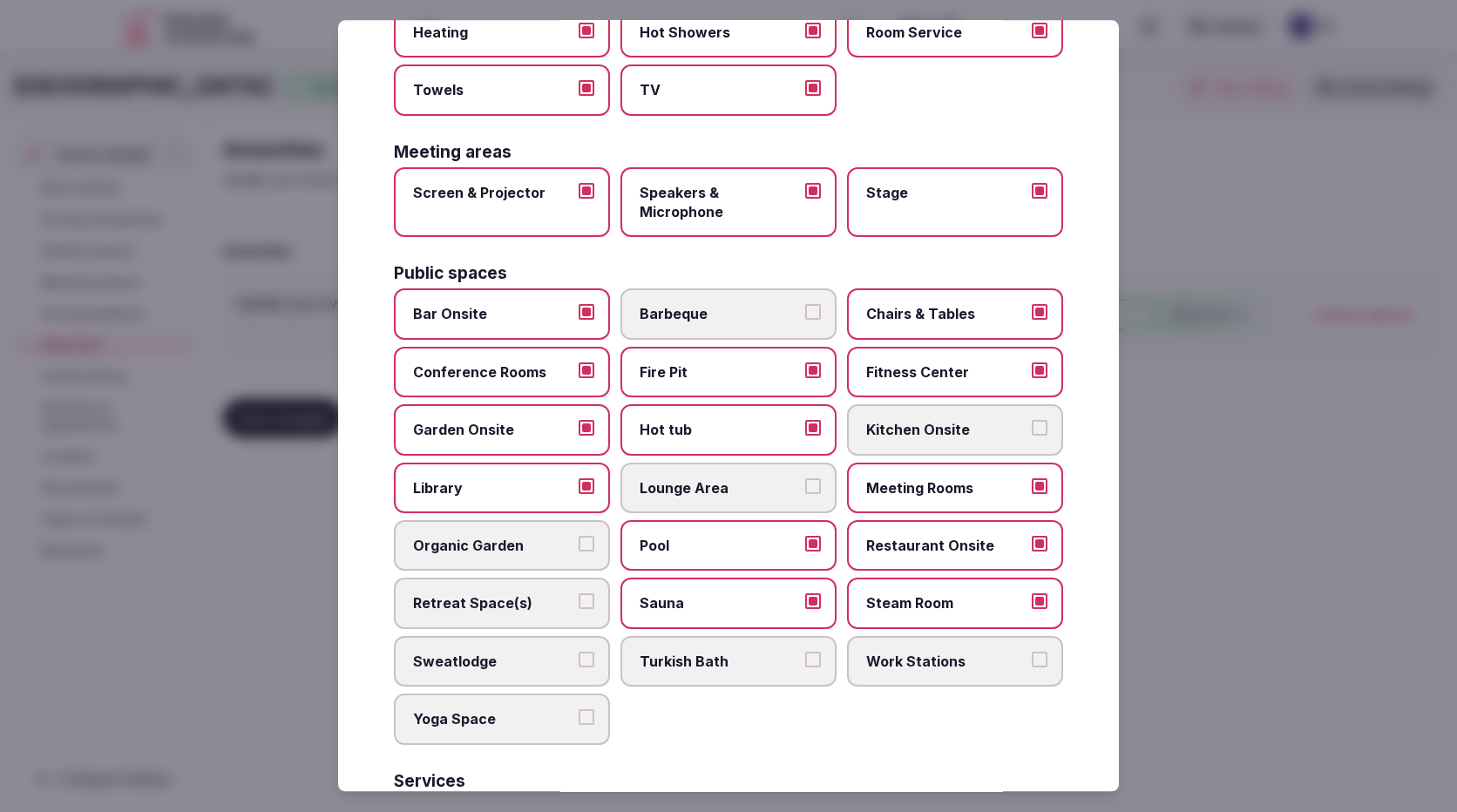
scroll to position [523, 0]
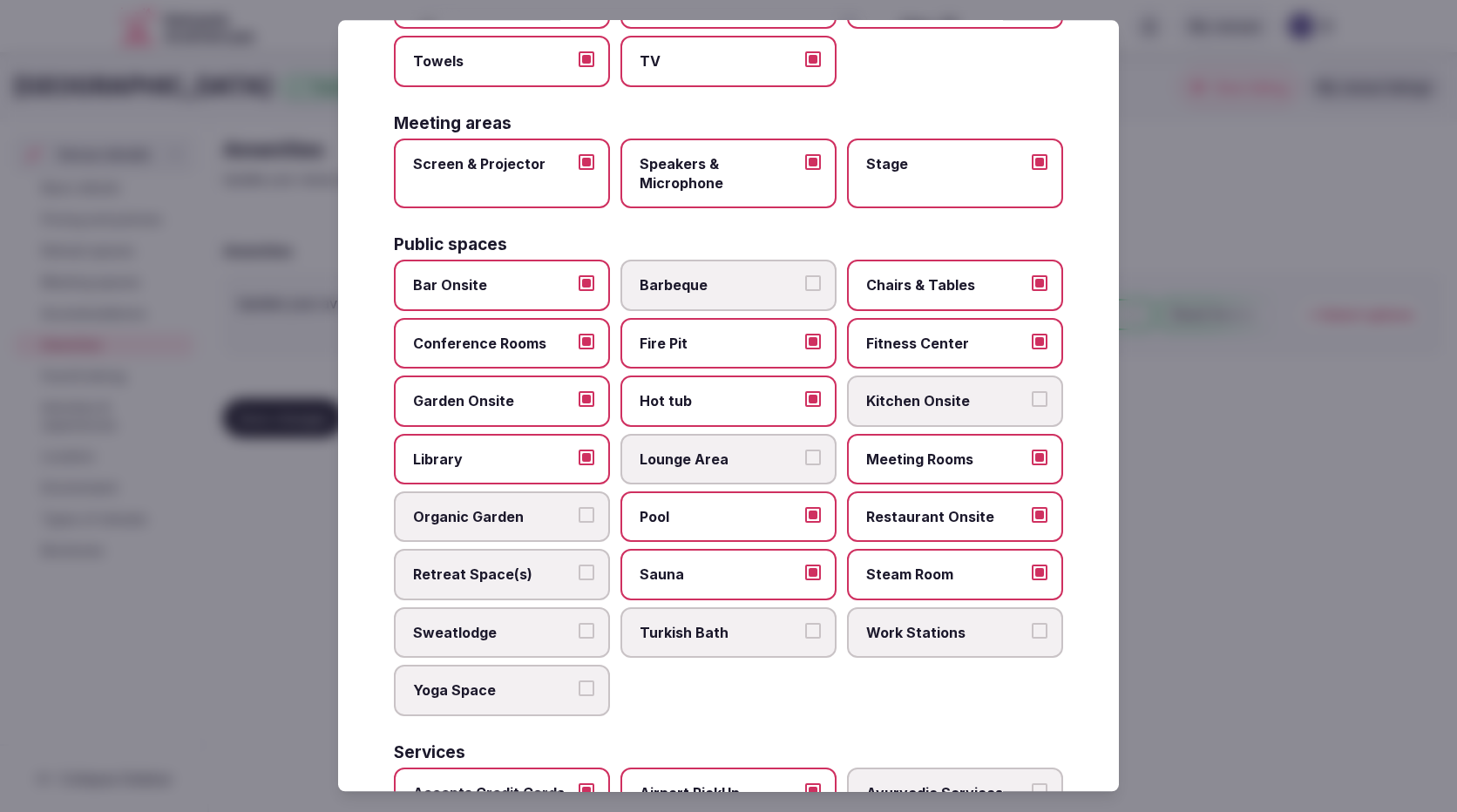
click at [521, 570] on span "Retreat Space(s)" at bounding box center [493, 574] width 161 height 19
click at [579, 570] on button "Retreat Space(s)" at bounding box center [586, 572] width 15 height 15
click at [471, 699] on span "Yoga Space" at bounding box center [493, 690] width 161 height 19
click at [579, 697] on button "Yoga Space" at bounding box center [586, 689] width 15 height 15
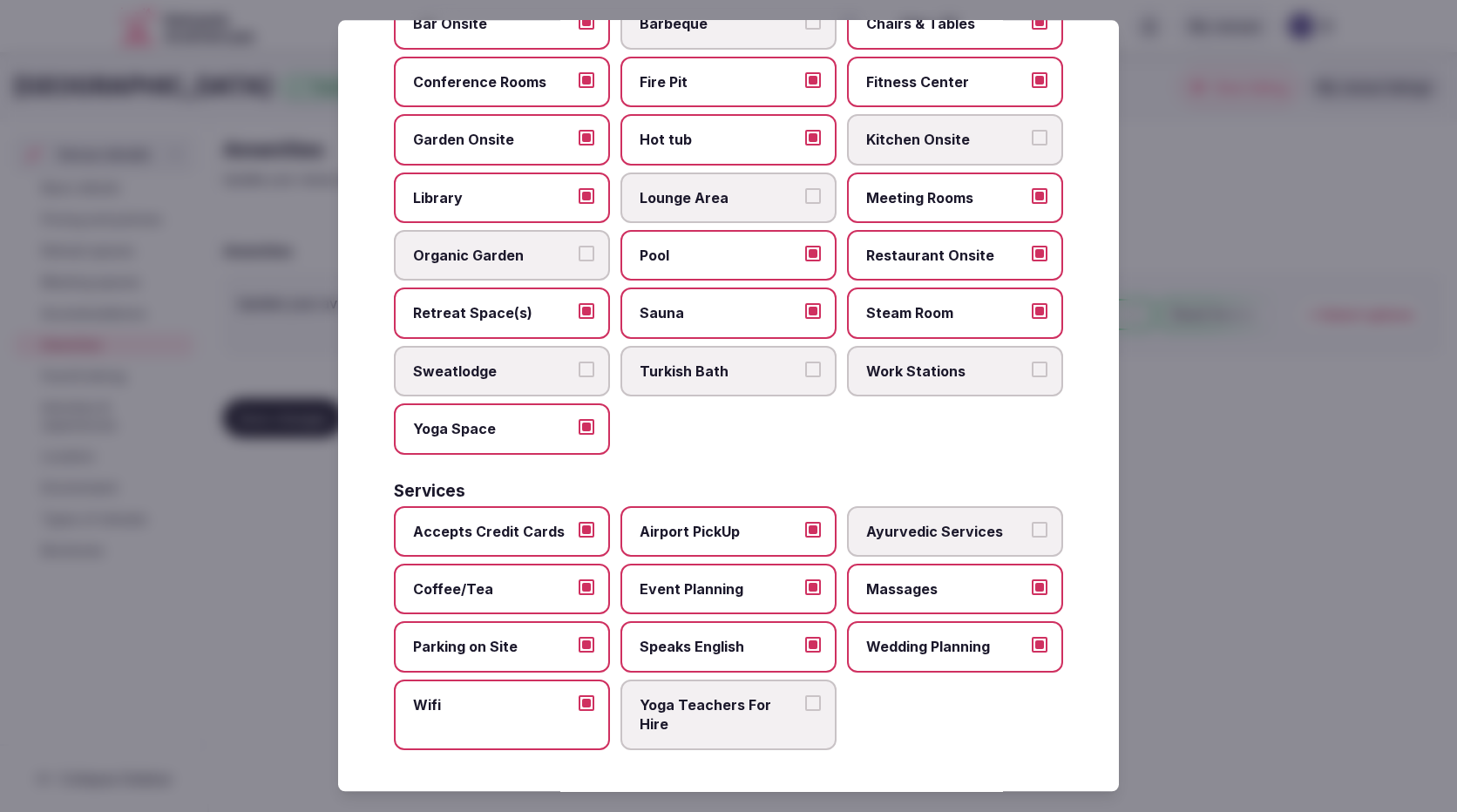
scroll to position [785, 0]
click at [712, 713] on span "Yoga Teachers For Hire" at bounding box center [719, 713] width 161 height 39
click at [805, 710] on button "Yoga Teachers For Hire" at bounding box center [812, 701] width 15 height 15
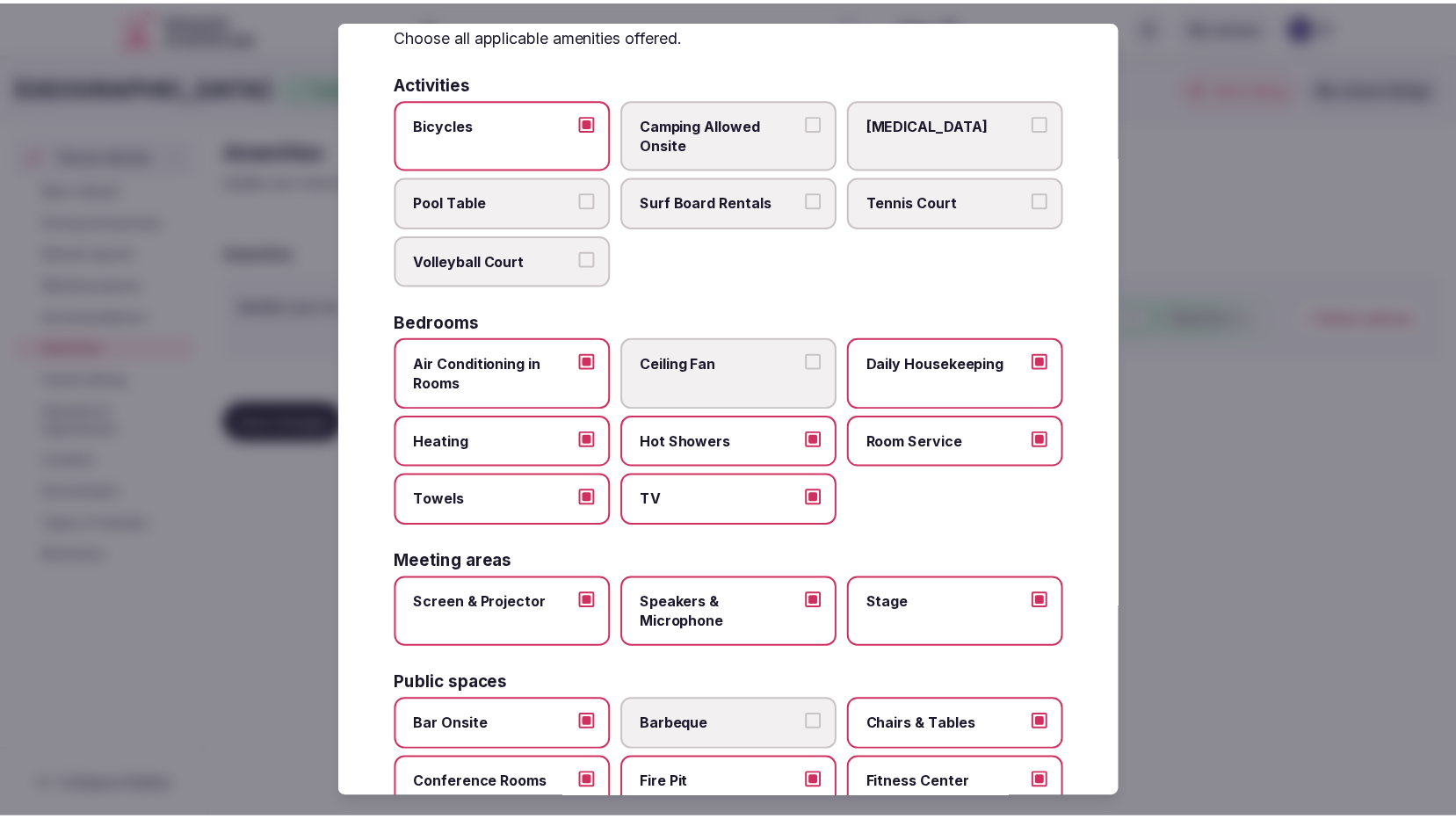
scroll to position [0, 0]
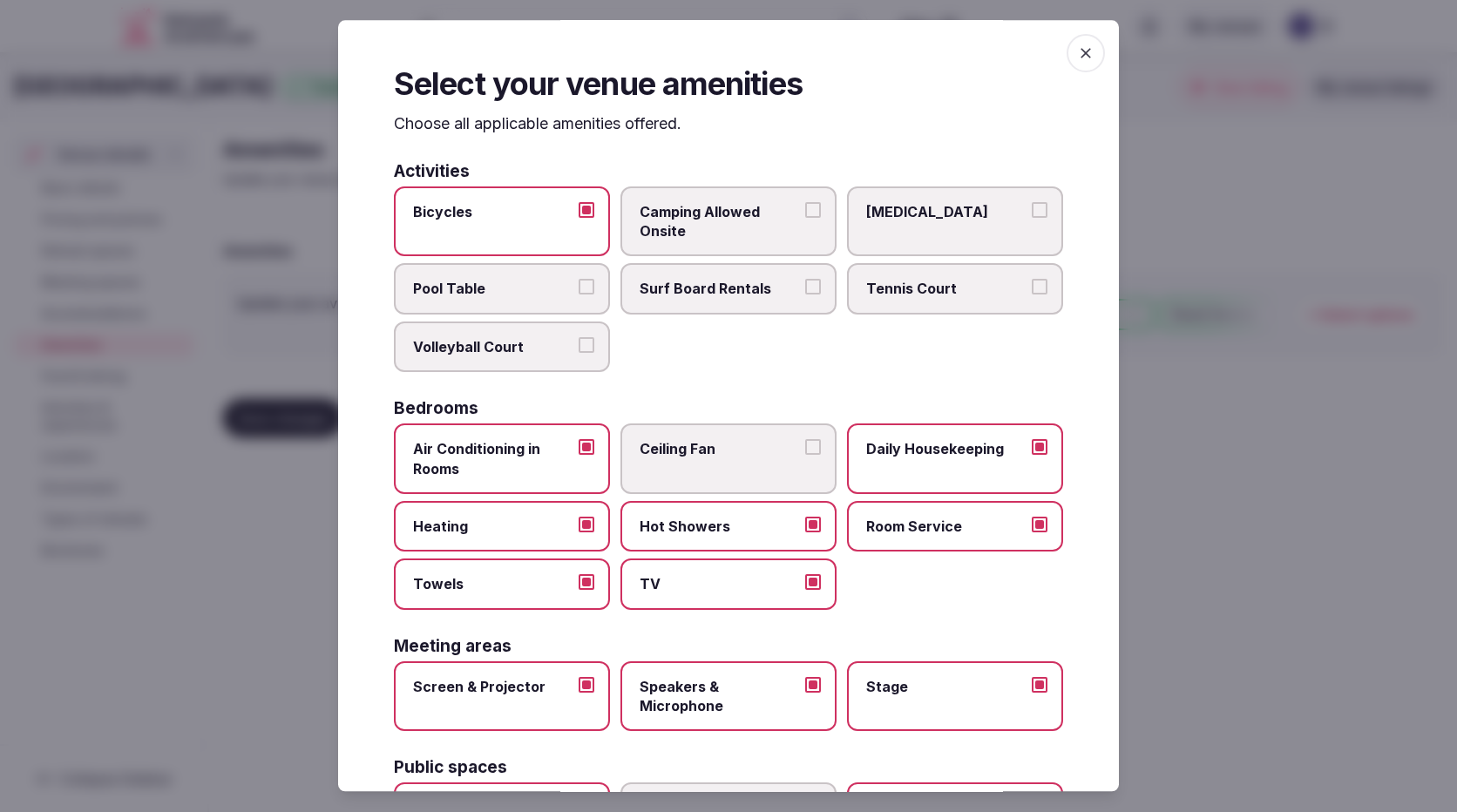
click at [1078, 59] on icon "button" at bounding box center [1085, 53] width 17 height 17
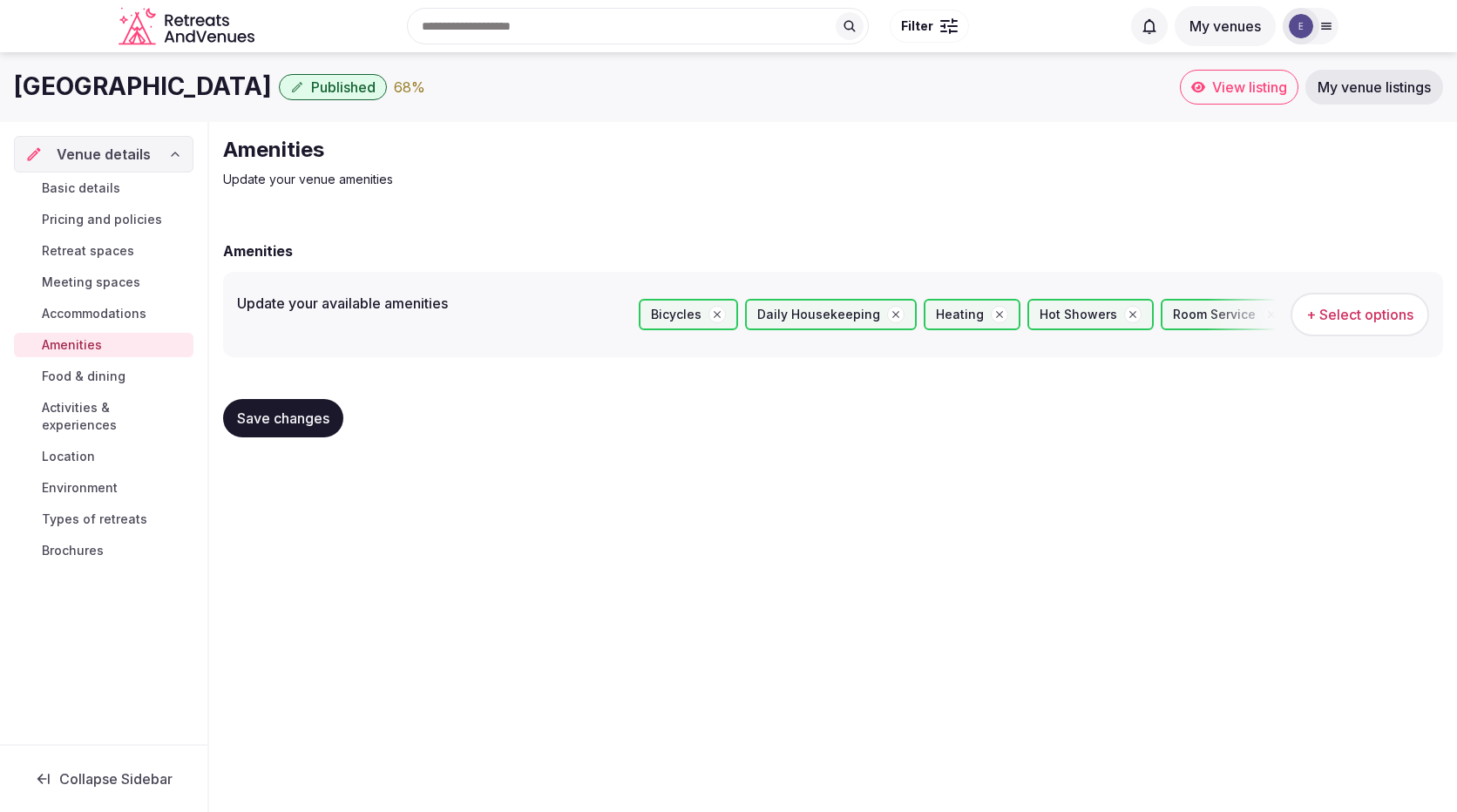
click at [249, 414] on span "Save changes" at bounding box center [283, 417] width 93 height 17
click at [115, 365] on link "Food & dining" at bounding box center [103, 376] width 180 height 24
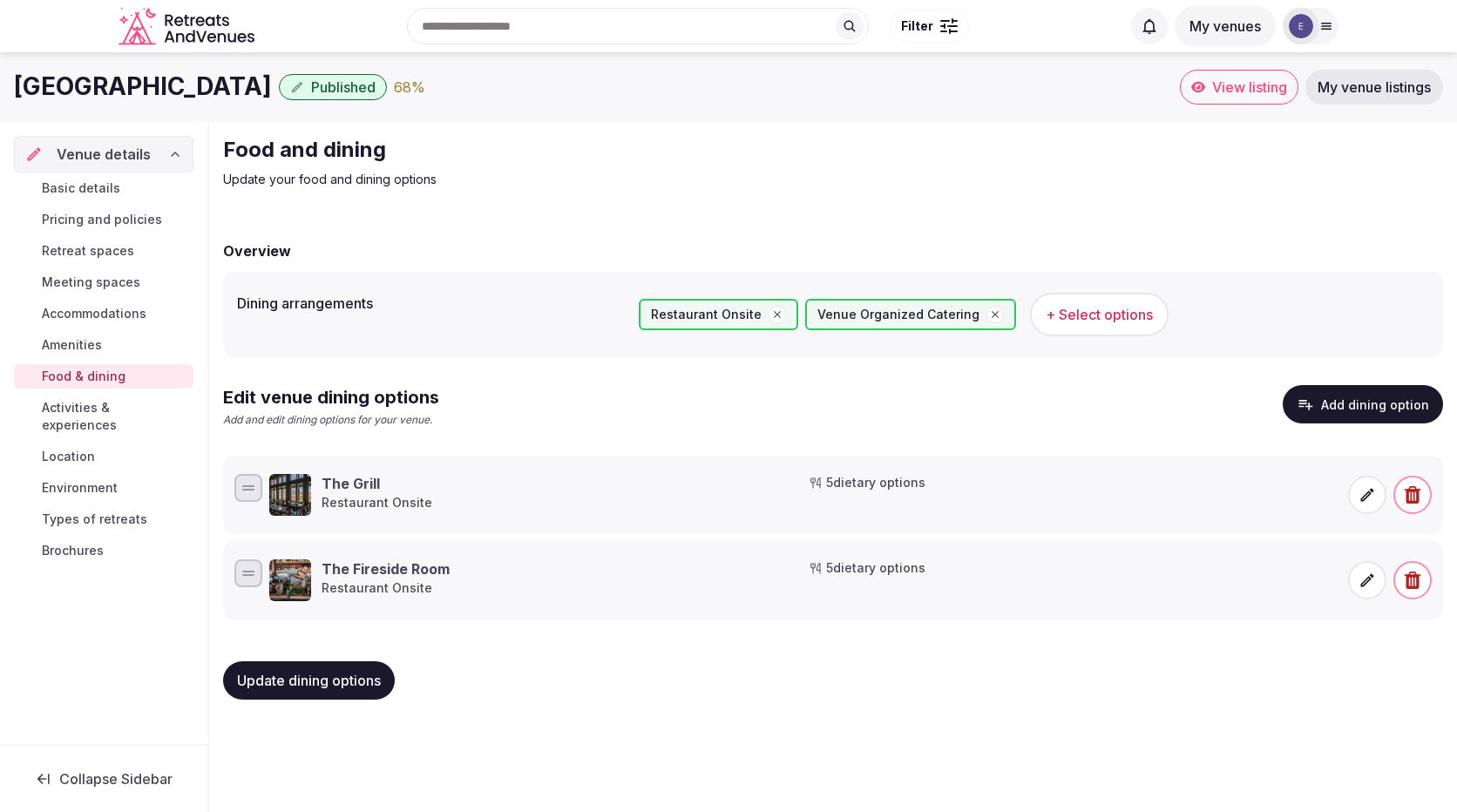
click at [104, 407] on span "Activities & experiences" at bounding box center [113, 416] width 144 height 34
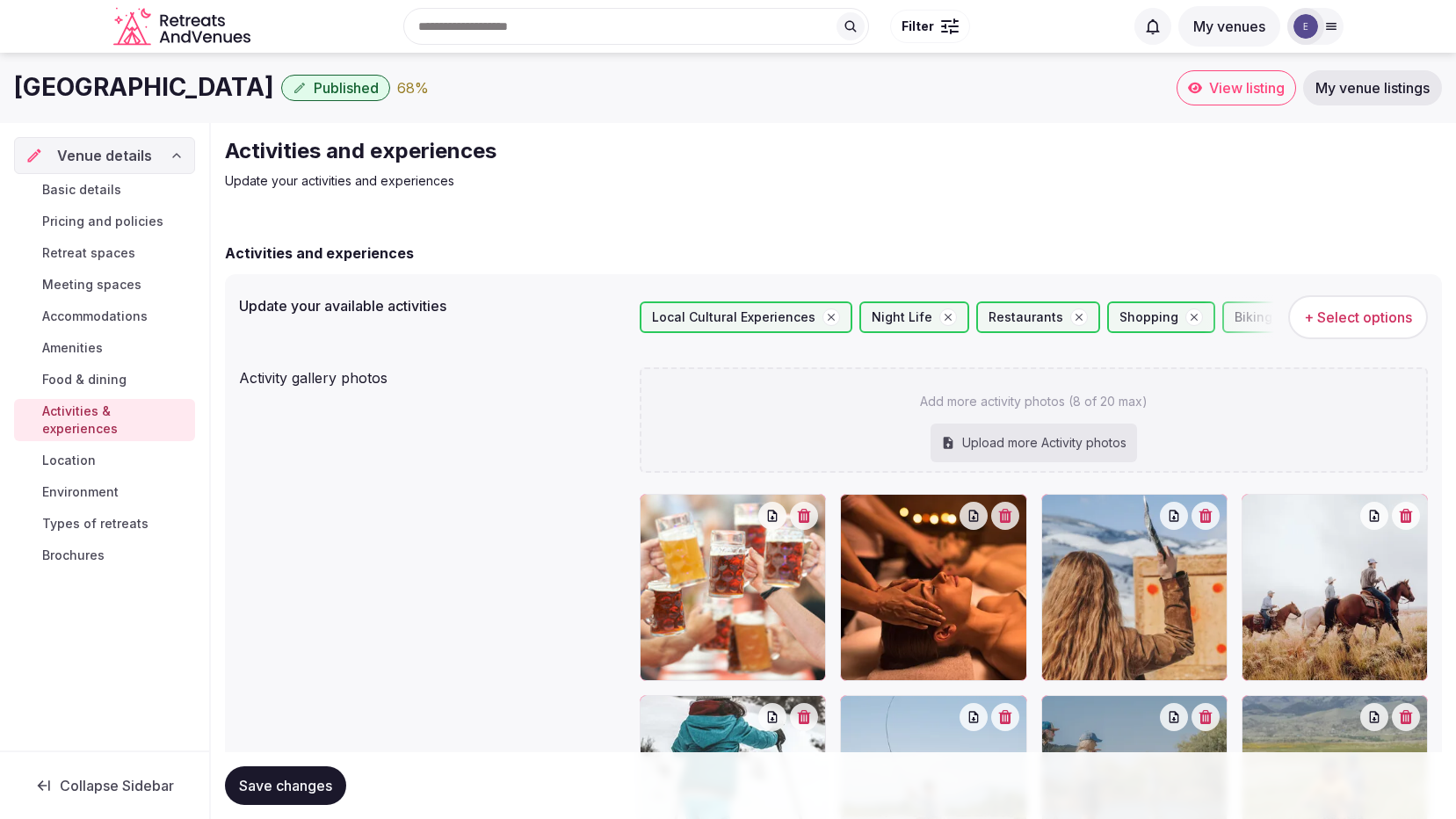
click at [1372, 317] on span "+ Select options" at bounding box center [1358, 317] width 108 height 19
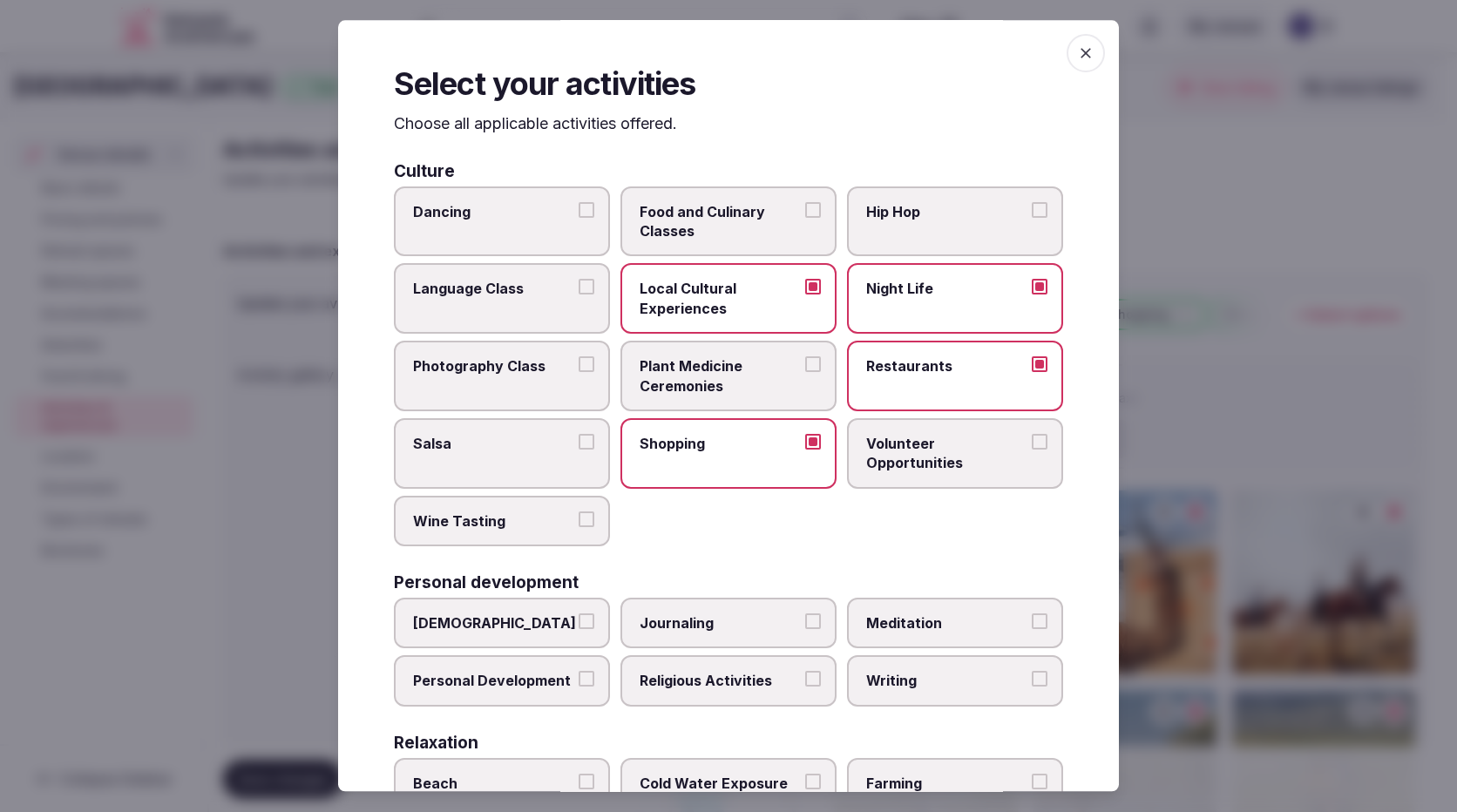
click at [758, 220] on span "Food and Culinary Classes" at bounding box center [719, 221] width 161 height 39
click at [805, 218] on button "Food and Culinary Classes" at bounding box center [812, 210] width 15 height 15
click at [532, 231] on label "Dancing" at bounding box center [502, 222] width 216 height 71
click at [579, 218] on button "Dancing" at bounding box center [586, 210] width 15 height 15
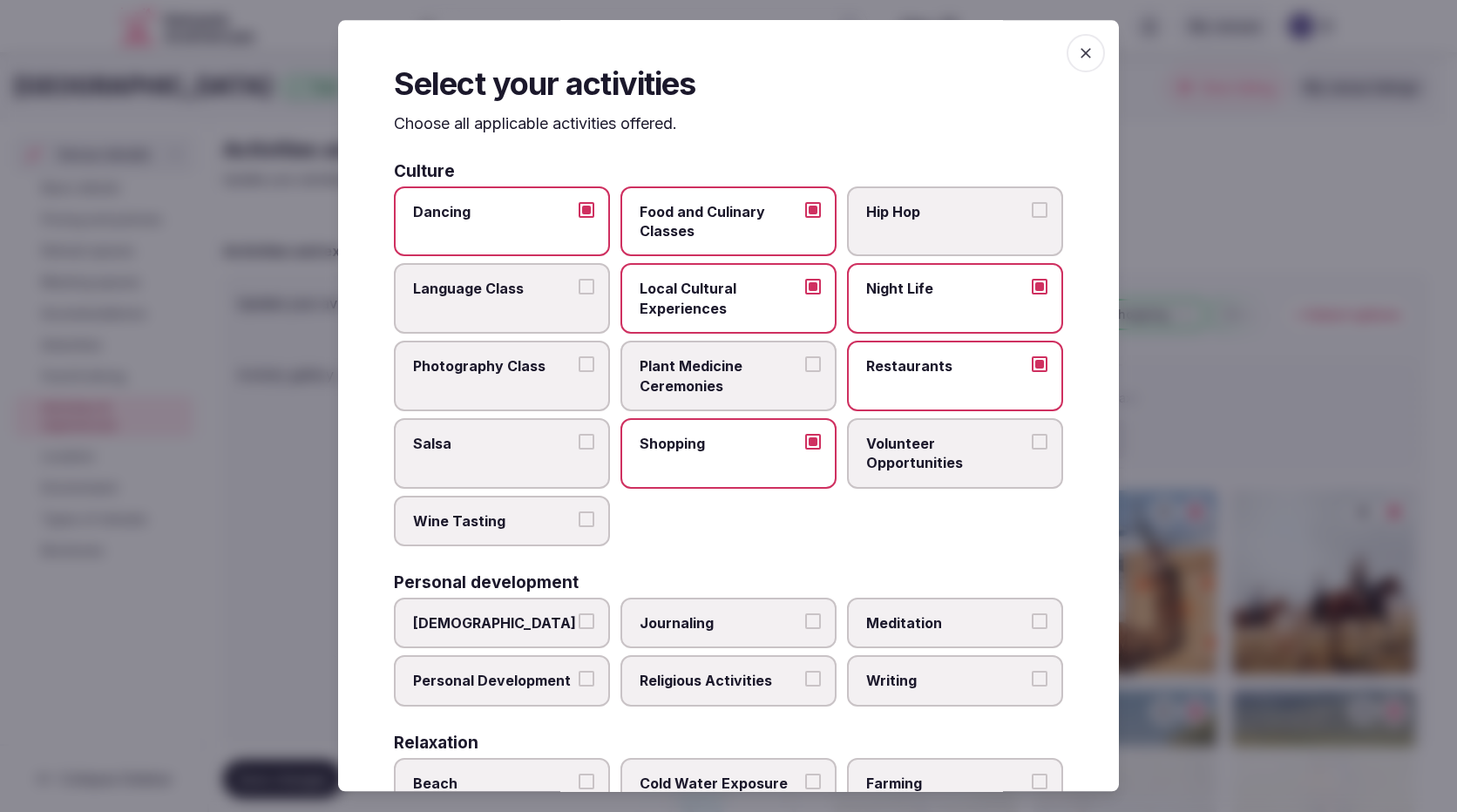
click at [475, 370] on span "Photography Class" at bounding box center [493, 366] width 161 height 19
click at [579, 370] on button "Photography Class" at bounding box center [586, 364] width 15 height 15
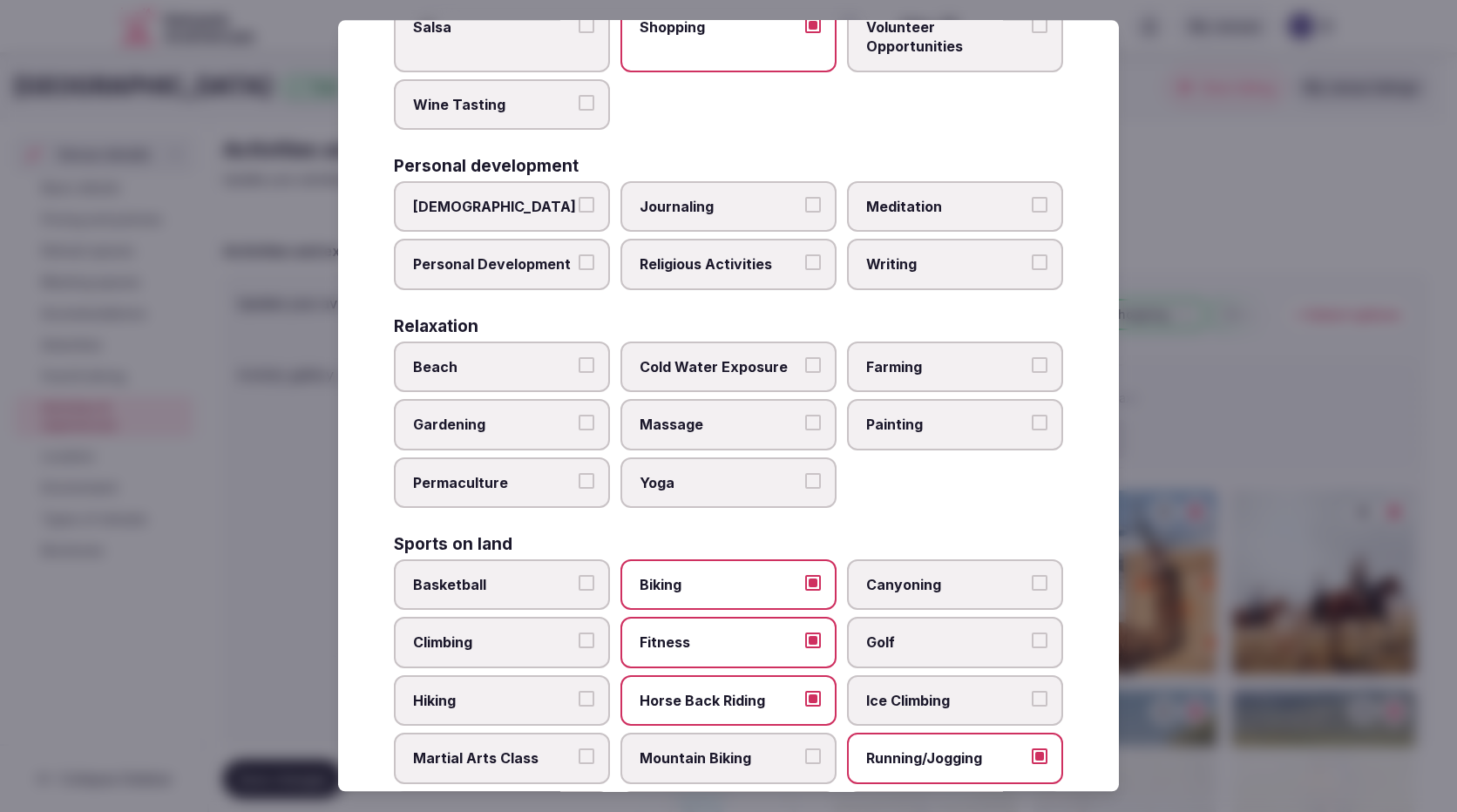
scroll to position [435, 0]
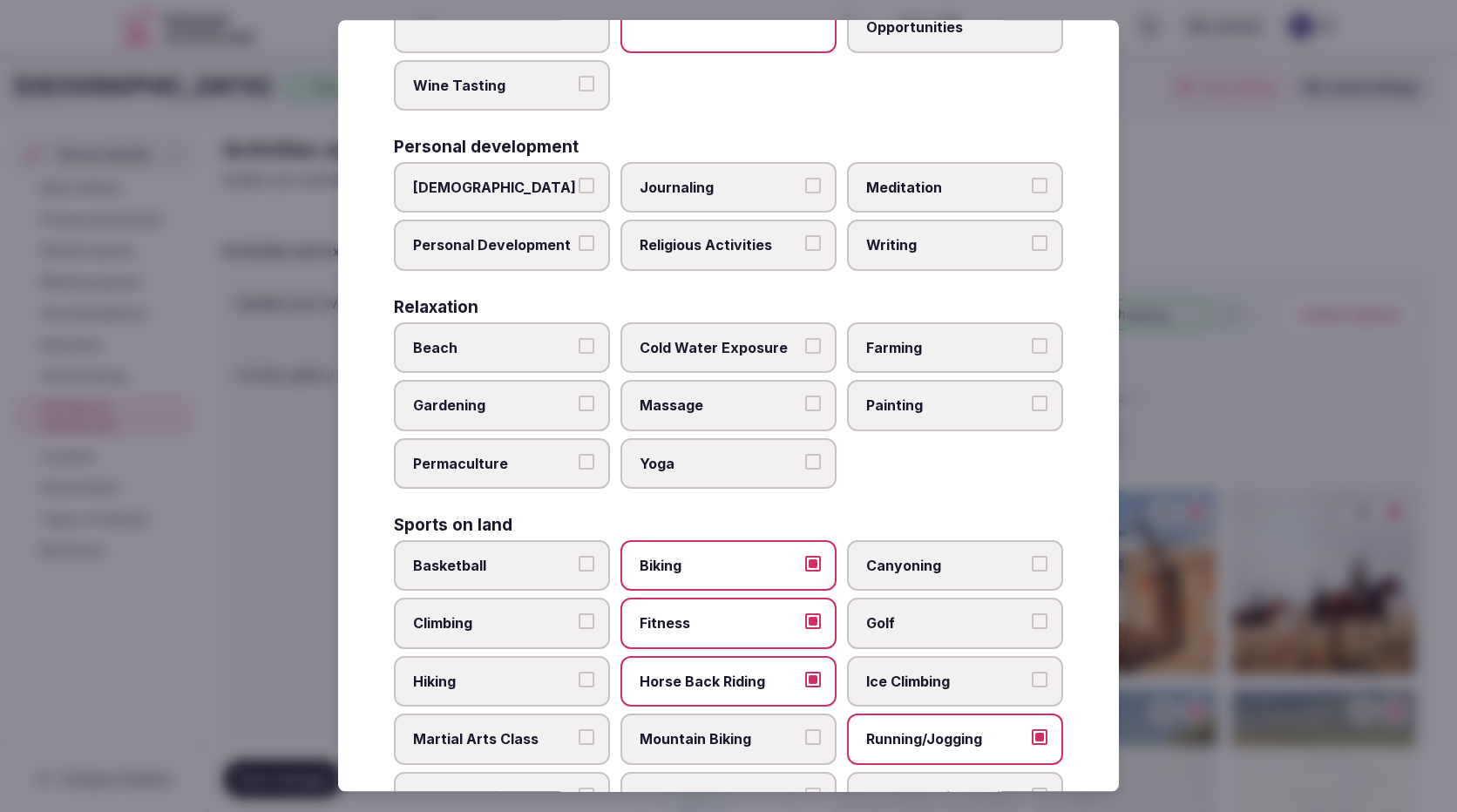
click at [649, 472] on span "Yoga" at bounding box center [719, 463] width 161 height 19
click at [805, 470] on button "Yoga" at bounding box center [812, 461] width 15 height 15
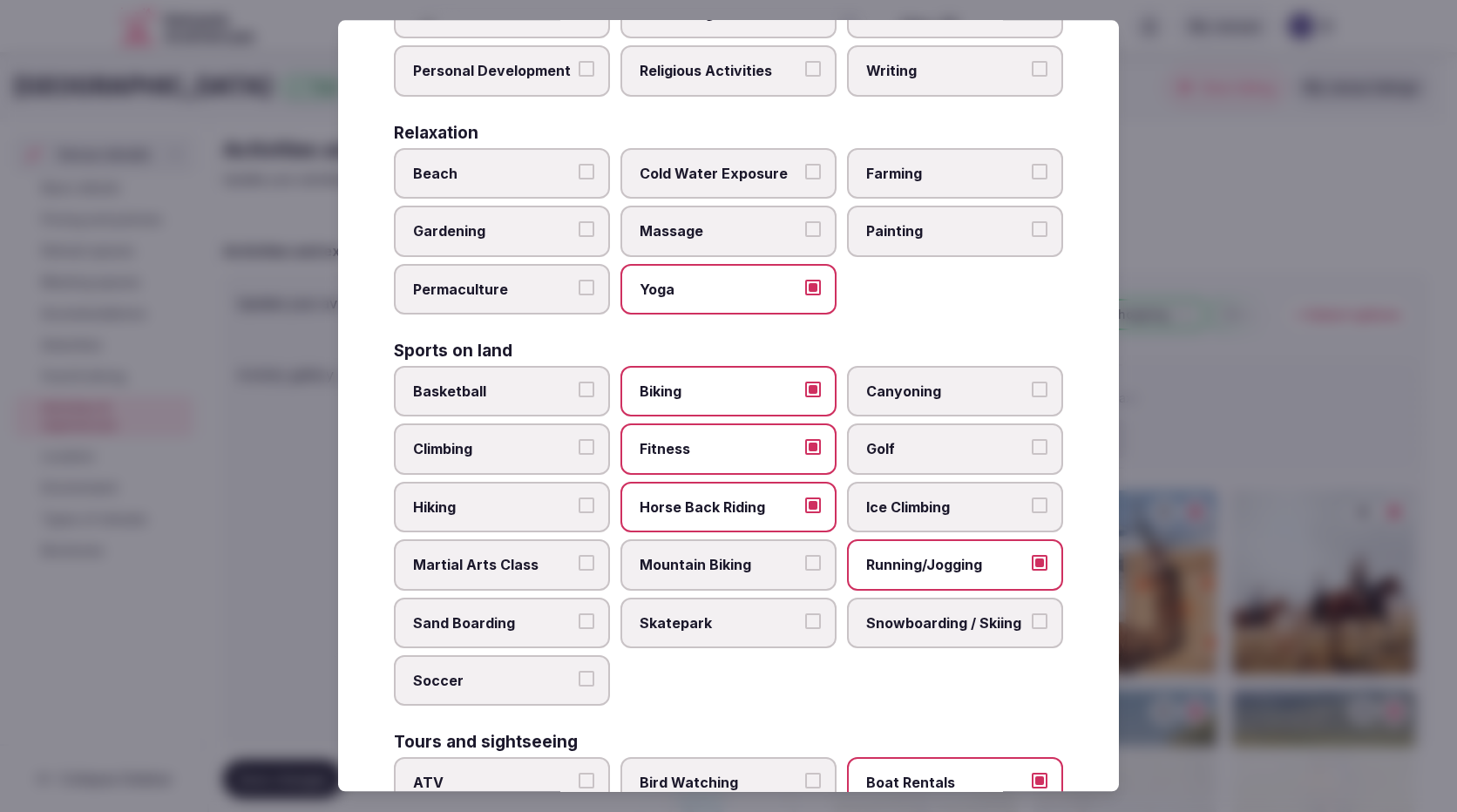
scroll to position [697, 0]
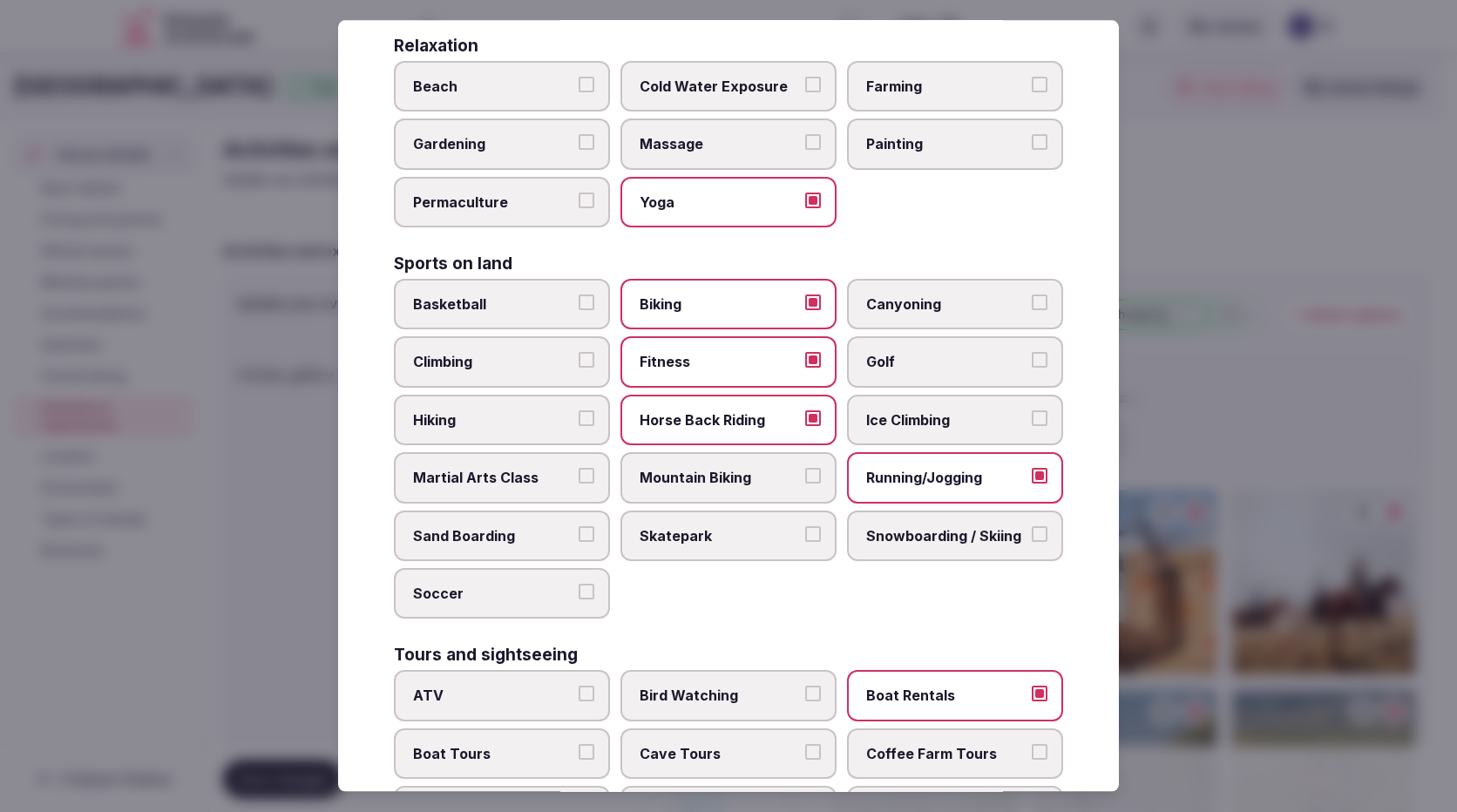
click at [949, 534] on span "Snowboarding / Skiing" at bounding box center [946, 535] width 161 height 19
click at [1032, 534] on button "Snowboarding / Skiing" at bounding box center [1039, 533] width 15 height 15
click at [687, 482] on span "Mountain Biking" at bounding box center [719, 478] width 161 height 19
click at [805, 482] on button "Mountain Biking" at bounding box center [812, 476] width 15 height 15
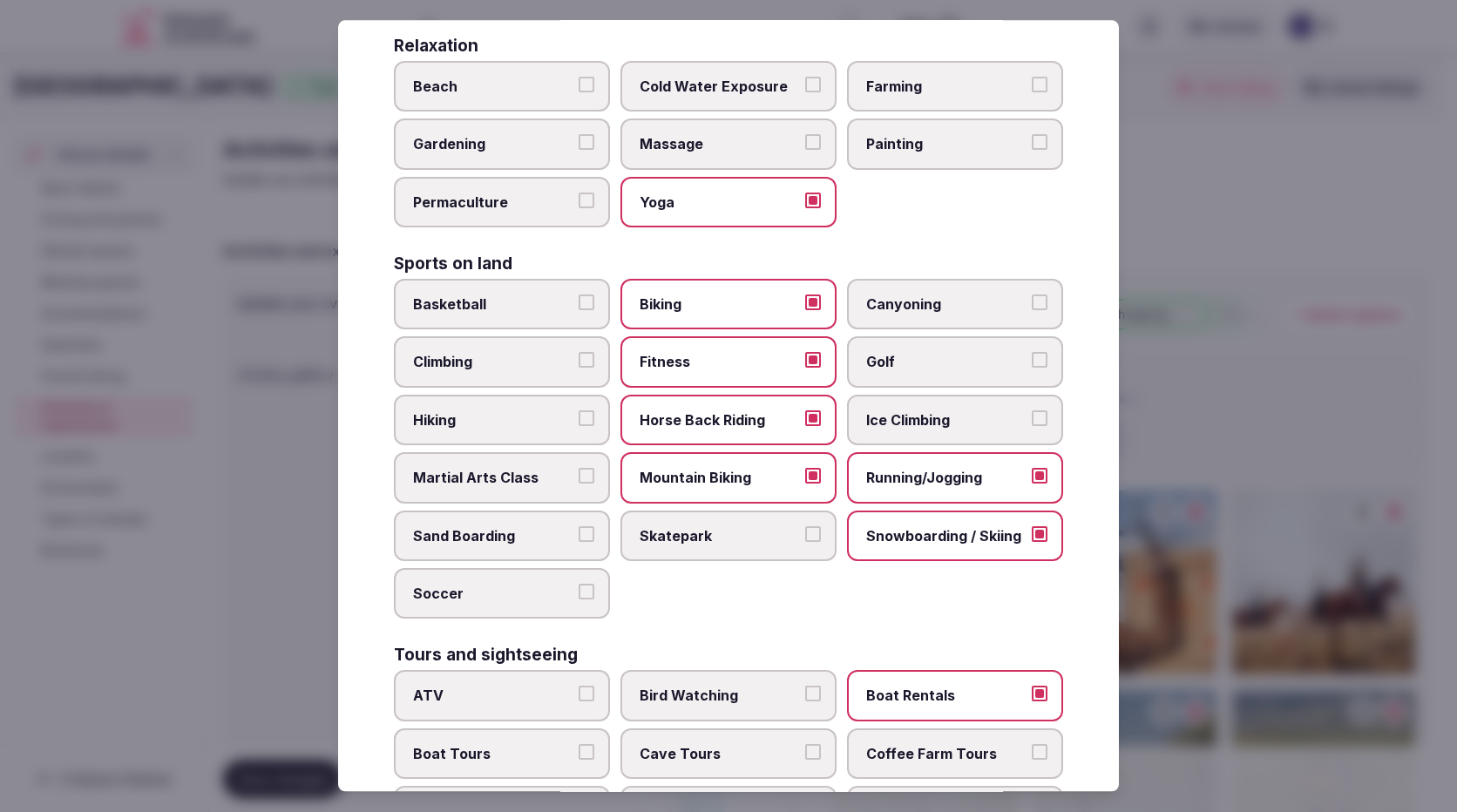
click at [459, 426] on span "Hiking" at bounding box center [493, 419] width 161 height 19
click at [579, 426] on button "Hiking" at bounding box center [586, 417] width 15 height 15
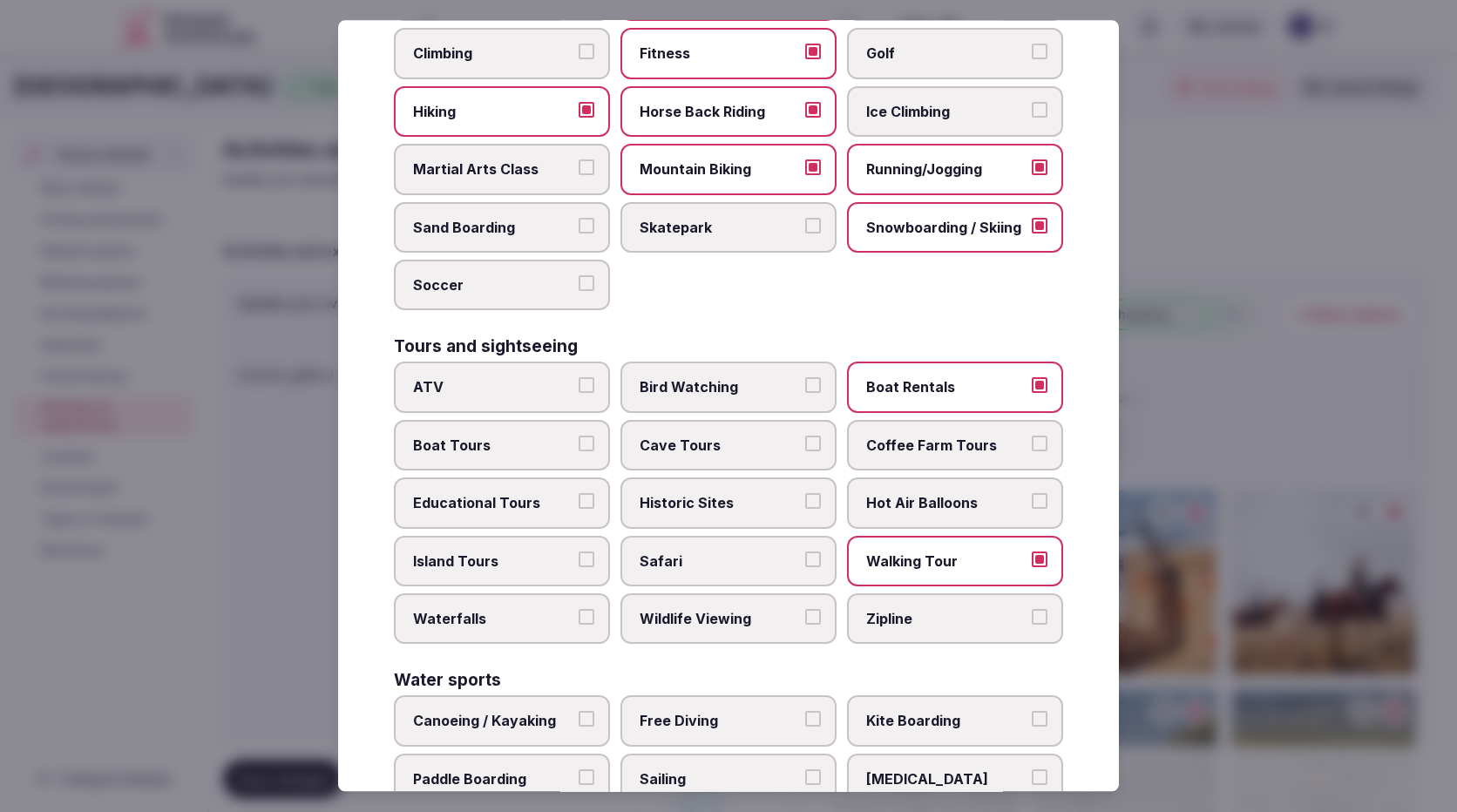
scroll to position [1045, 0]
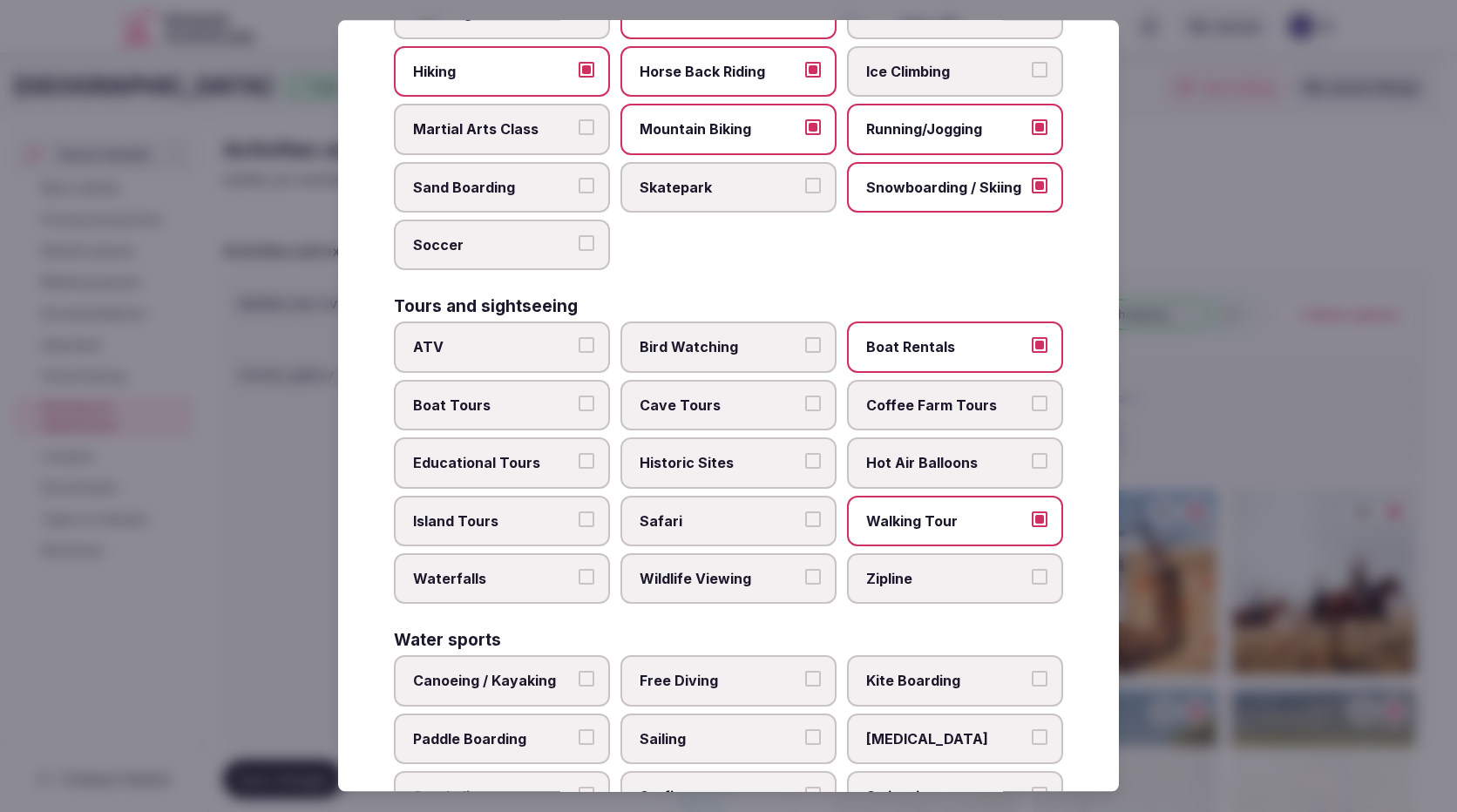
click at [1008, 348] on span "Boat Rentals" at bounding box center [946, 347] width 161 height 19
click at [1032, 348] on button "Boat Rentals" at bounding box center [1039, 346] width 15 height 15
click at [774, 580] on span "Wildlife Viewing" at bounding box center [719, 578] width 161 height 19
click at [805, 580] on button "Wildlife Viewing" at bounding box center [812, 576] width 15 height 15
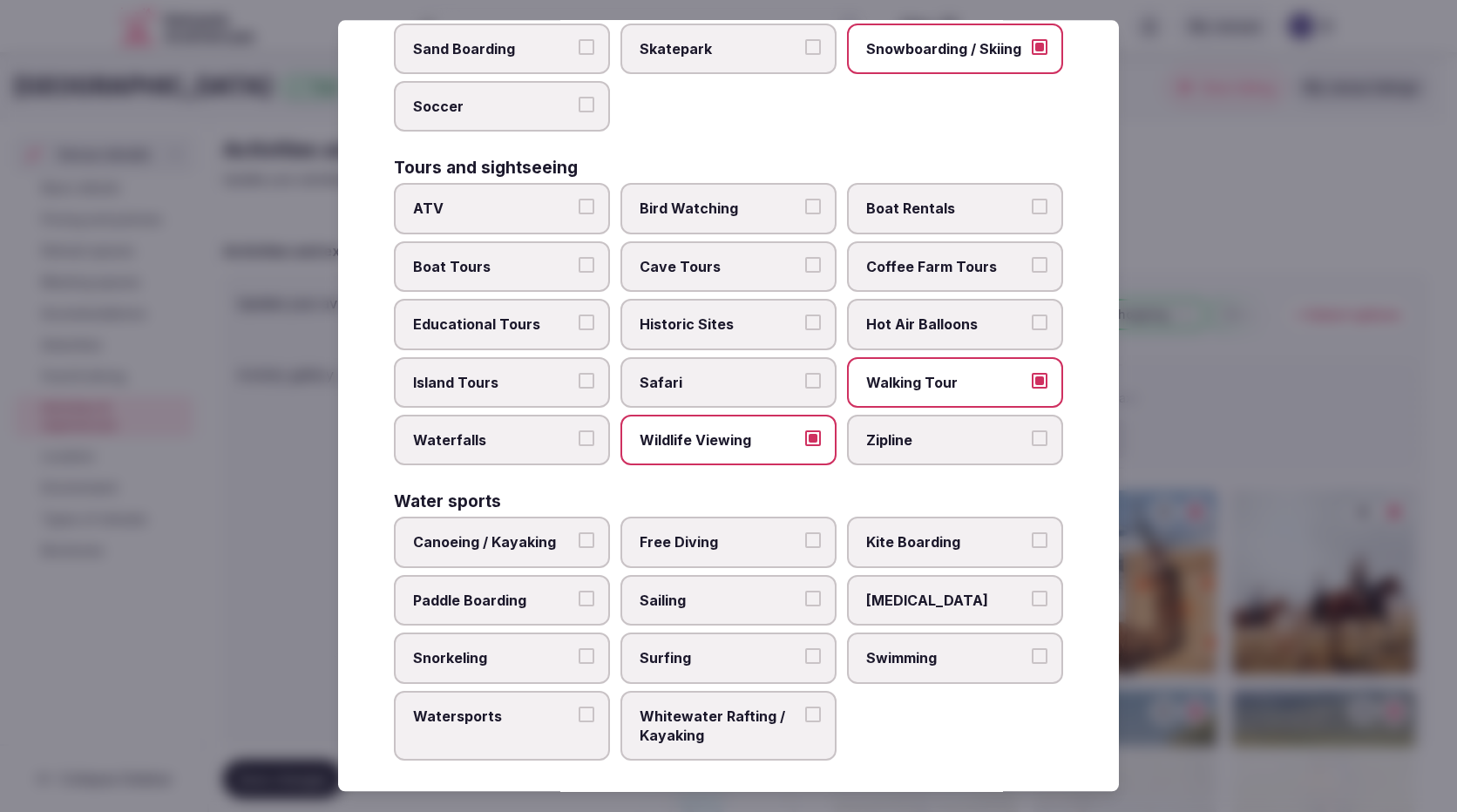
scroll to position [1196, 0]
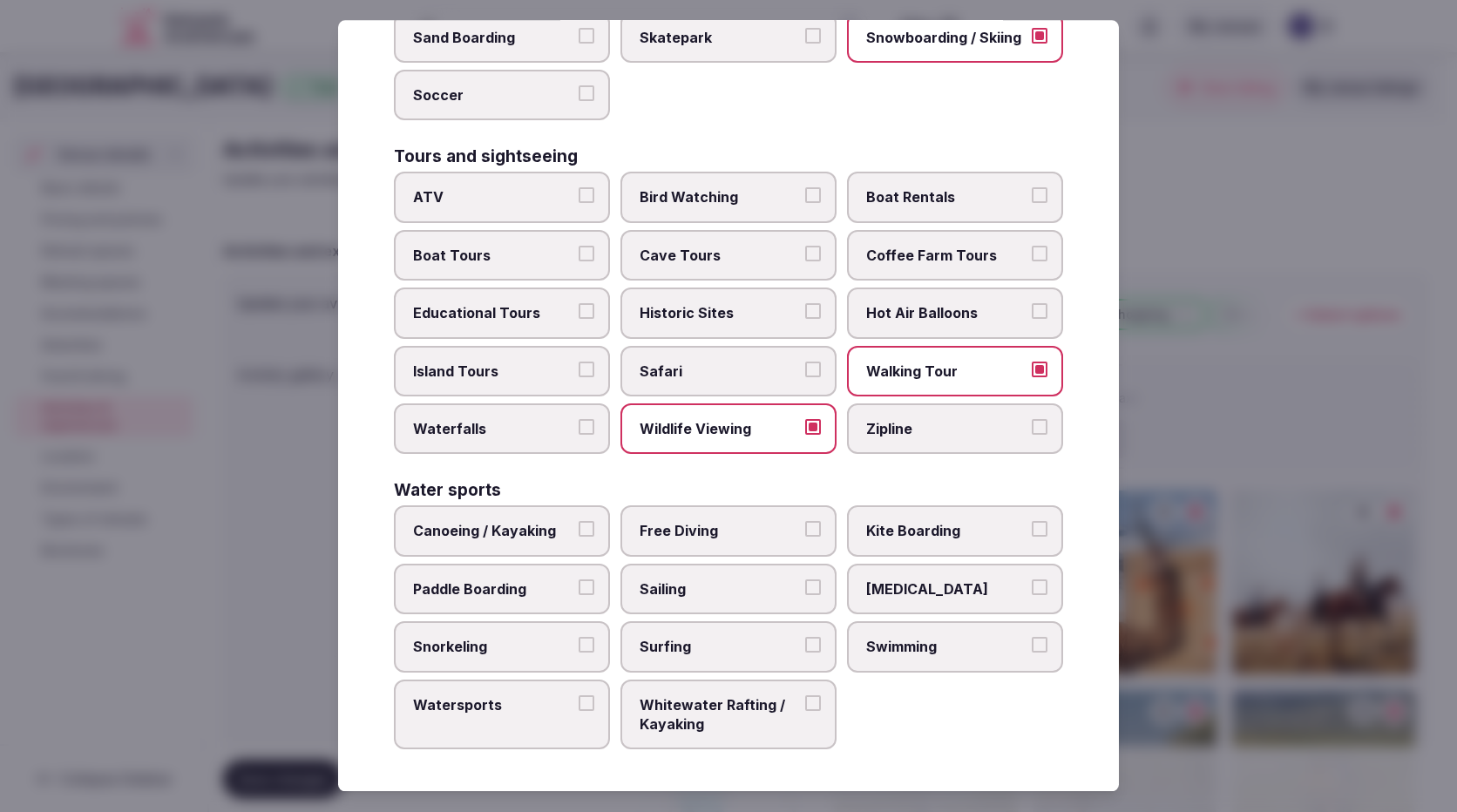
click at [884, 443] on label "Zipline" at bounding box center [954, 429] width 216 height 51
click at [1032, 435] on button "Zipline" at bounding box center [1039, 426] width 15 height 15
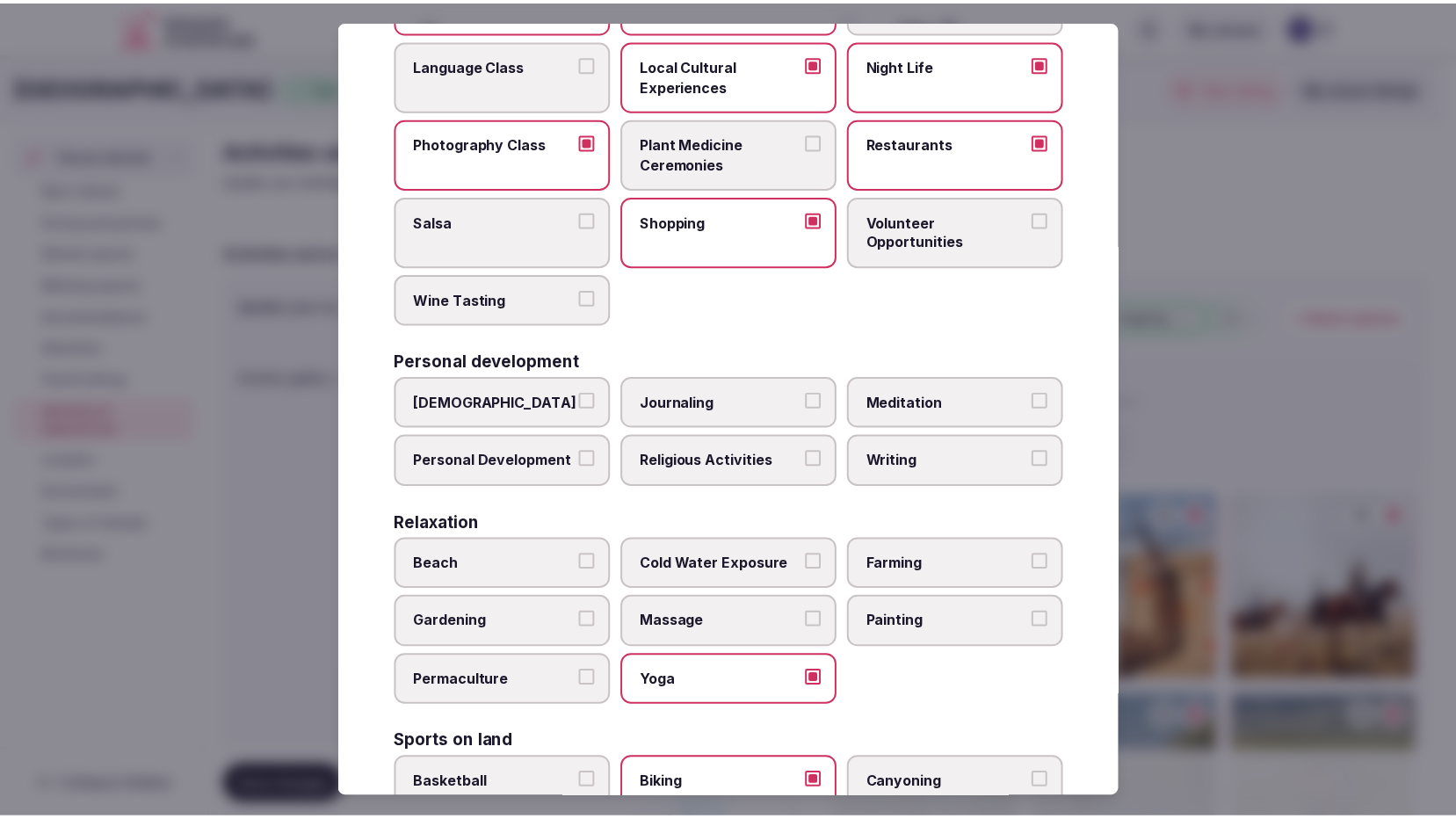
scroll to position [0, 0]
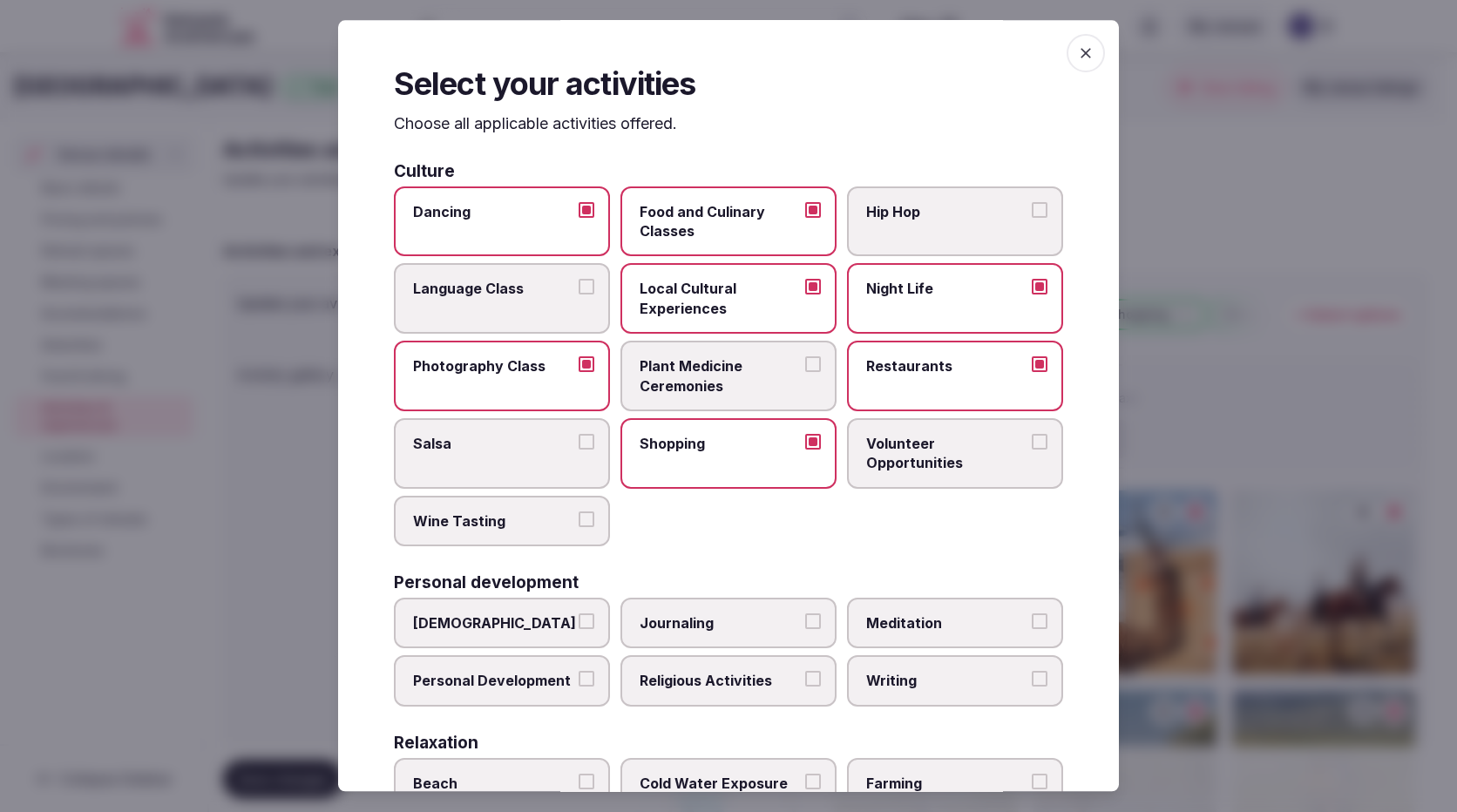
click at [1066, 51] on span "button" at bounding box center [1085, 53] width 38 height 38
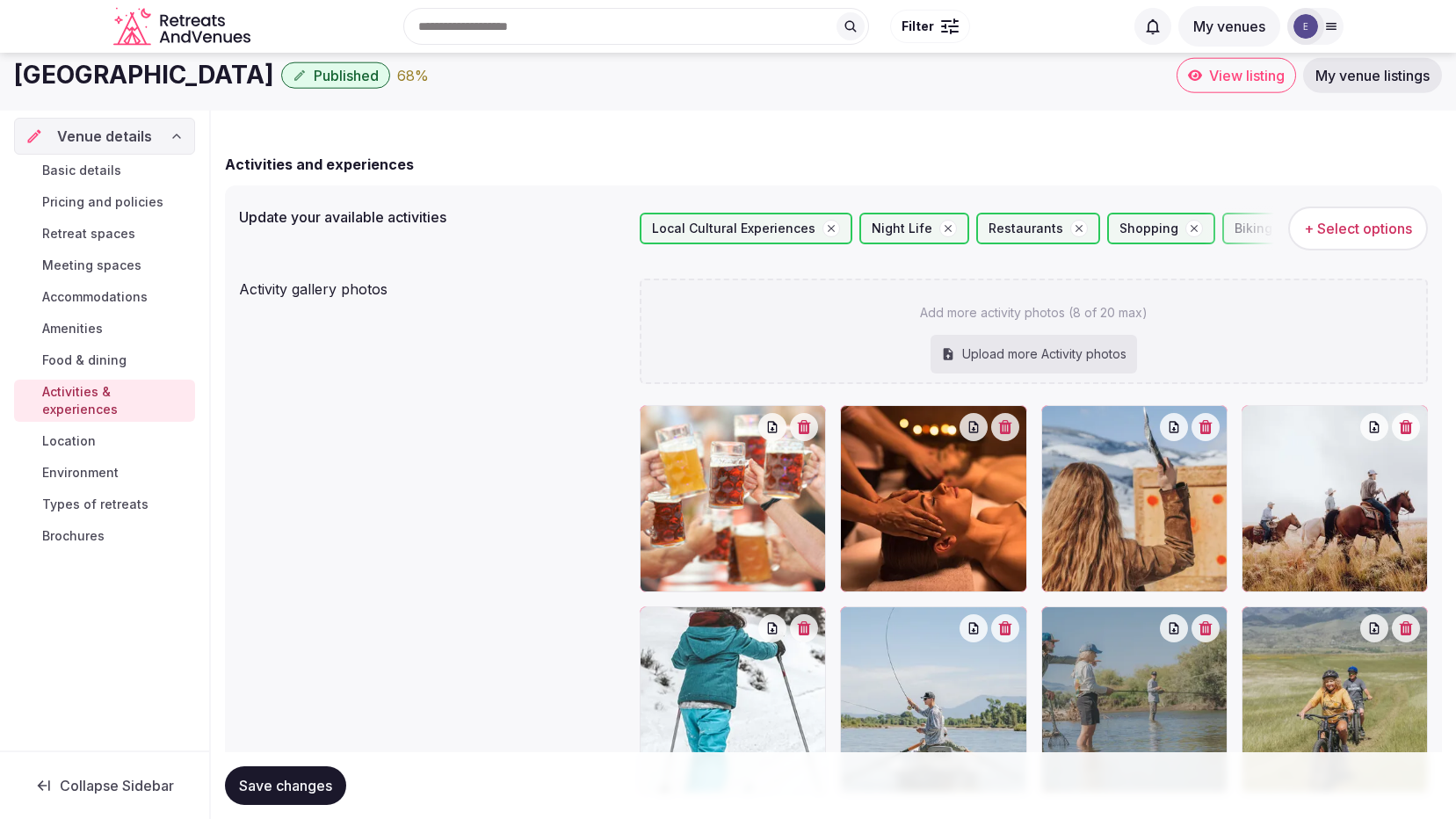
scroll to position [88, 0]
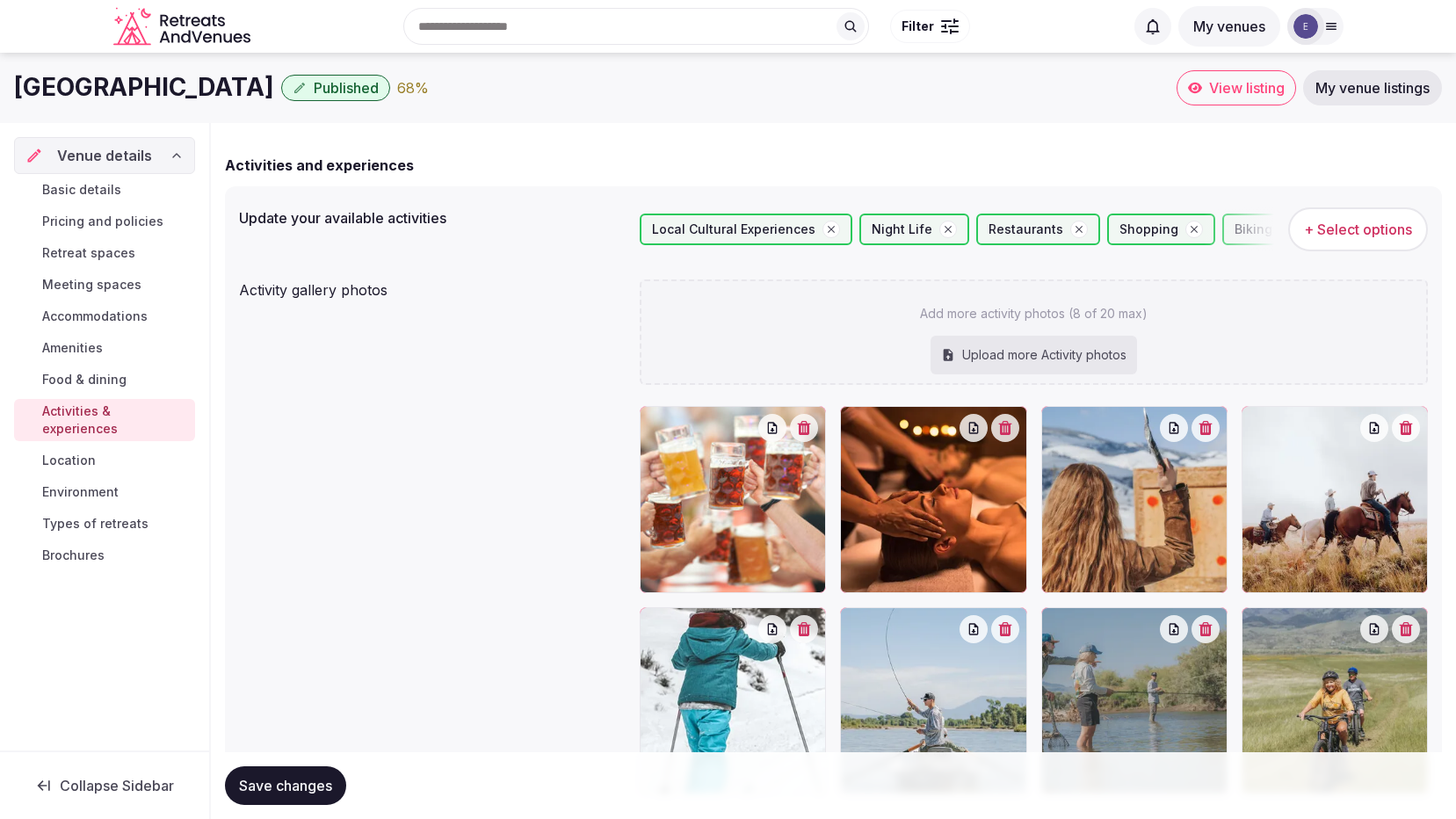
click at [260, 778] on span "Save changes" at bounding box center [286, 785] width 93 height 17
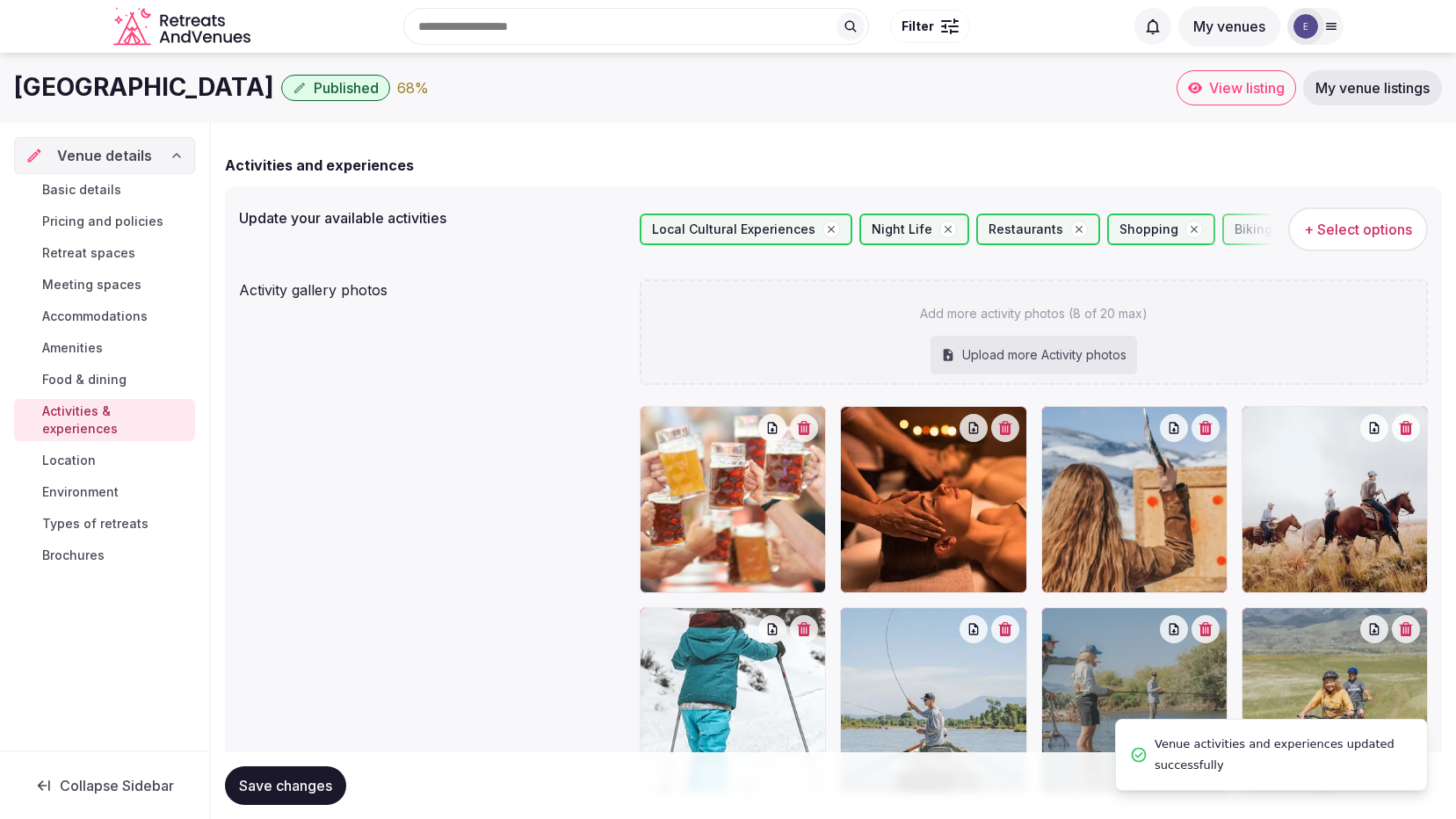
click at [72, 452] on span "Location" at bounding box center [69, 460] width 54 height 17
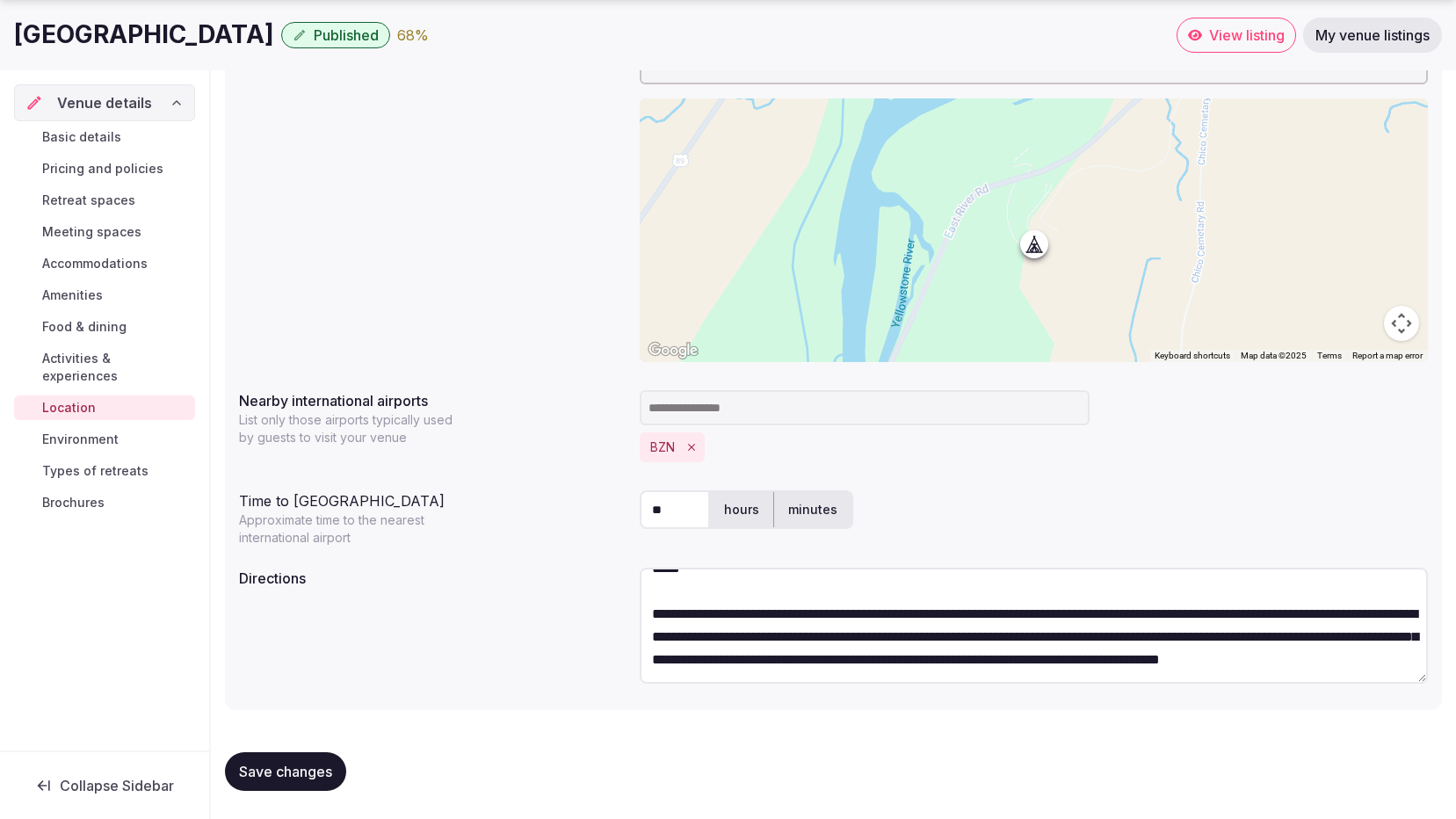
scroll to position [206, 0]
click at [95, 431] on span "Environment" at bounding box center [81, 439] width 77 height 17
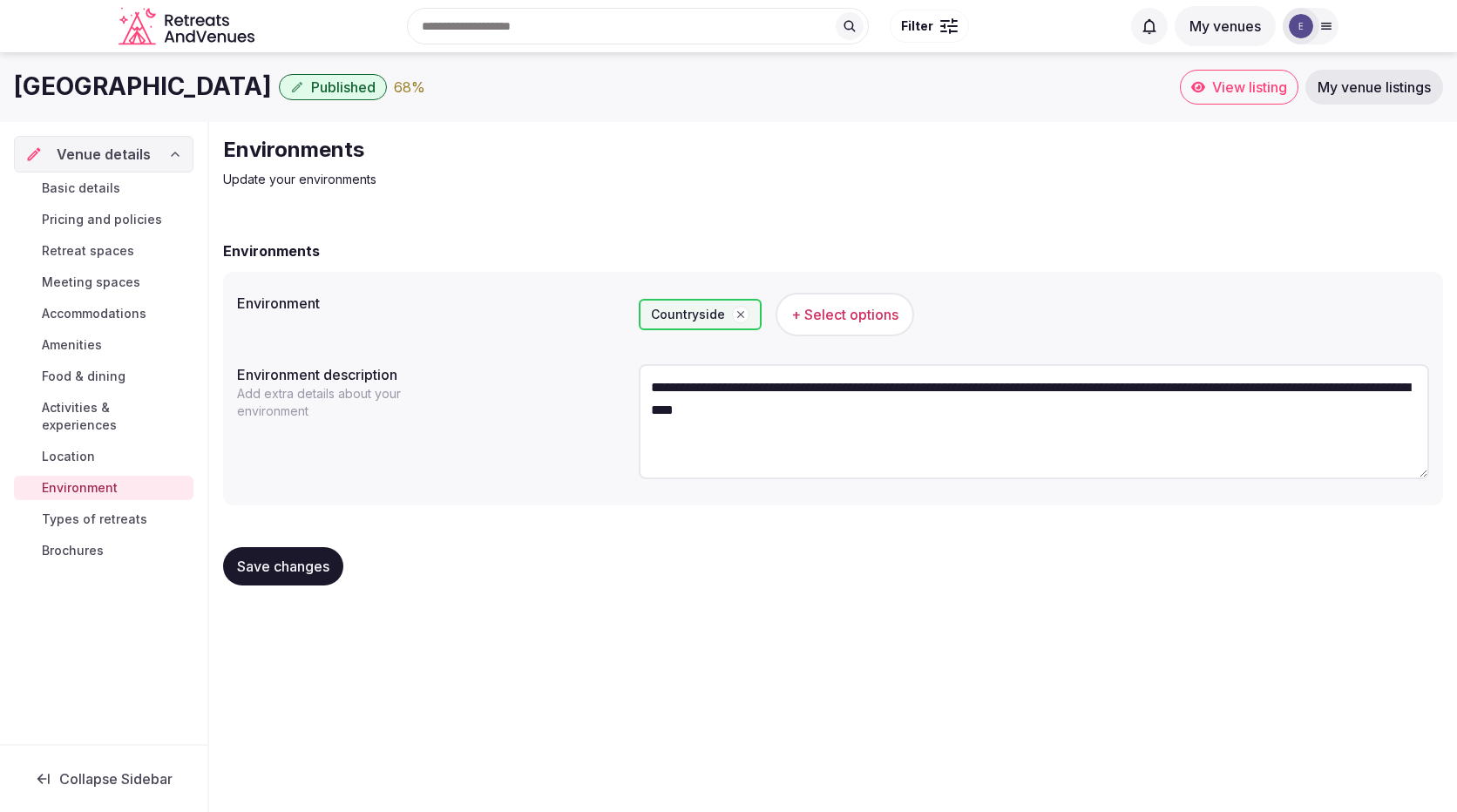
click at [54, 511] on span "Types of retreats" at bounding box center [94, 519] width 105 height 17
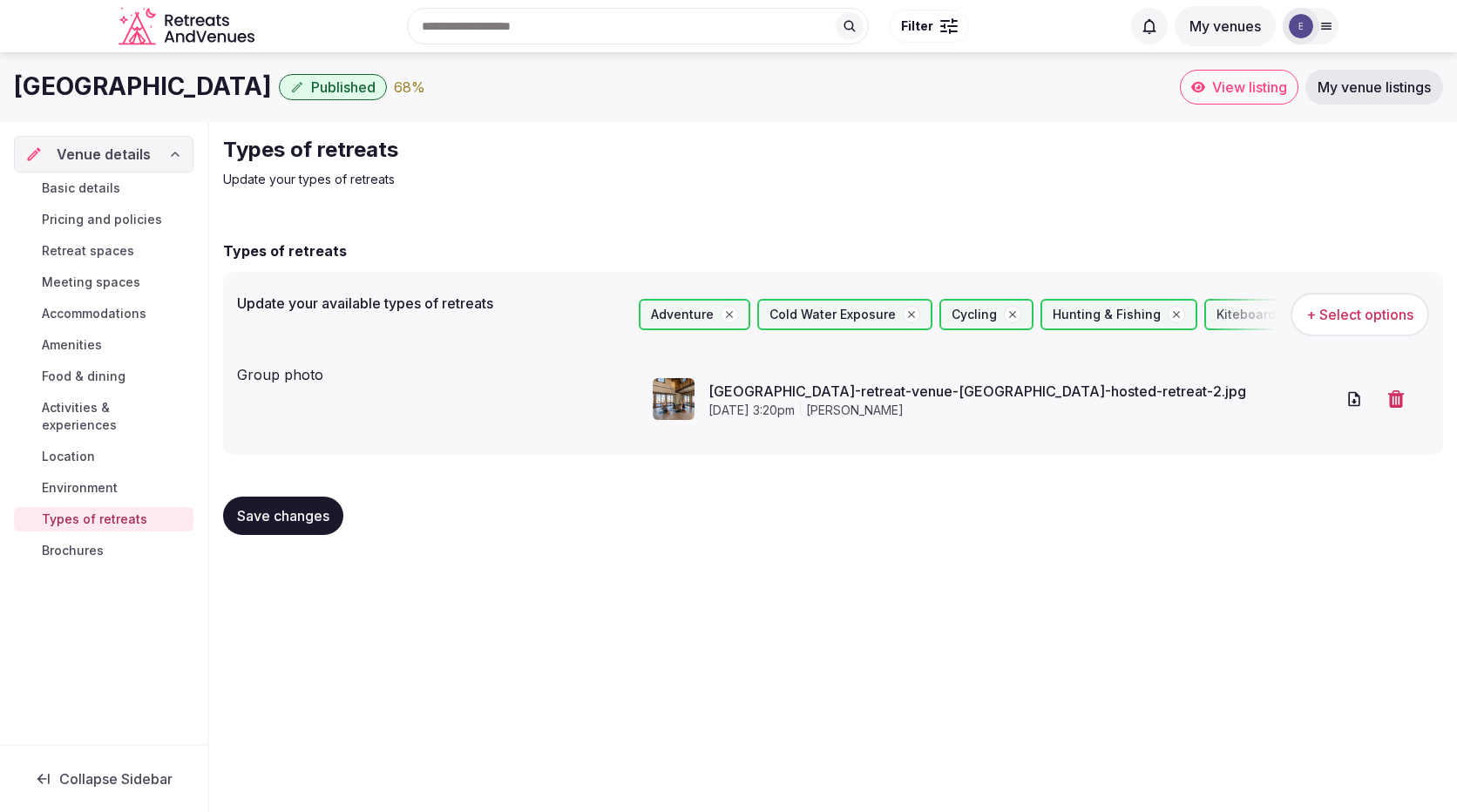
click at [1334, 311] on span "+ Select options" at bounding box center [1360, 314] width 107 height 19
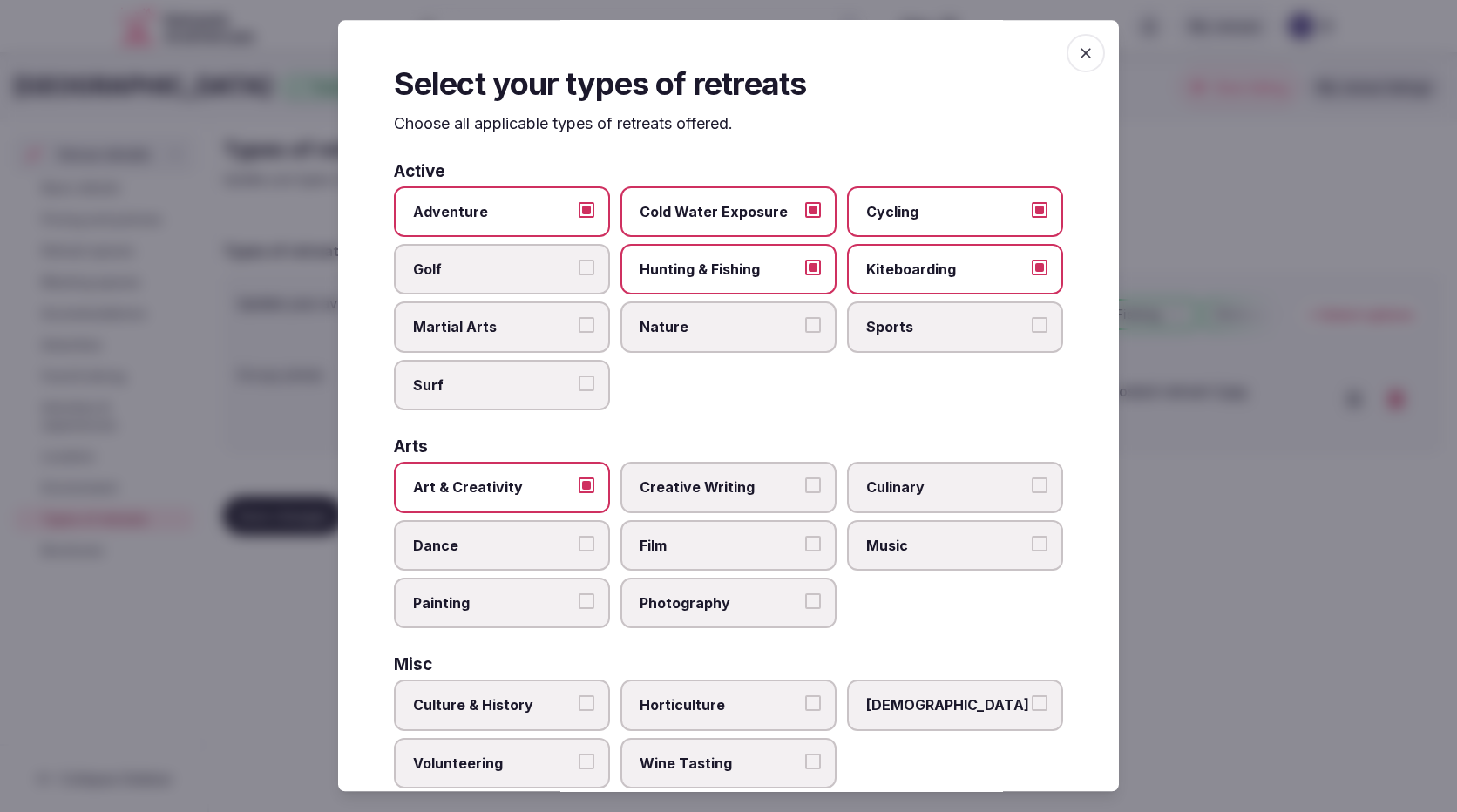
click at [805, 211] on button "Cold Water Exposure" at bounding box center [812, 210] width 15 height 15
click at [1017, 269] on label "Kiteboarding" at bounding box center [954, 269] width 216 height 51
click at [1032, 269] on button "Kiteboarding" at bounding box center [1039, 267] width 15 height 15
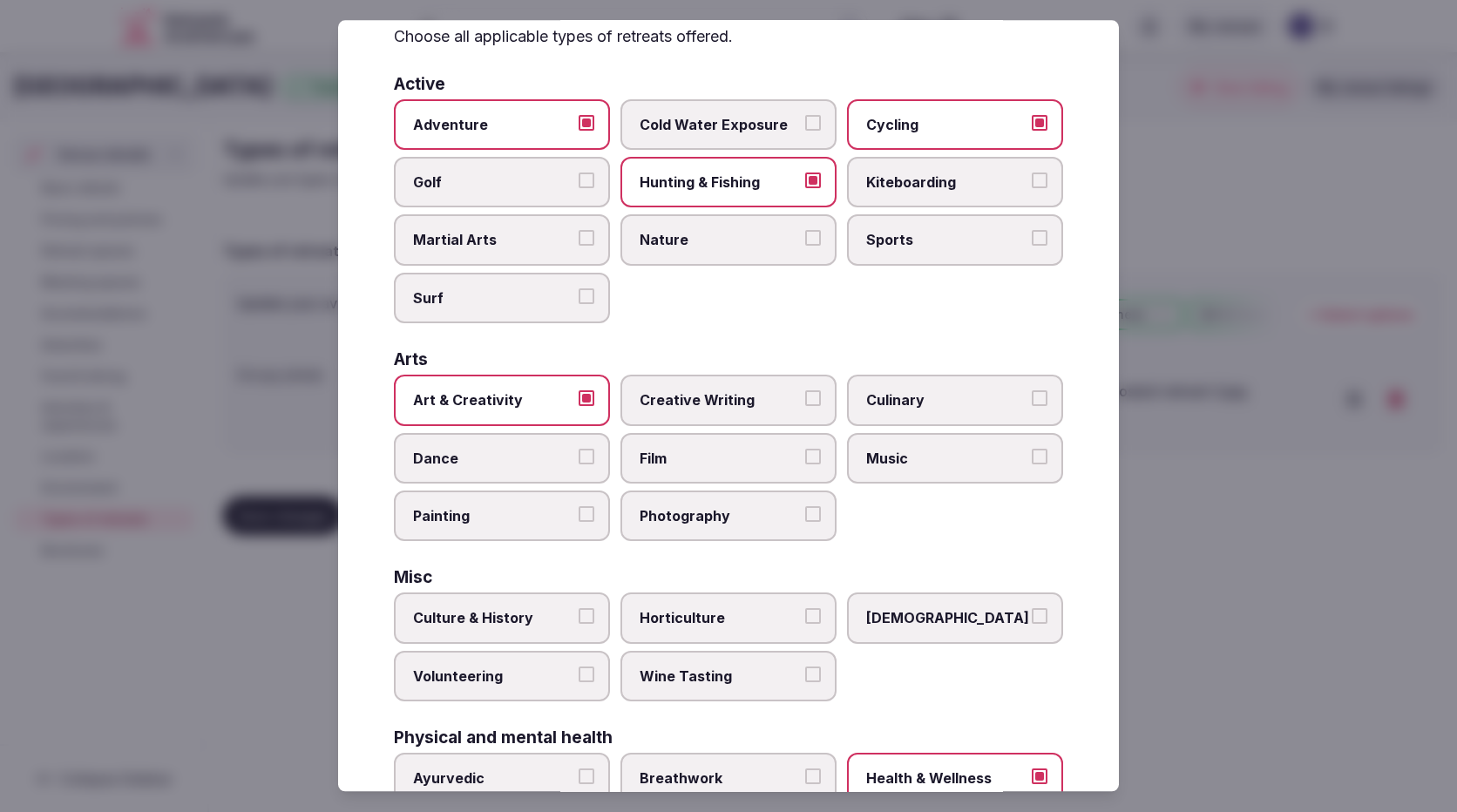
click at [706, 532] on label "Photography" at bounding box center [728, 516] width 216 height 51
click at [805, 522] on button "Photography" at bounding box center [812, 514] width 15 height 15
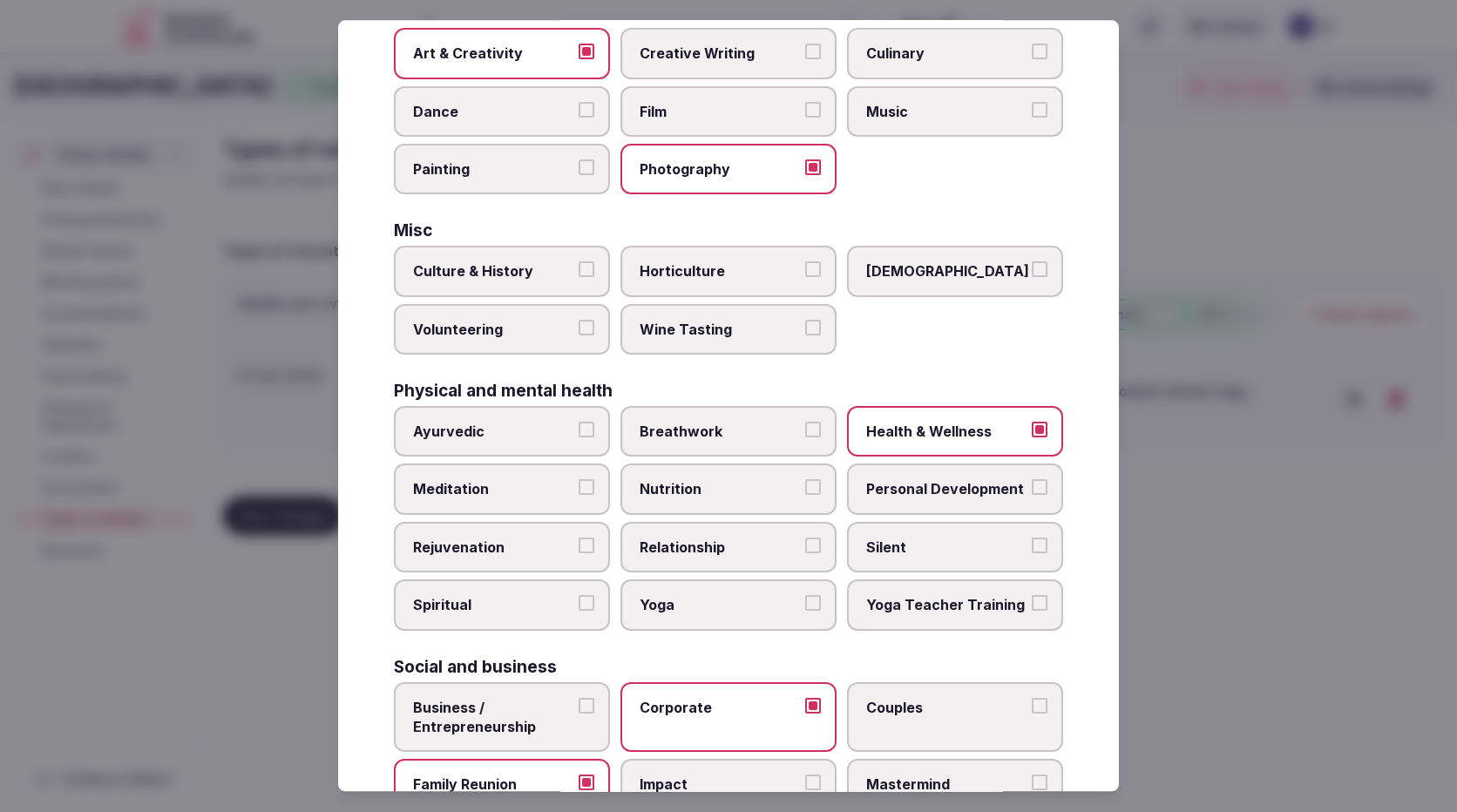
scroll to position [435, 0]
click at [680, 604] on span "Yoga" at bounding box center [719, 603] width 161 height 19
click at [805, 604] on button "Yoga" at bounding box center [812, 602] width 15 height 15
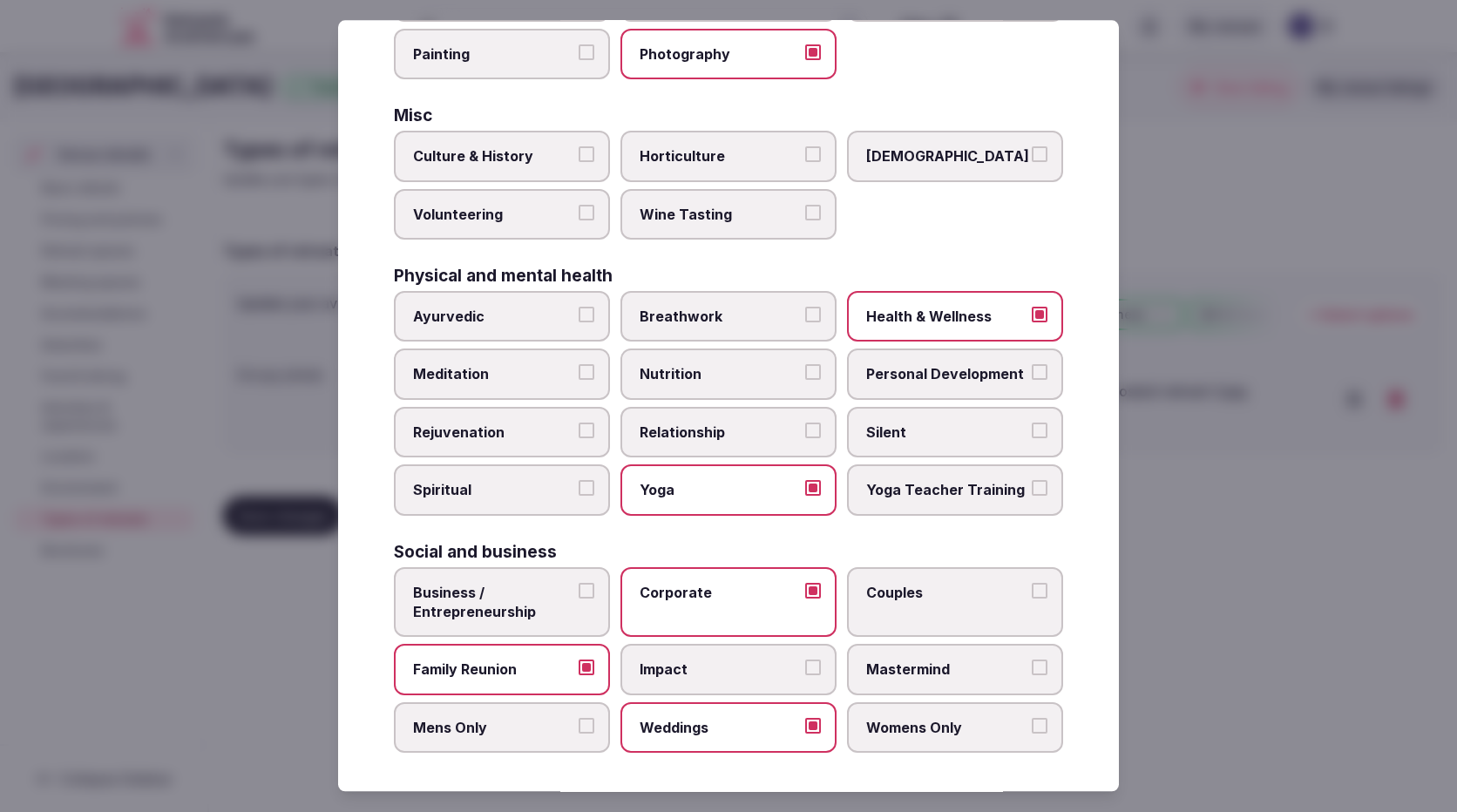
scroll to position [553, 0]
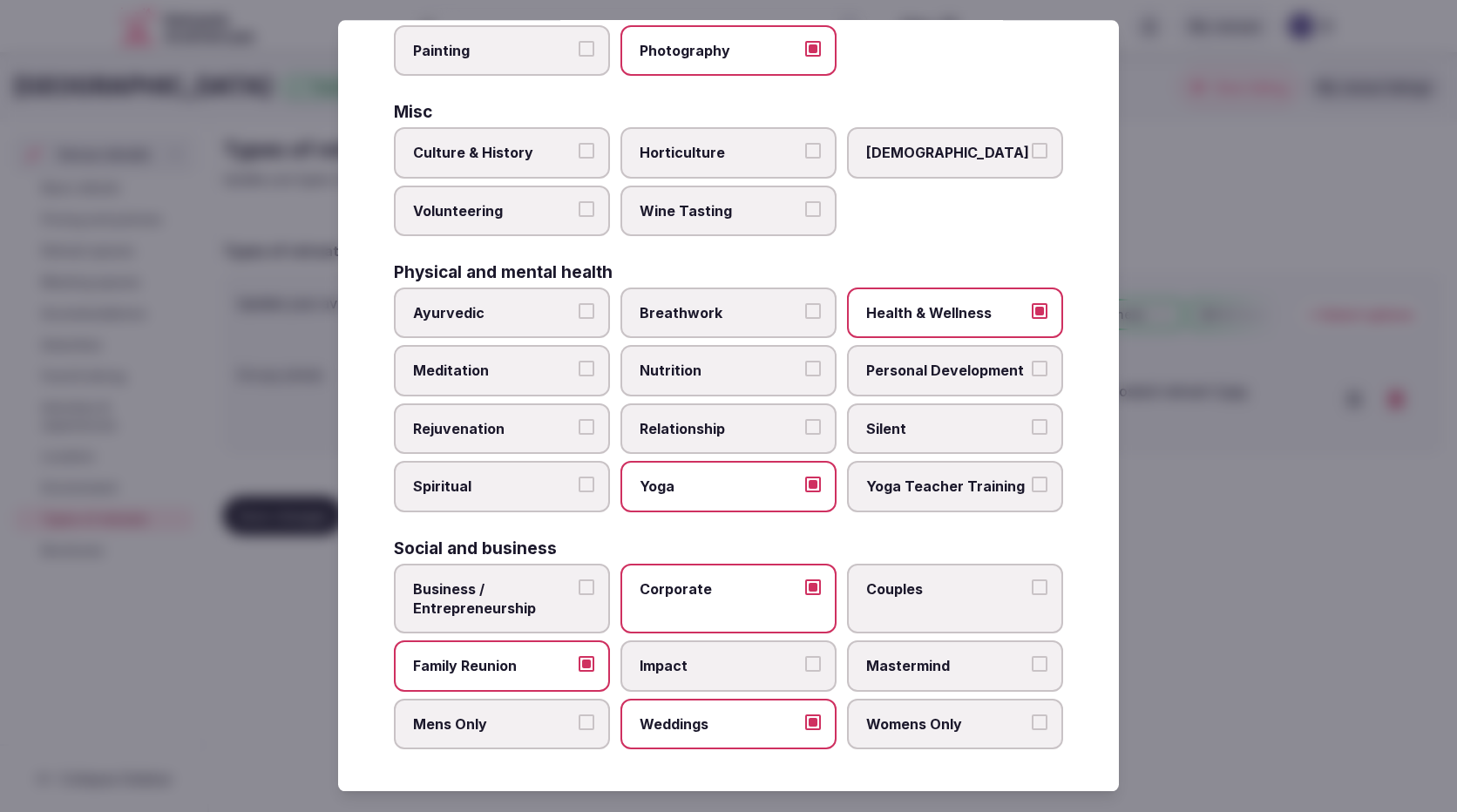
click at [456, 584] on span "Business / Entrepreneurship" at bounding box center [493, 599] width 161 height 39
click at [579, 584] on button "Business / Entrepreneurship" at bounding box center [586, 587] width 15 height 15
click at [488, 728] on span "Mens Only" at bounding box center [493, 723] width 161 height 19
click at [579, 728] on button "Mens Only" at bounding box center [586, 721] width 15 height 15
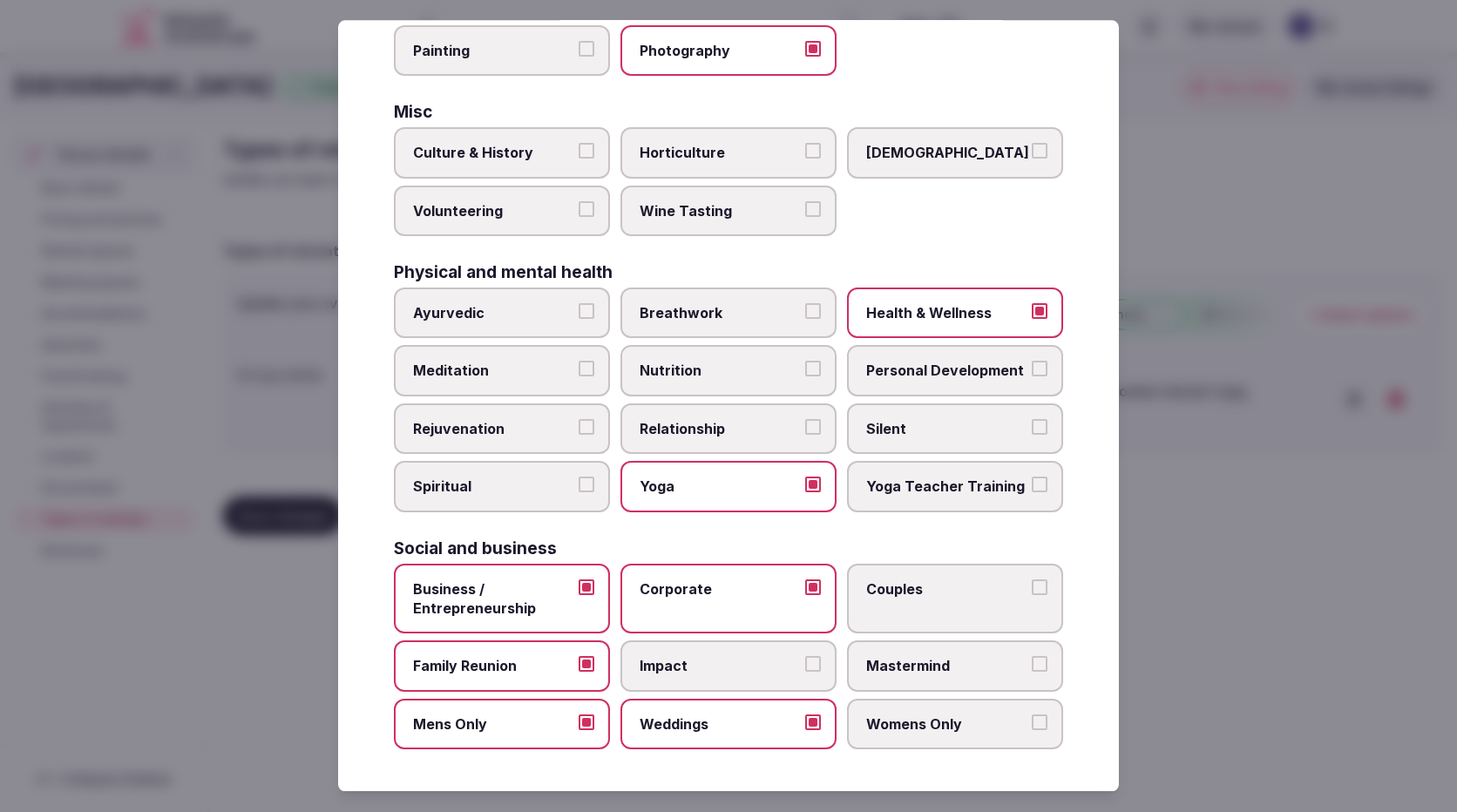
click at [950, 621] on label "Couples" at bounding box center [954, 599] width 216 height 71
click at [1032, 595] on button "Couples" at bounding box center [1039, 587] width 15 height 15
click at [951, 719] on span "Womens Only" at bounding box center [946, 723] width 161 height 19
click at [1032, 719] on button "Womens Only" at bounding box center [1039, 721] width 15 height 15
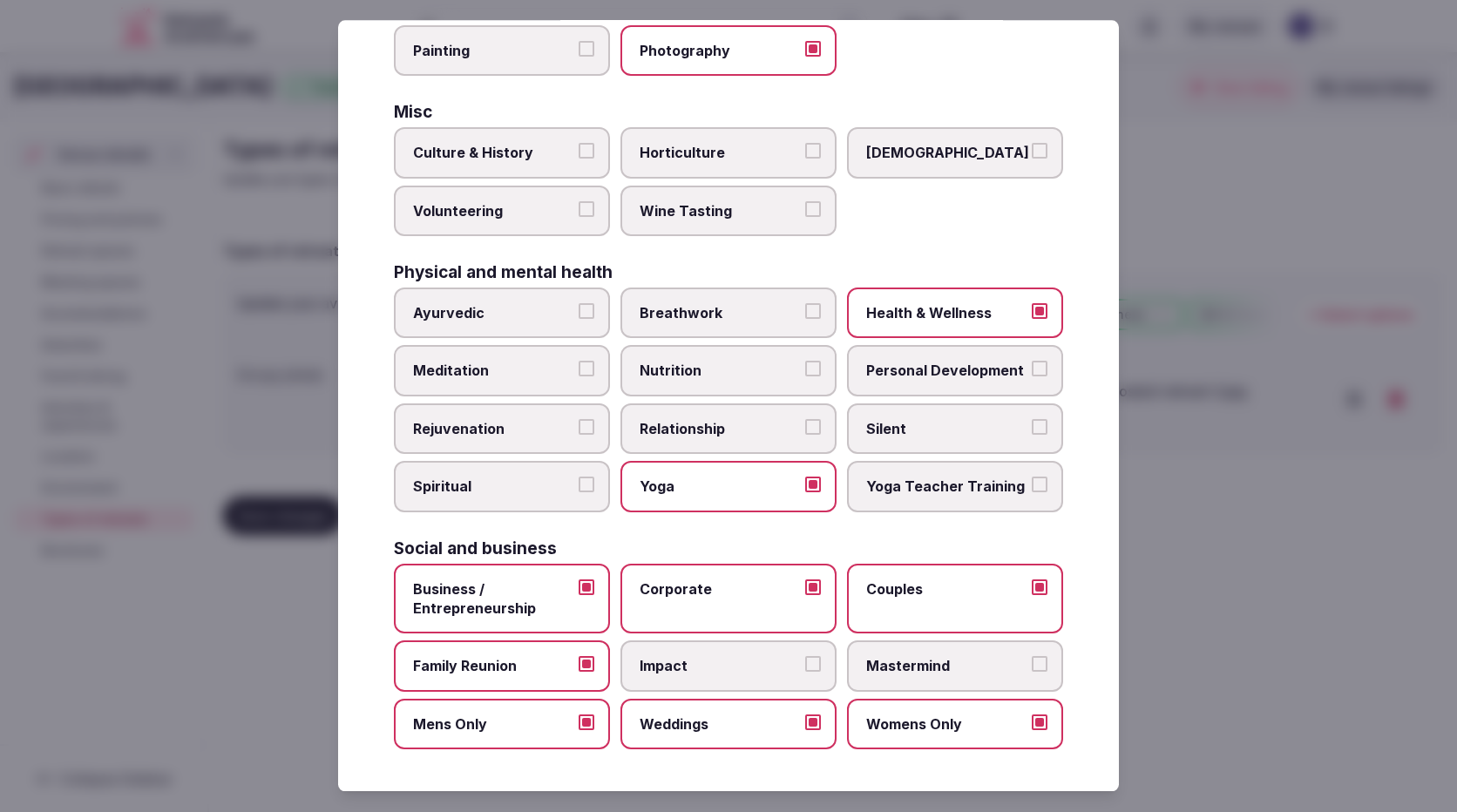
click at [940, 680] on label "Mastermind" at bounding box center [954, 667] width 216 height 51
click at [1032, 672] on button "Mastermind" at bounding box center [1039, 664] width 15 height 15
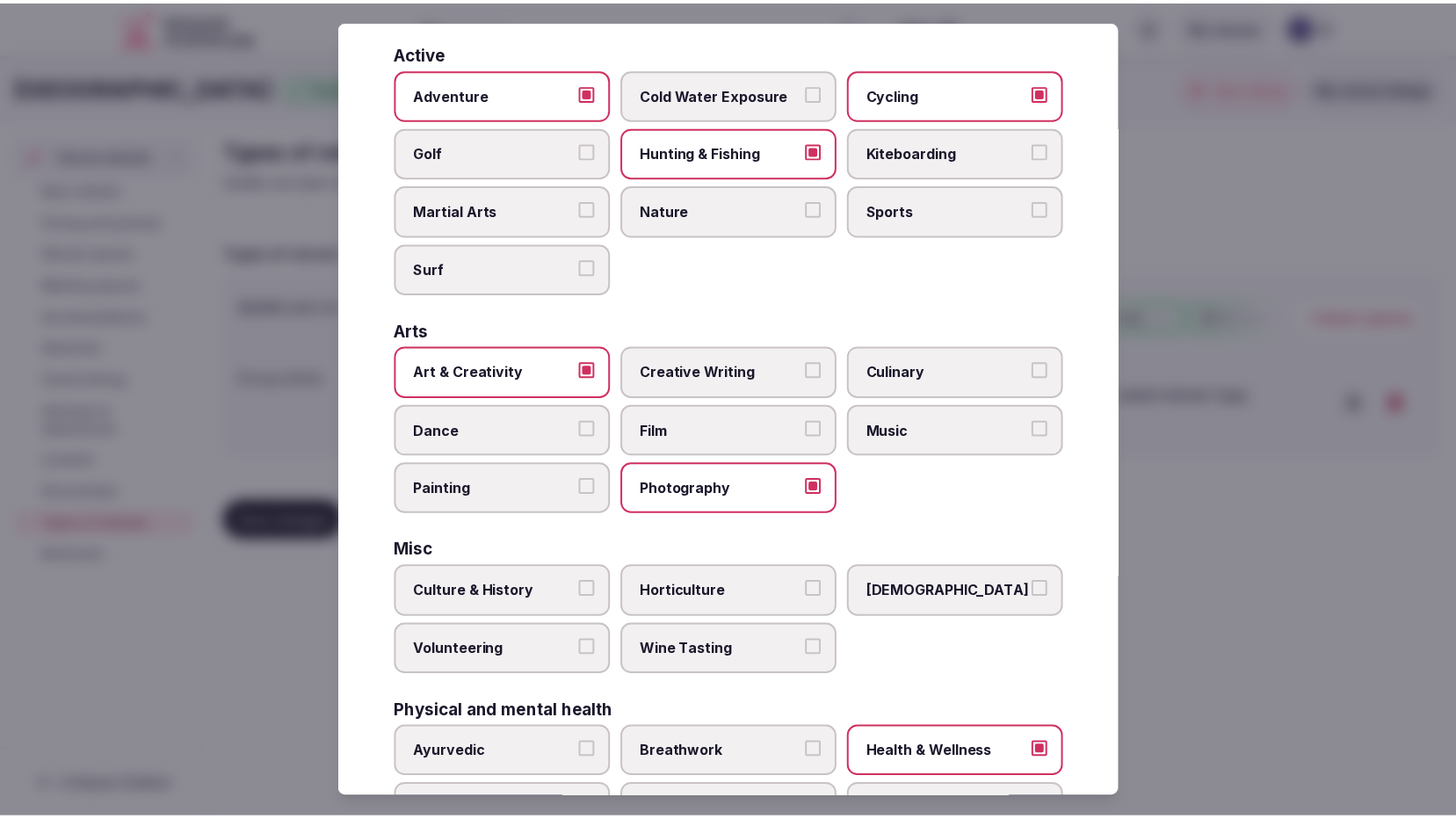
scroll to position [0, 0]
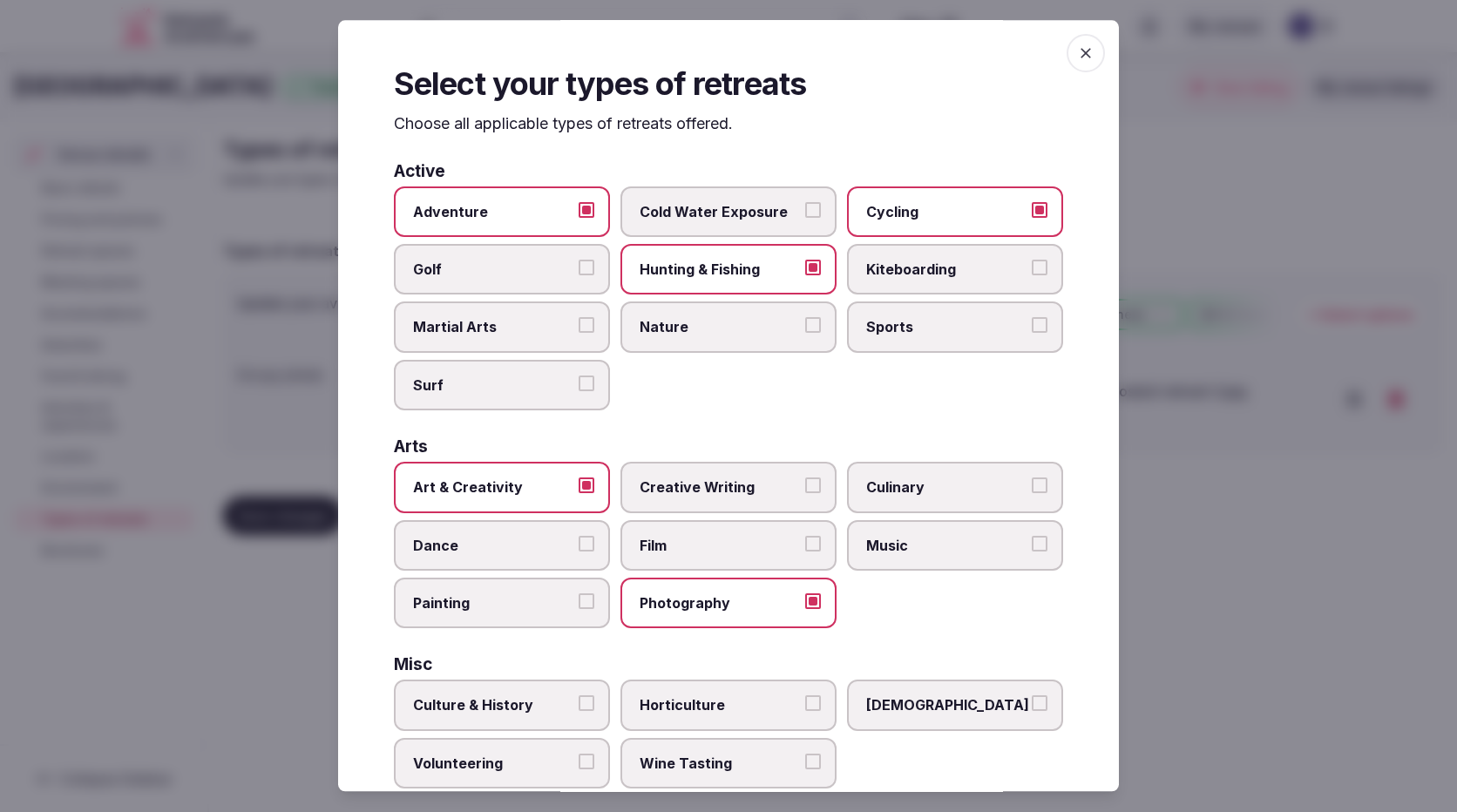
drag, startPoint x: 1077, startPoint y: 54, endPoint x: 1040, endPoint y: 83, distance: 47.0
click at [1077, 54] on icon "button" at bounding box center [1085, 53] width 17 height 17
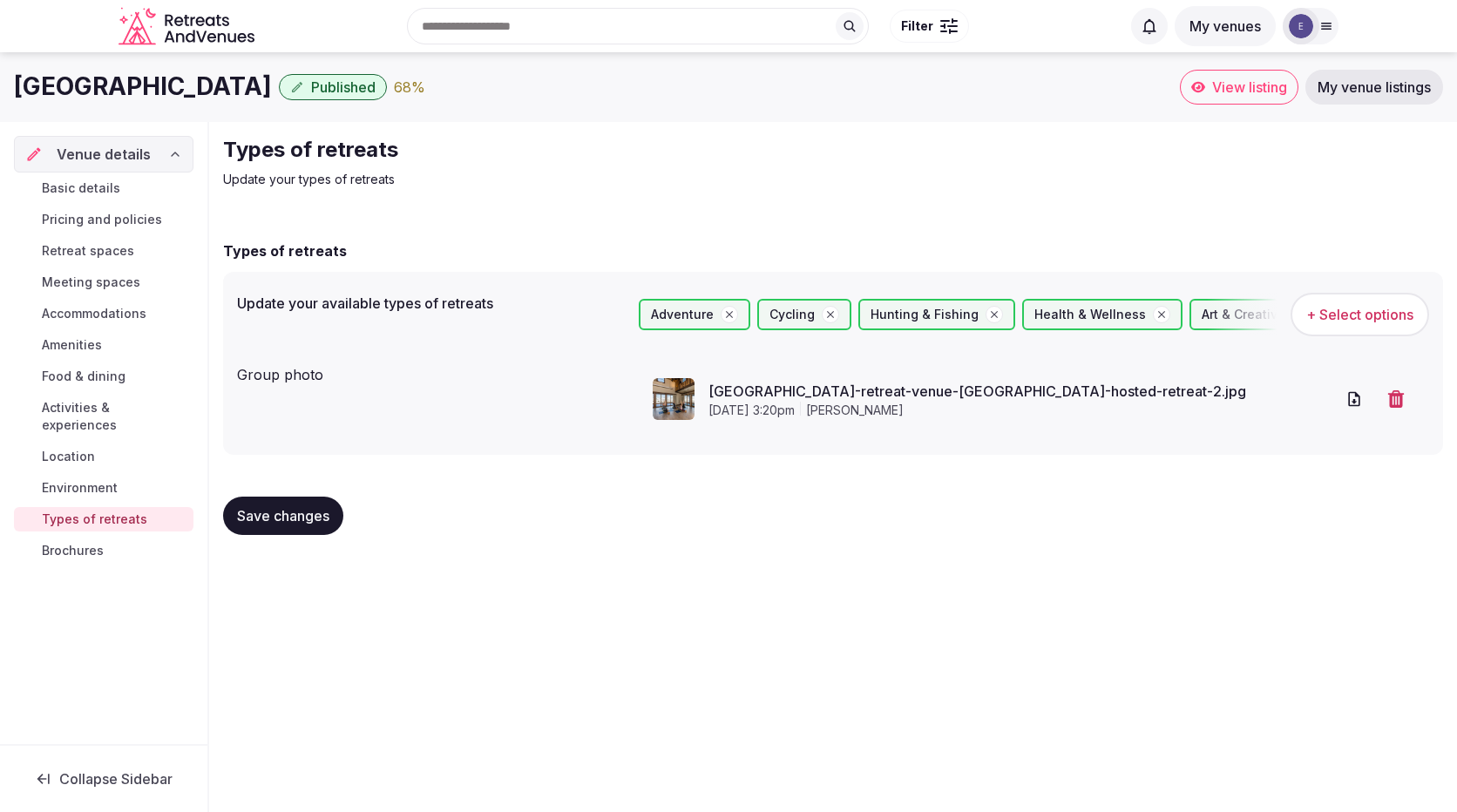
click at [264, 522] on span "Save changes" at bounding box center [283, 515] width 93 height 17
click at [61, 542] on span "Brochures" at bounding box center [73, 550] width 62 height 17
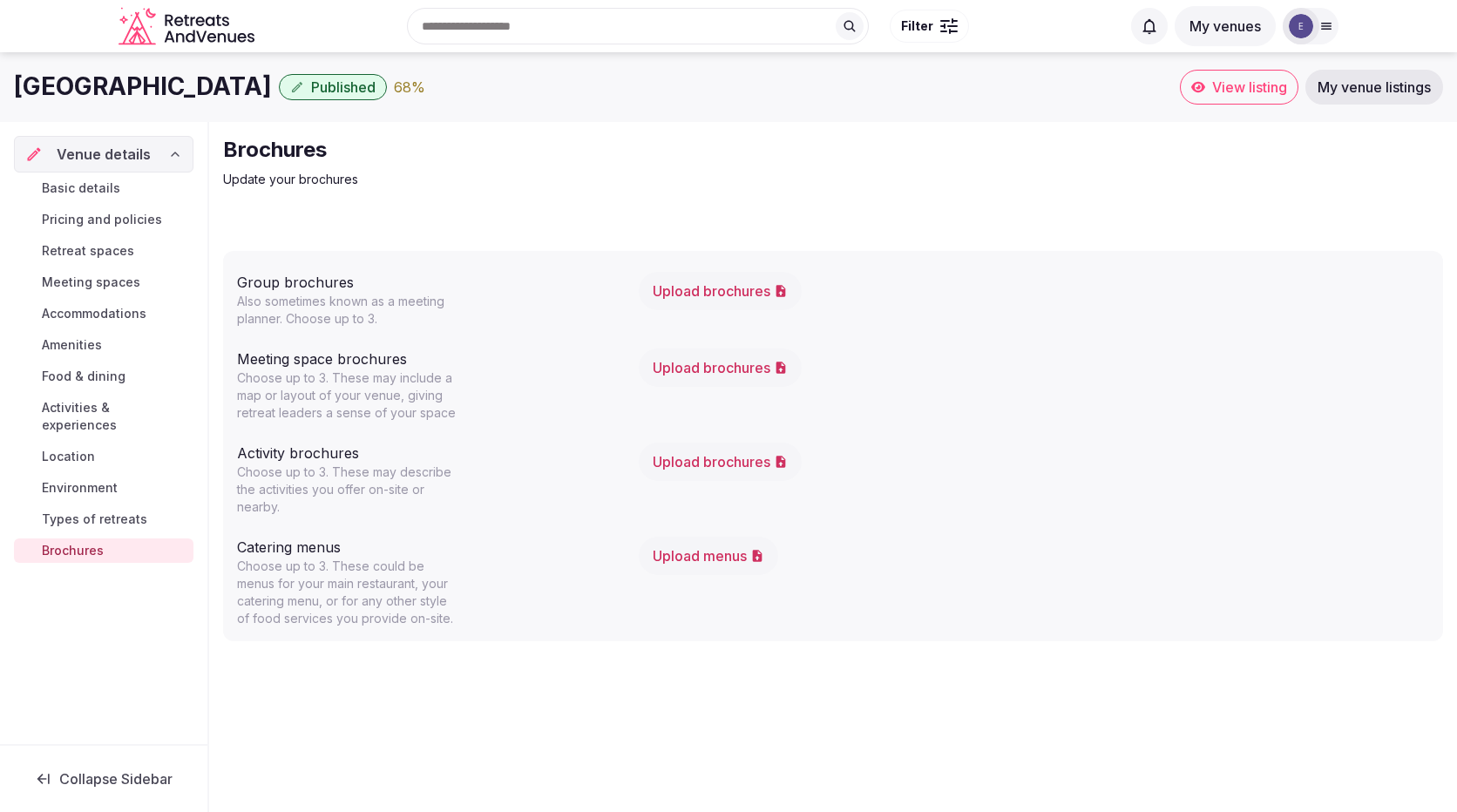
click at [1255, 92] on span "View listing" at bounding box center [1249, 86] width 75 height 17
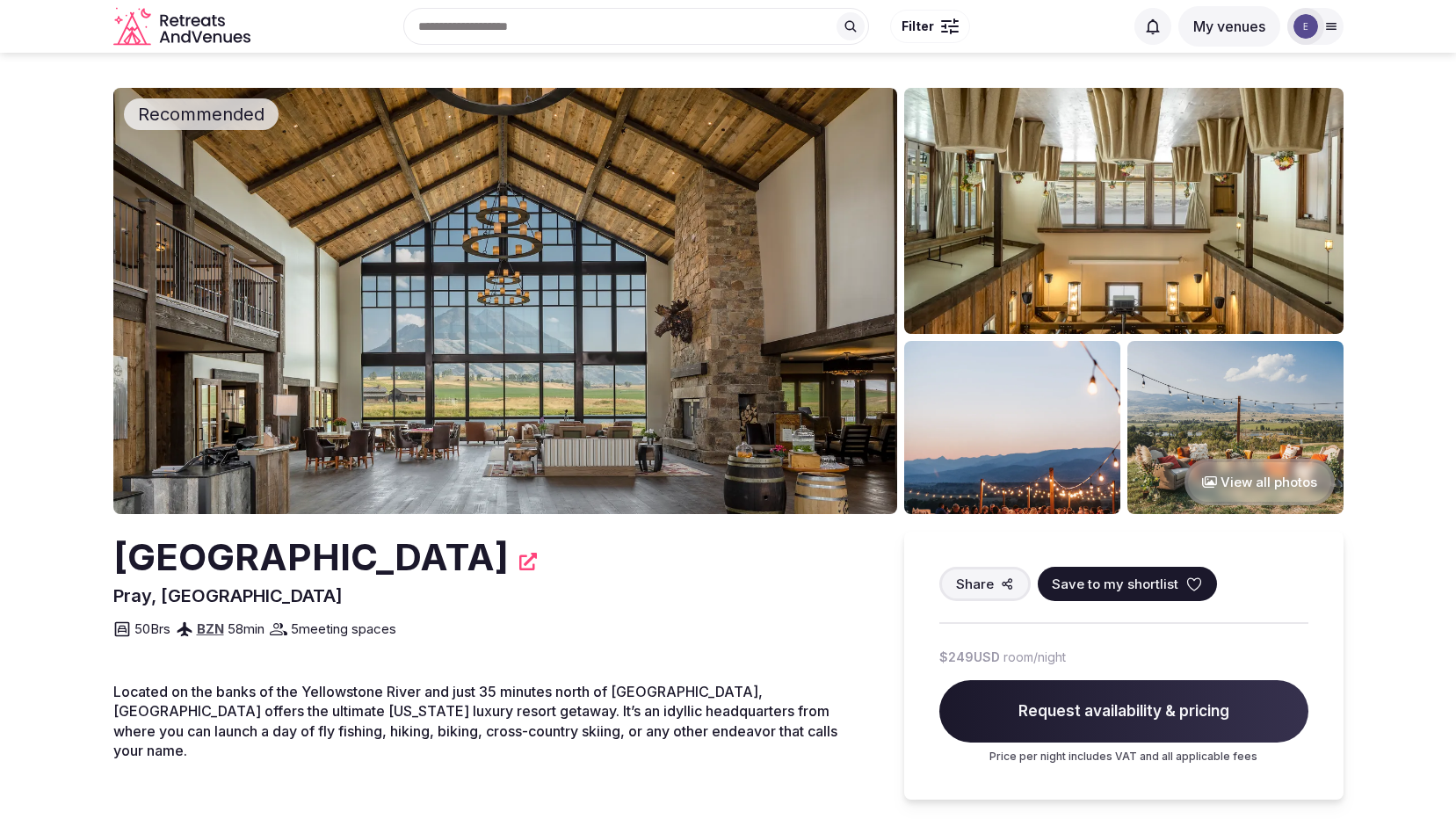
click at [1040, 240] on img at bounding box center [1124, 210] width 439 height 246
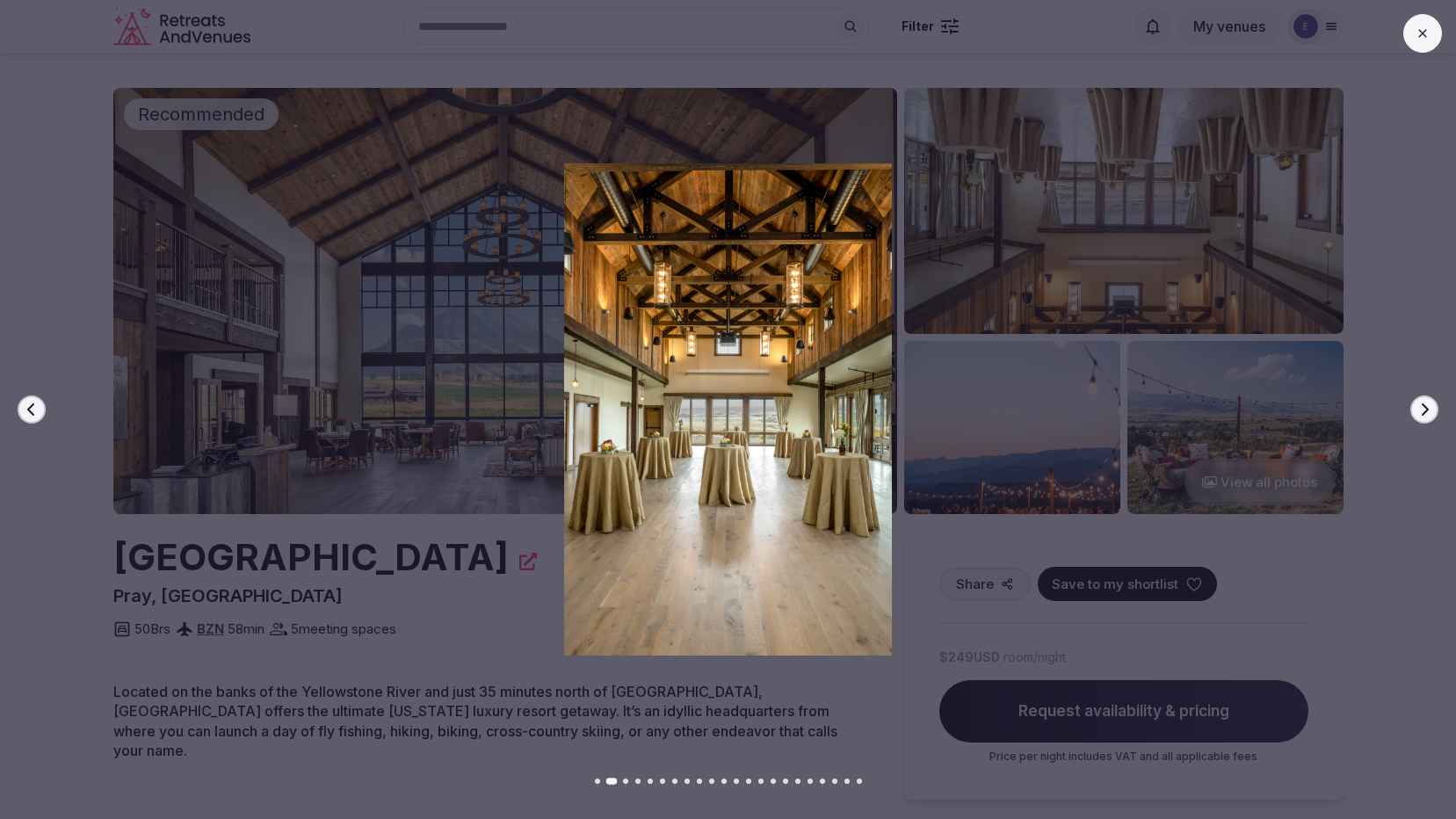
click at [1420, 410] on icon "button" at bounding box center [1424, 409] width 14 height 14
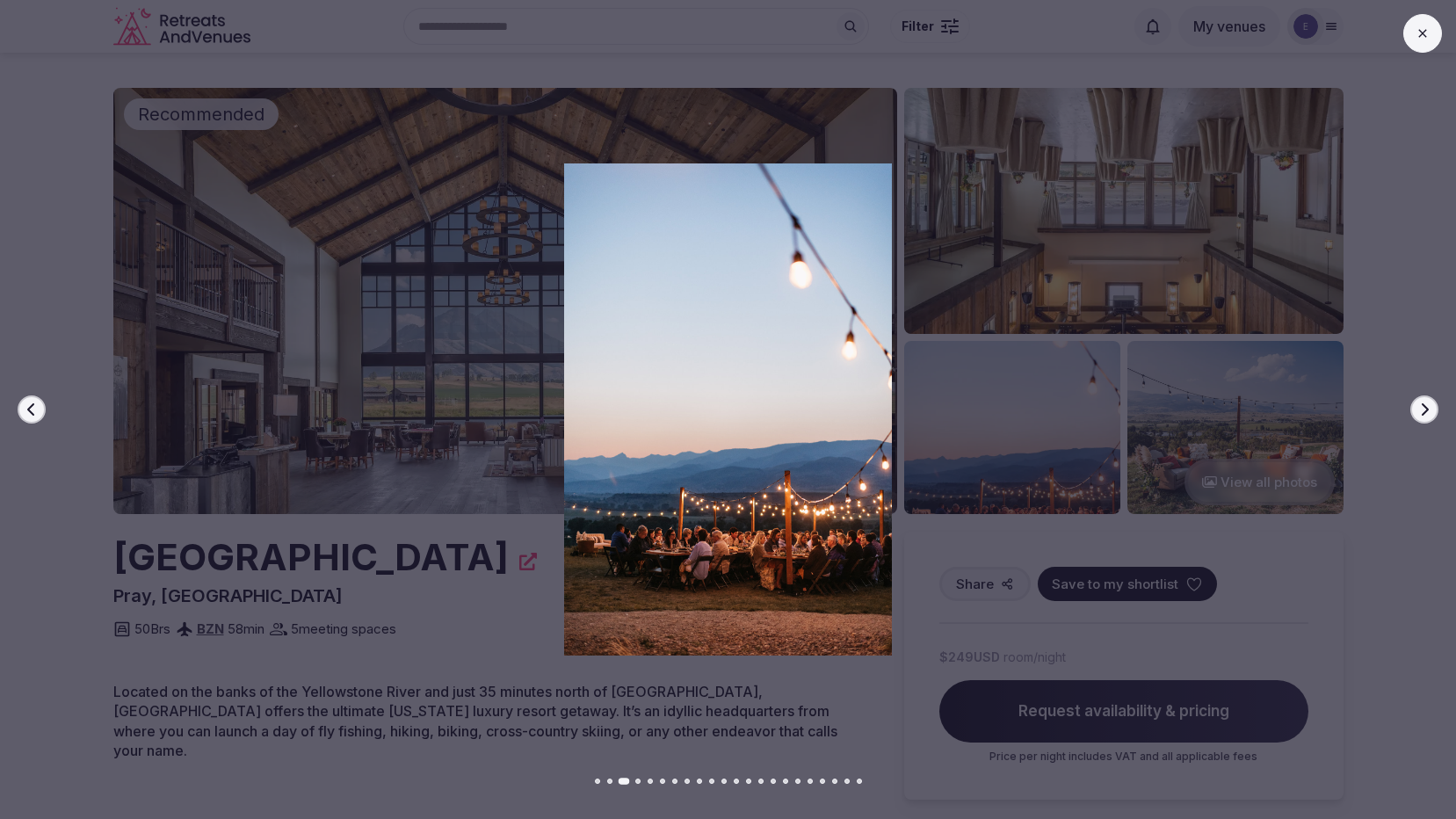
click at [1420, 410] on icon "button" at bounding box center [1424, 409] width 14 height 14
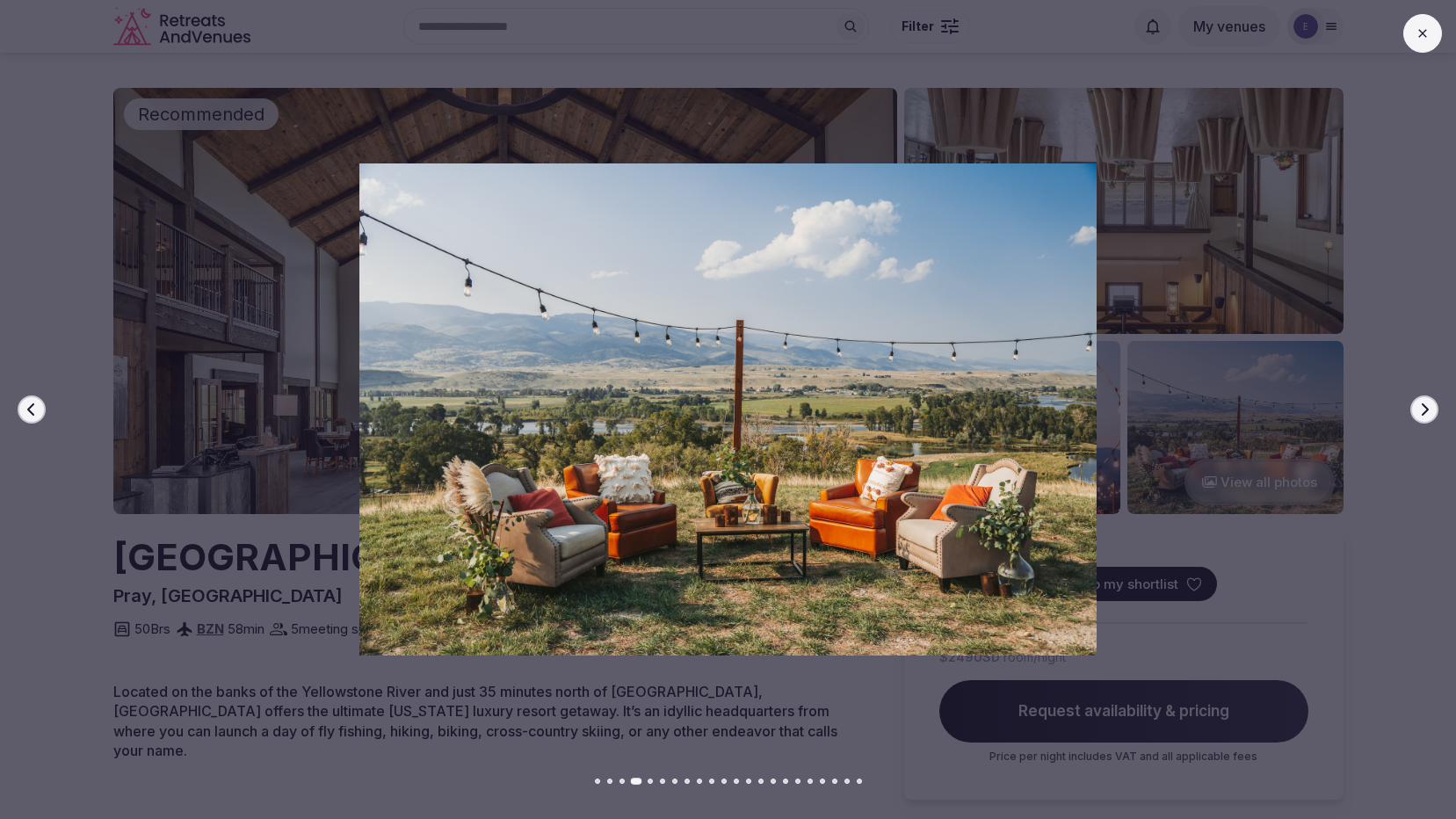
click at [1420, 410] on icon "button" at bounding box center [1424, 409] width 14 height 14
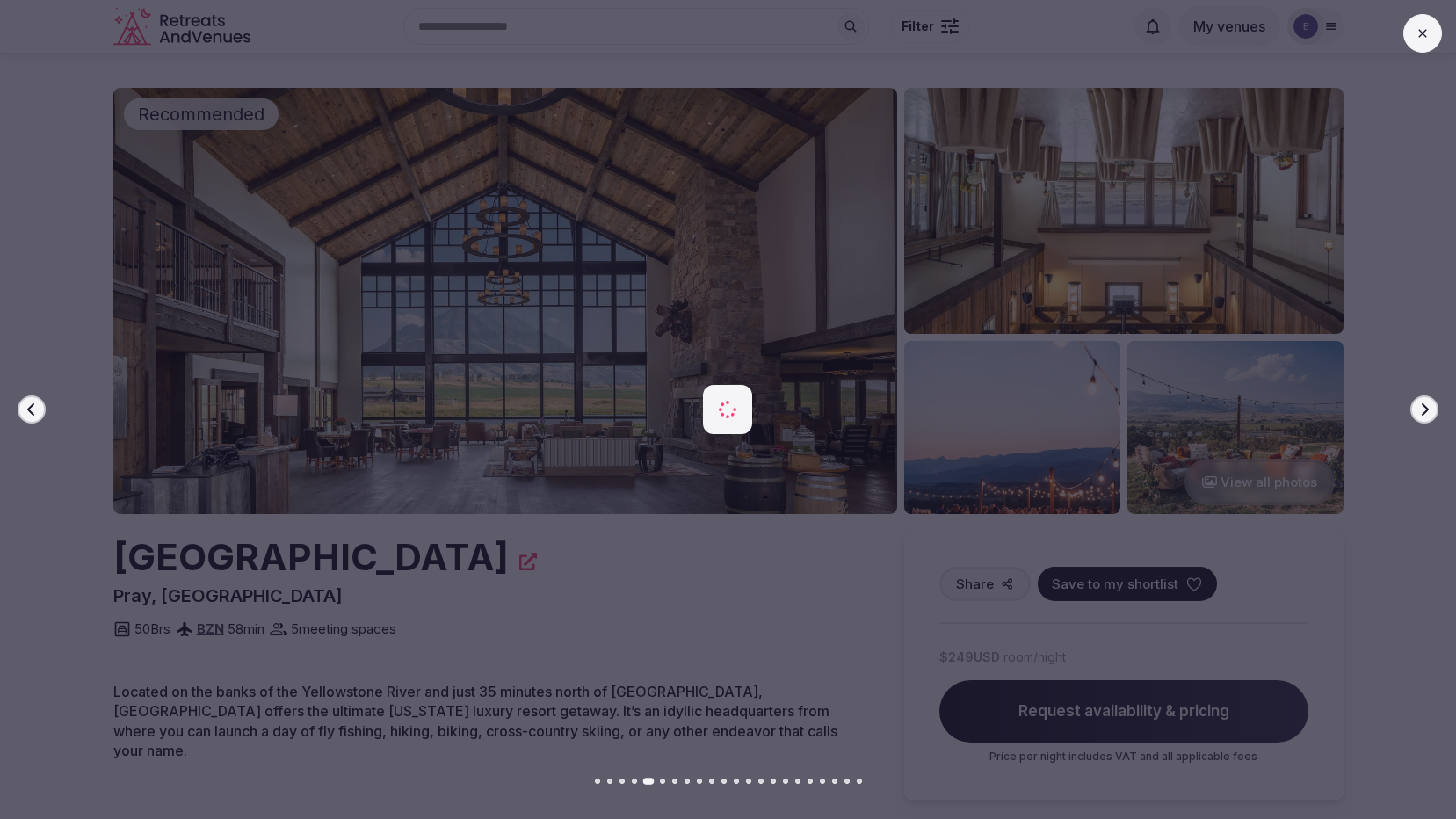
click at [1420, 410] on icon "button" at bounding box center [1424, 409] width 14 height 14
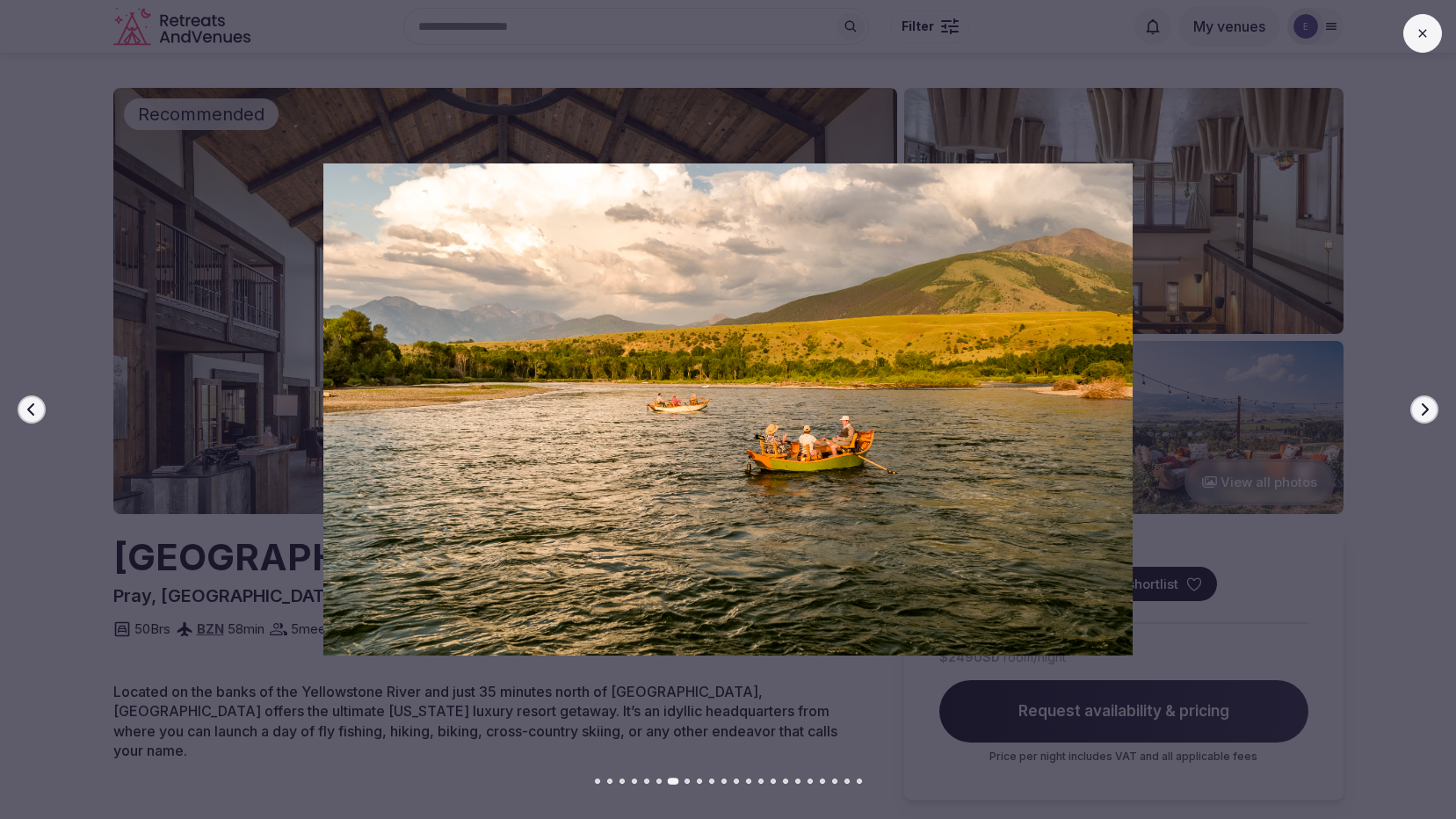
click at [1420, 410] on icon "button" at bounding box center [1424, 409] width 14 height 14
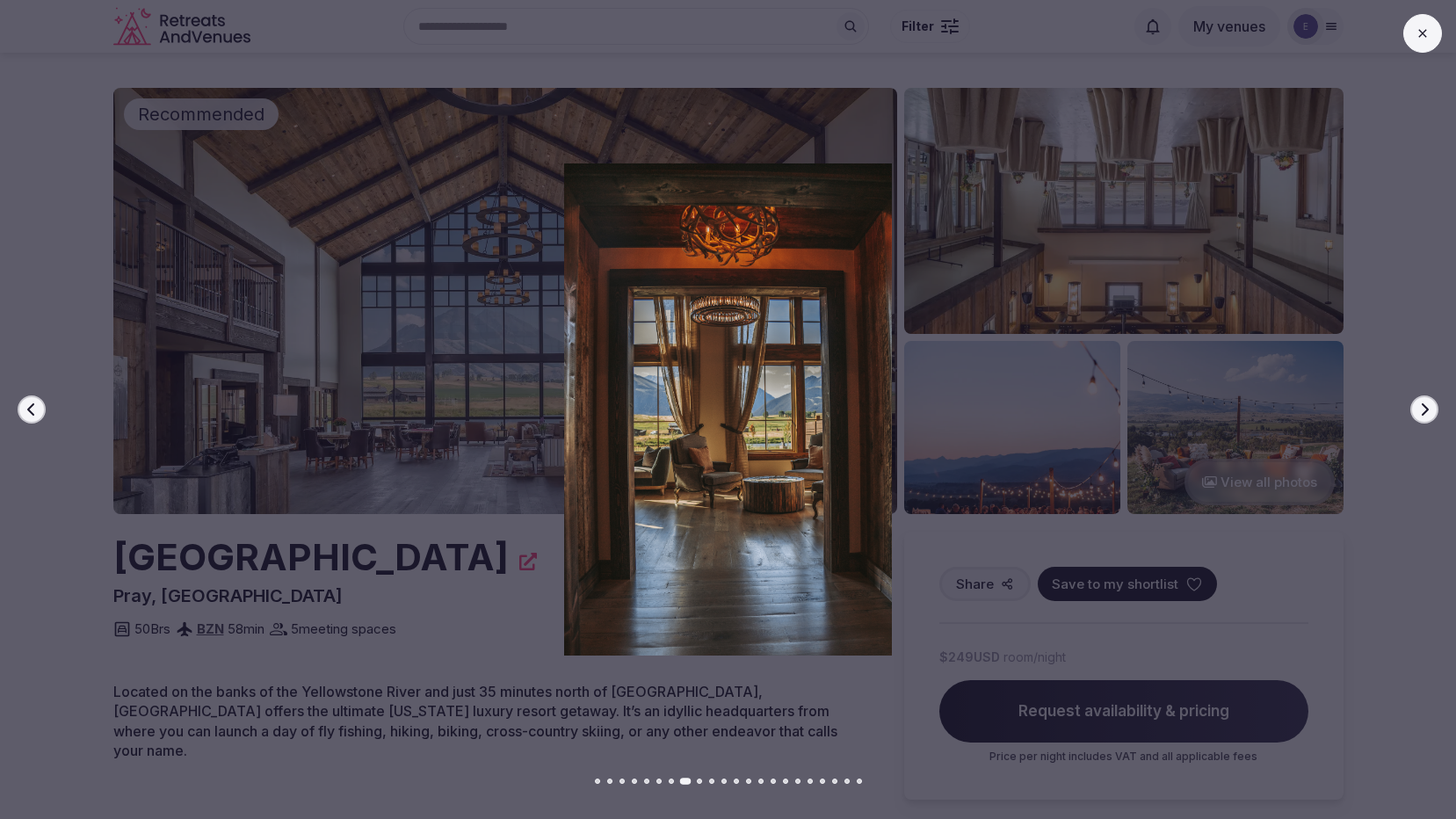
click at [1420, 410] on icon "button" at bounding box center [1424, 409] width 14 height 14
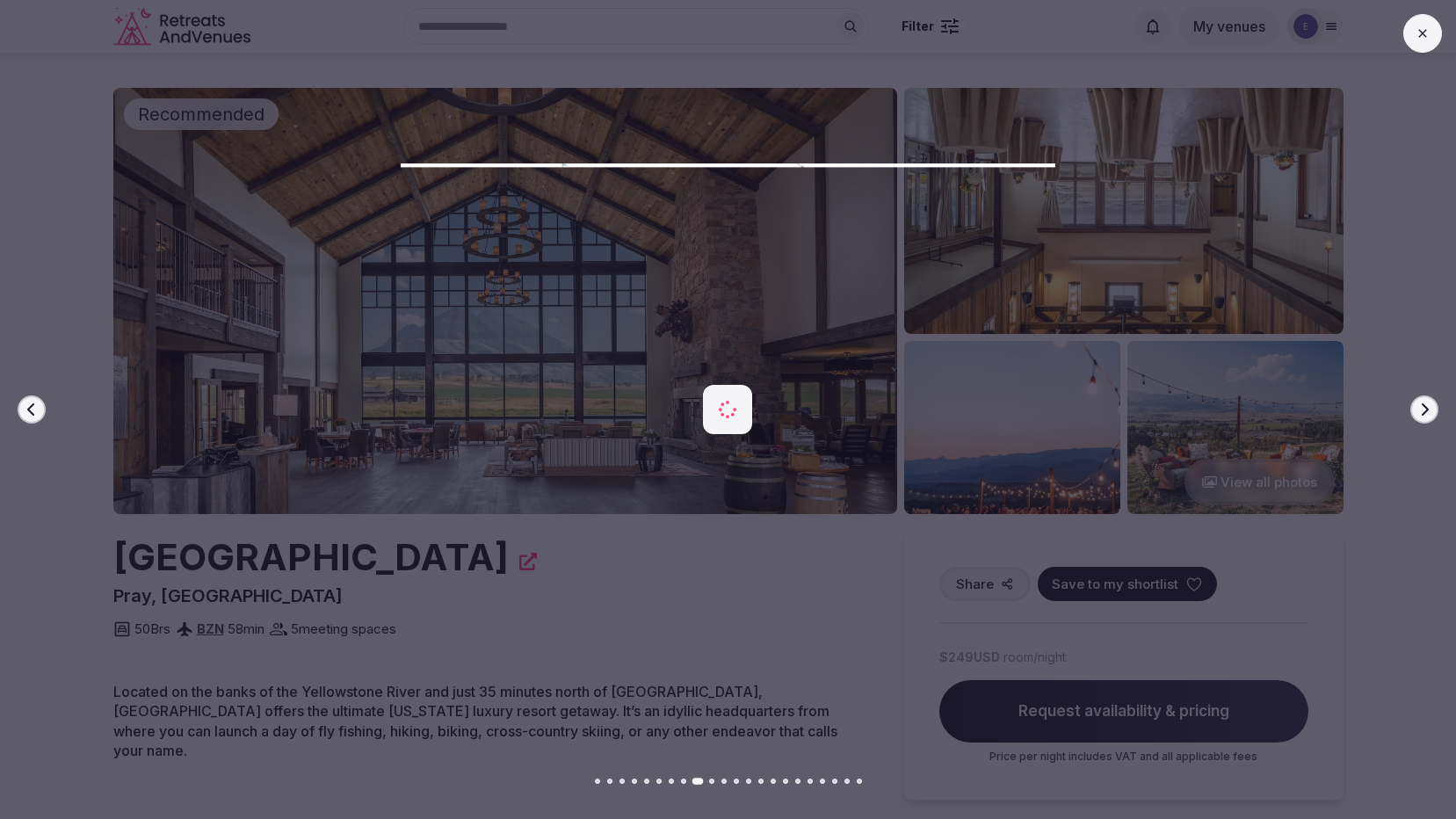
click at [1387, 623] on div at bounding box center [721, 409] width 1471 height 491
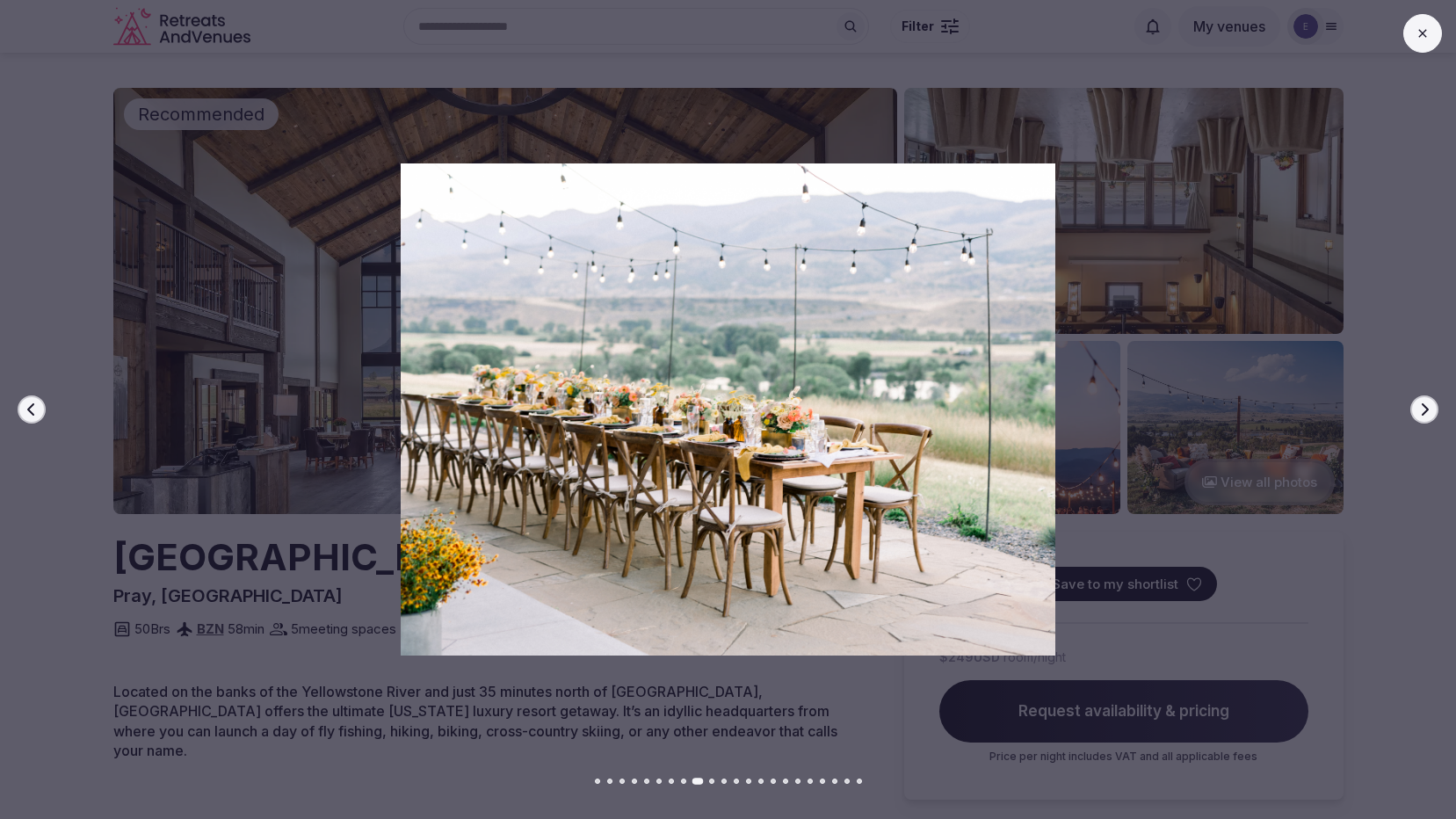
drag, startPoint x: 43, startPoint y: 660, endPoint x: 58, endPoint y: 647, distance: 19.8
click at [45, 660] on div "Previous slide Next slide" at bounding box center [728, 409] width 1456 height 819
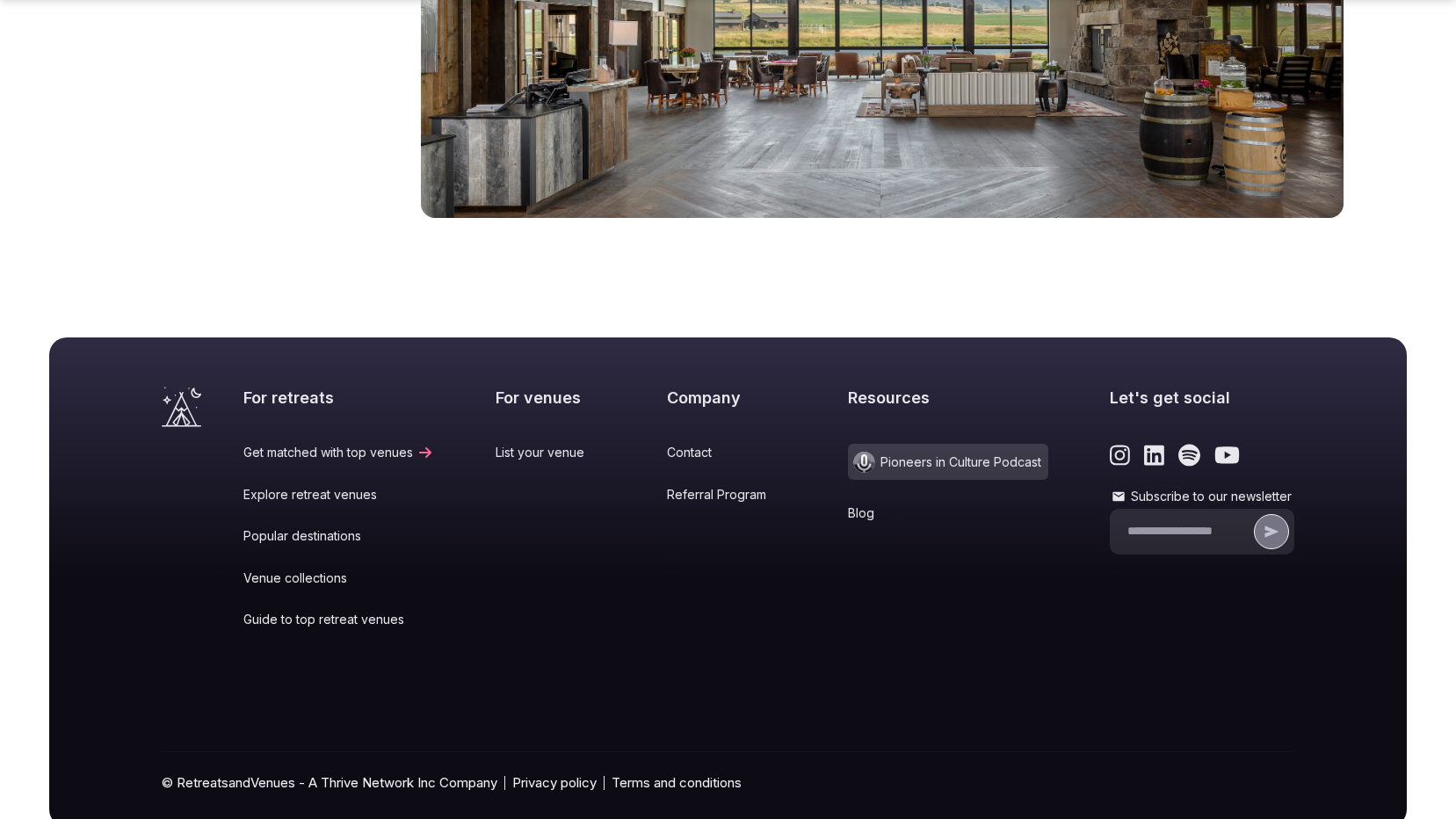
scroll to position [11344, 0]
